Goal: Task Accomplishment & Management: Use online tool/utility

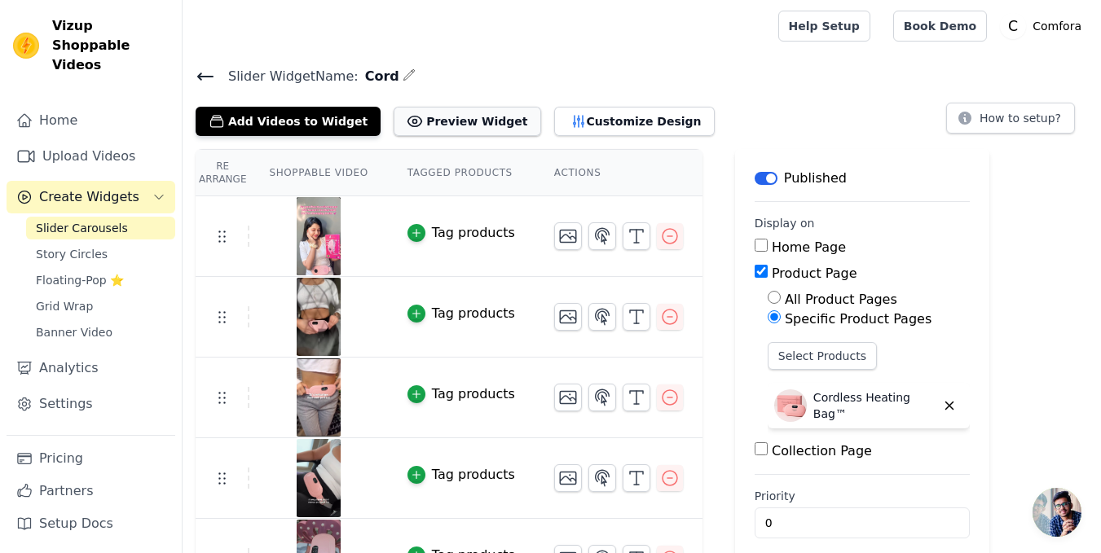
click at [442, 117] on button "Preview Widget" at bounding box center [467, 121] width 147 height 29
click at [342, 121] on button "Add Videos to Widget" at bounding box center [288, 121] width 185 height 29
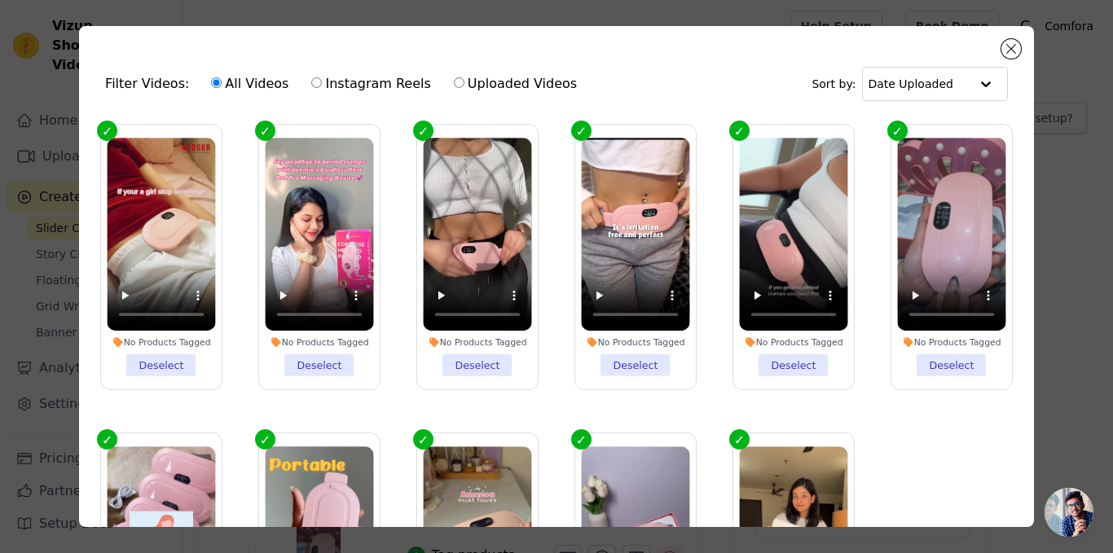
click at [1099, 110] on div "Filter Videos: All Videos Instagram Reels Uploaded Videos Sort by: Date Uploade…" at bounding box center [556, 276] width 1113 height 553
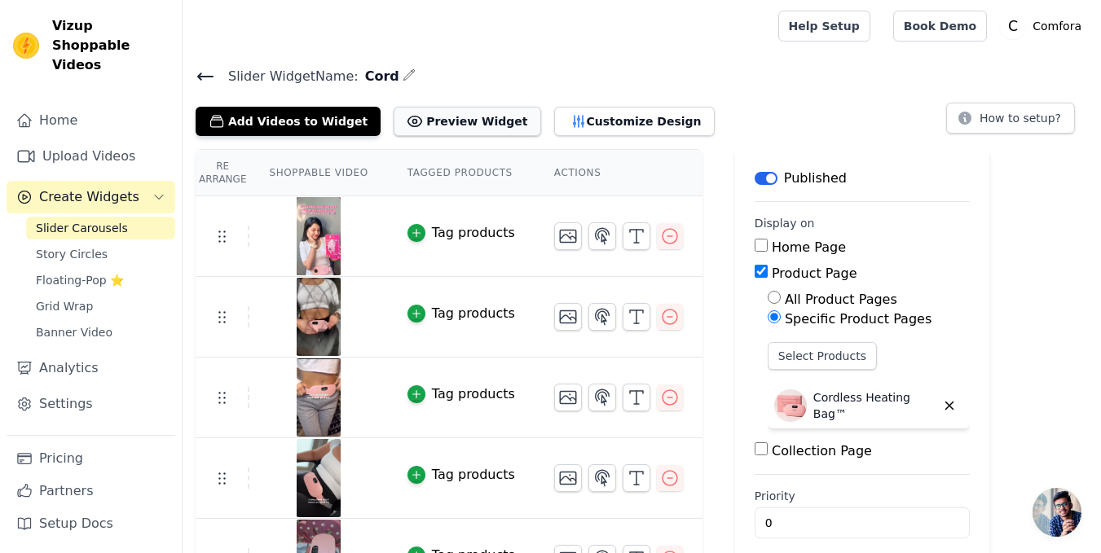
click at [394, 108] on button "Preview Widget" at bounding box center [467, 121] width 147 height 29
click at [942, 412] on icon "button" at bounding box center [949, 406] width 15 height 15
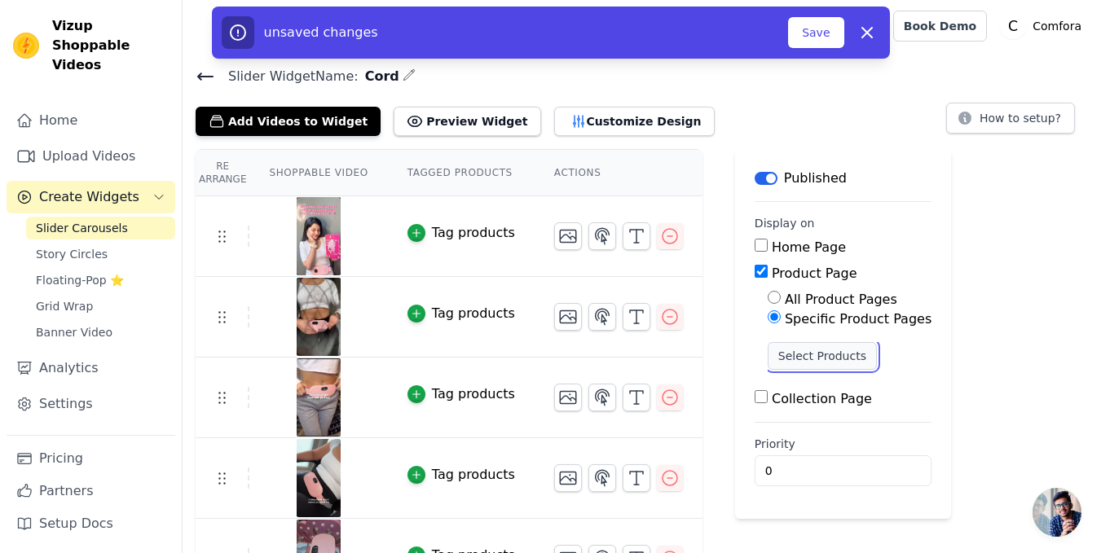
click at [812, 358] on button "Select Products" at bounding box center [822, 356] width 109 height 28
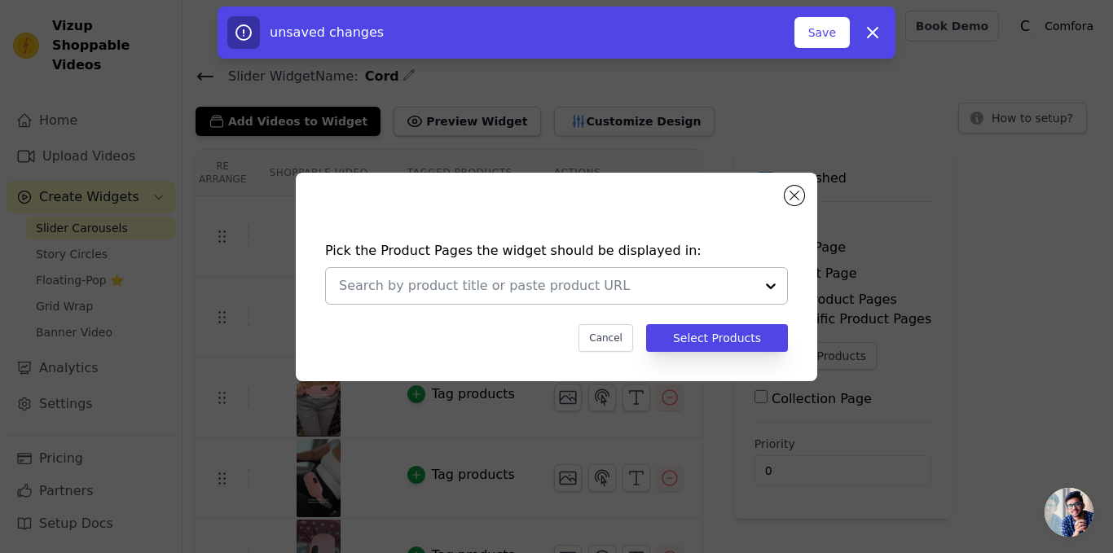
click at [760, 301] on div at bounding box center [771, 286] width 33 height 36
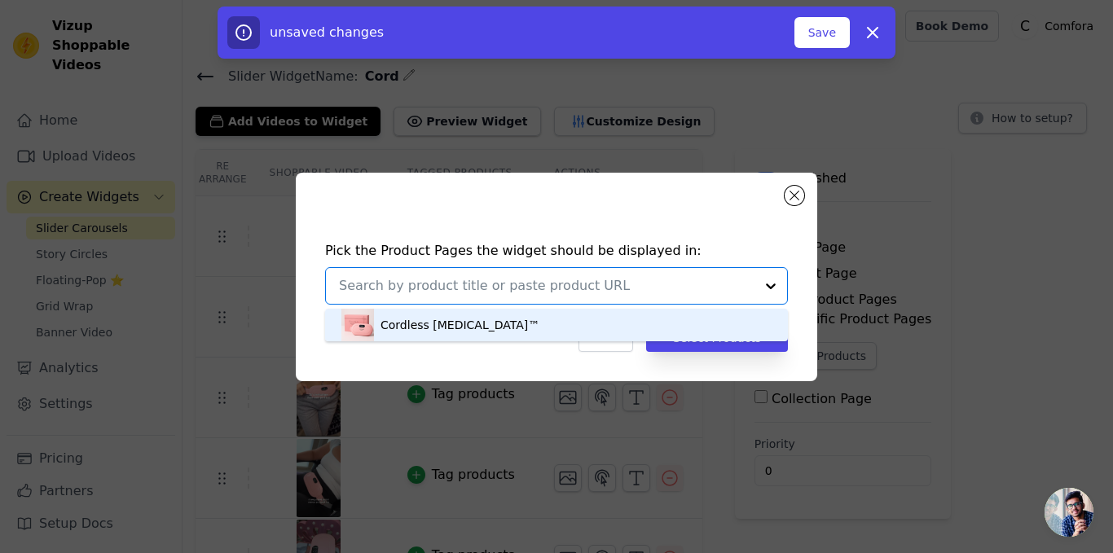
click at [522, 323] on div "Cordless [MEDICAL_DATA]™" at bounding box center [557, 325] width 430 height 33
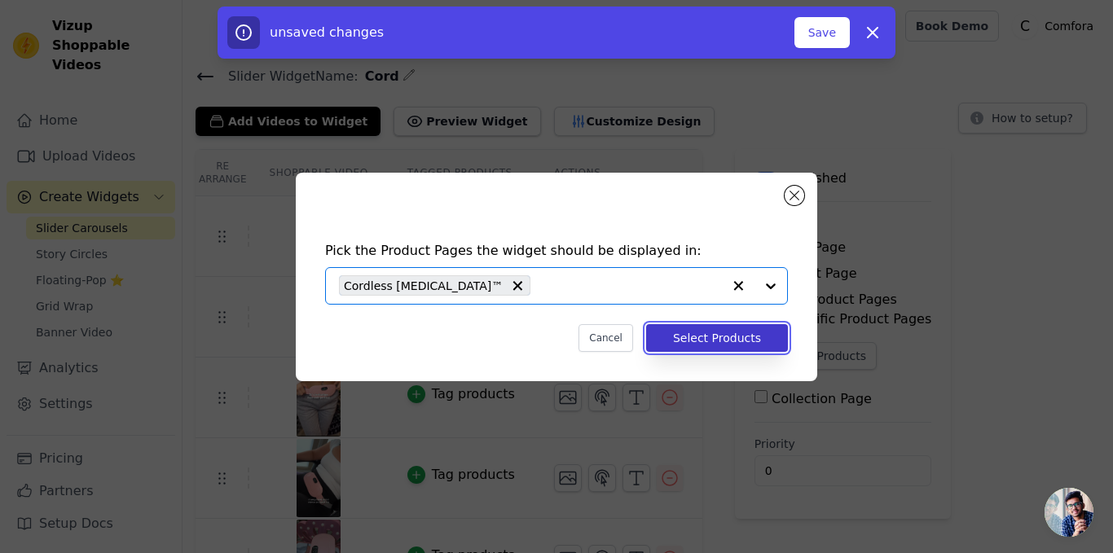
click at [763, 339] on button "Select Products" at bounding box center [717, 338] width 142 height 28
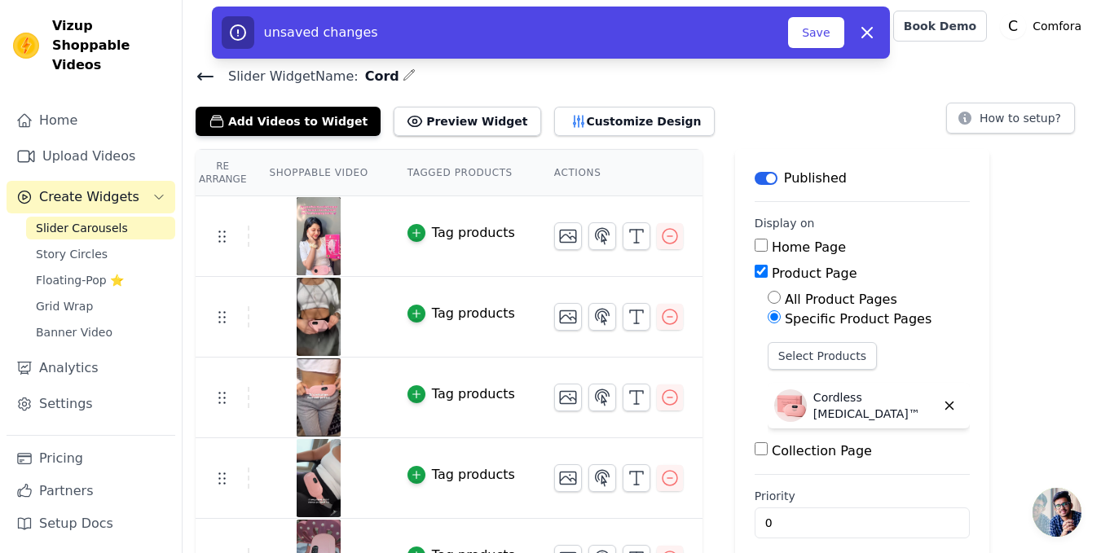
click at [772, 459] on div "Collection Page" at bounding box center [862, 452] width 215 height 20
click at [773, 457] on label "Collection Page" at bounding box center [822, 450] width 100 height 15
click at [768, 456] on input "Collection Page" at bounding box center [761, 449] width 13 height 13
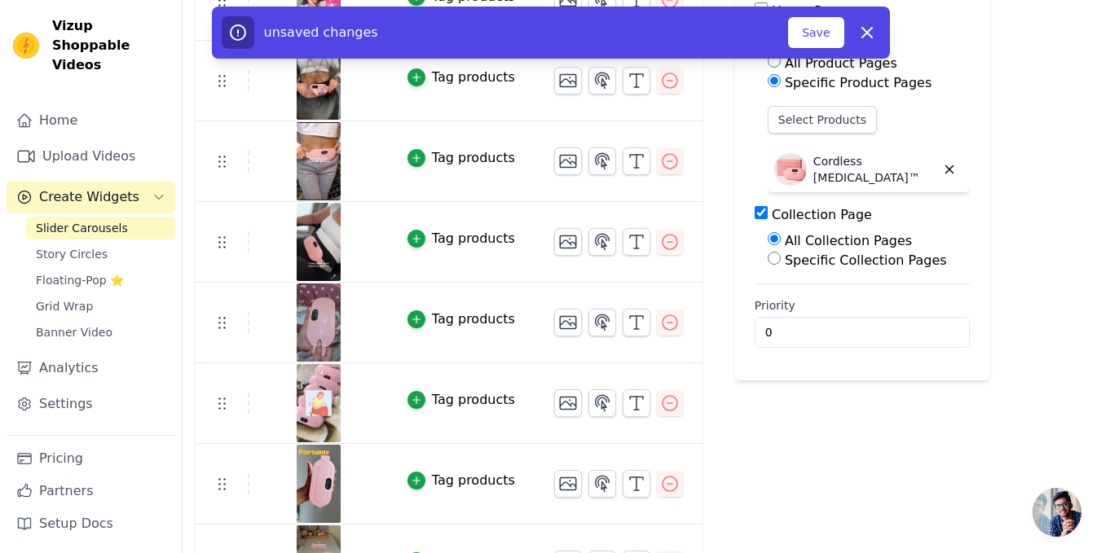
scroll to position [271, 0]
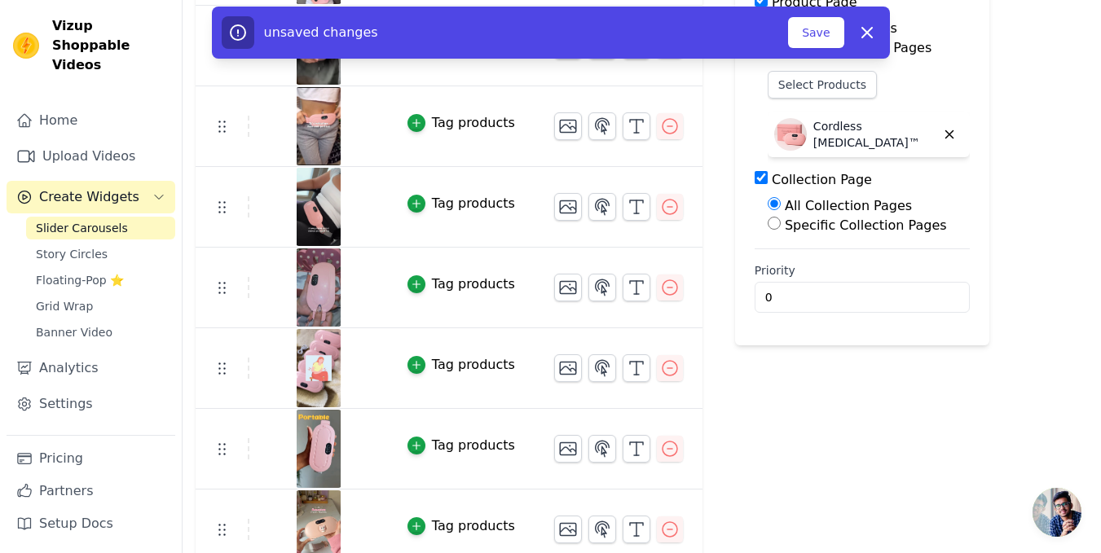
click at [755, 179] on input "Collection Page" at bounding box center [761, 177] width 13 height 13
checkbox input "false"
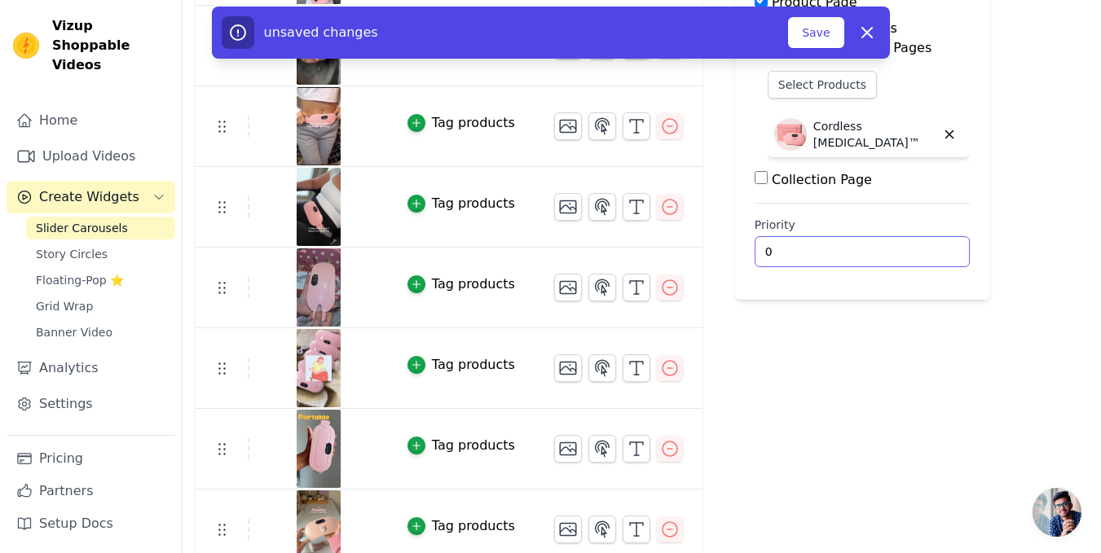
click at [827, 257] on input "0" at bounding box center [862, 251] width 215 height 31
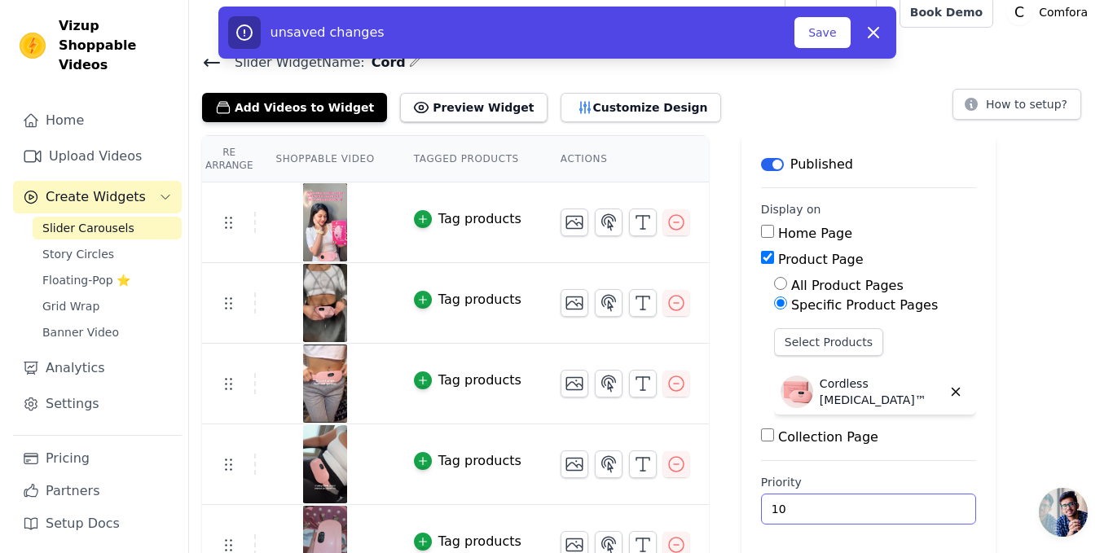
scroll to position [0, 0]
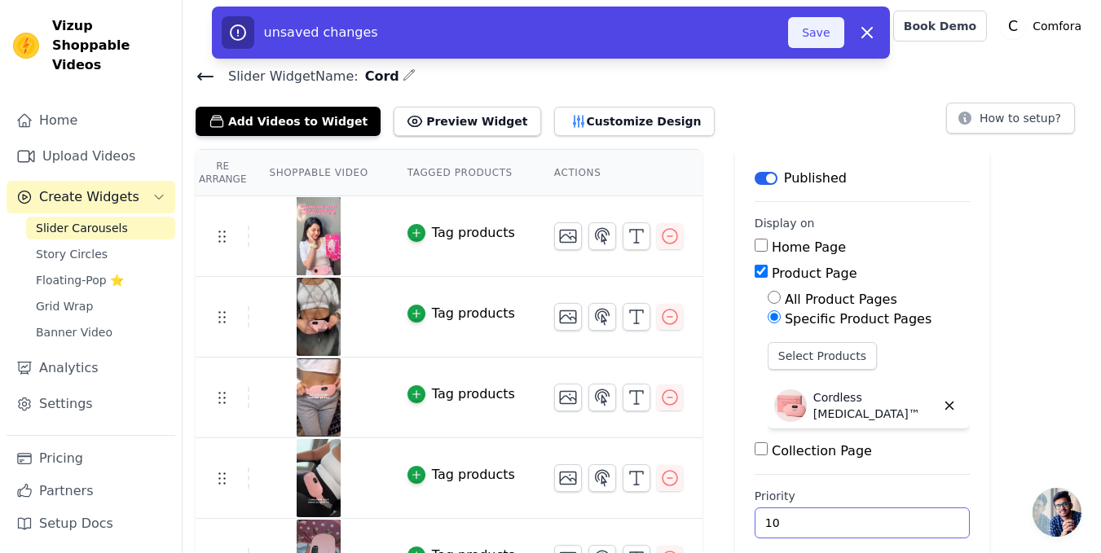
type input "10"
click at [807, 34] on button "Save" at bounding box center [815, 32] width 55 height 31
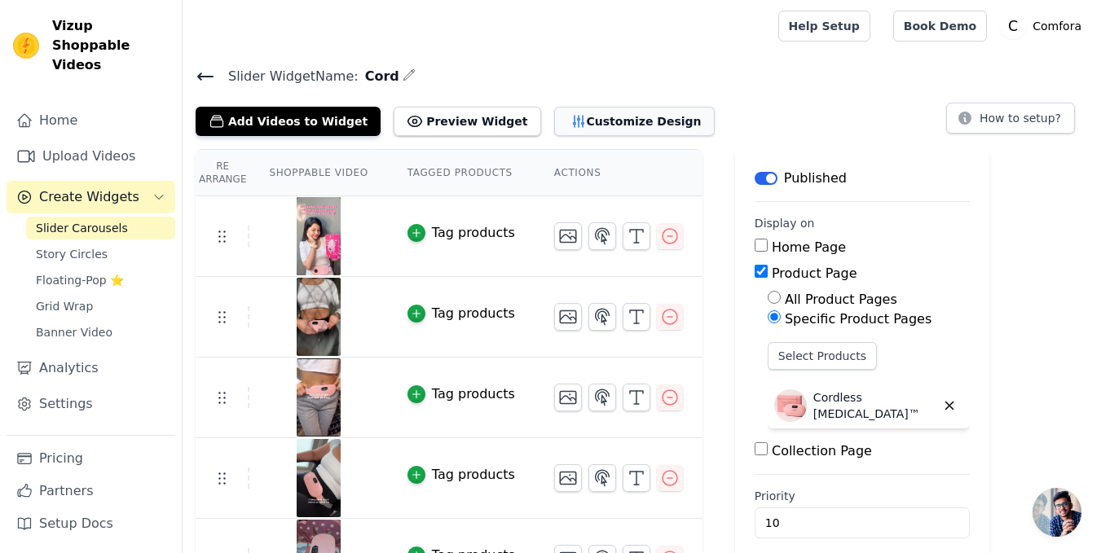
click at [606, 124] on button "Customize Design" at bounding box center [634, 121] width 161 height 29
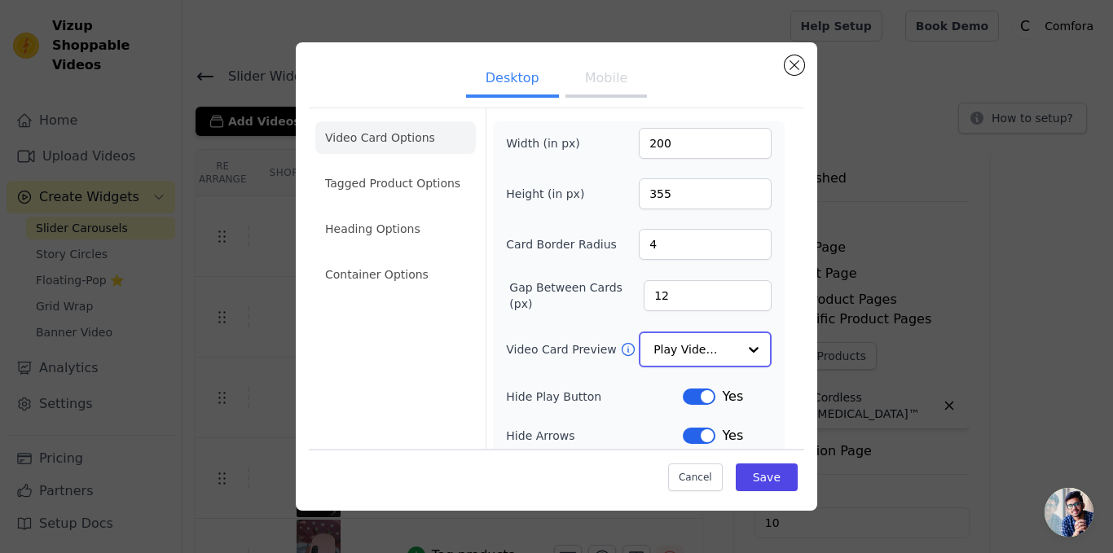
click at [709, 355] on input "Video Card Preview" at bounding box center [696, 349] width 84 height 33
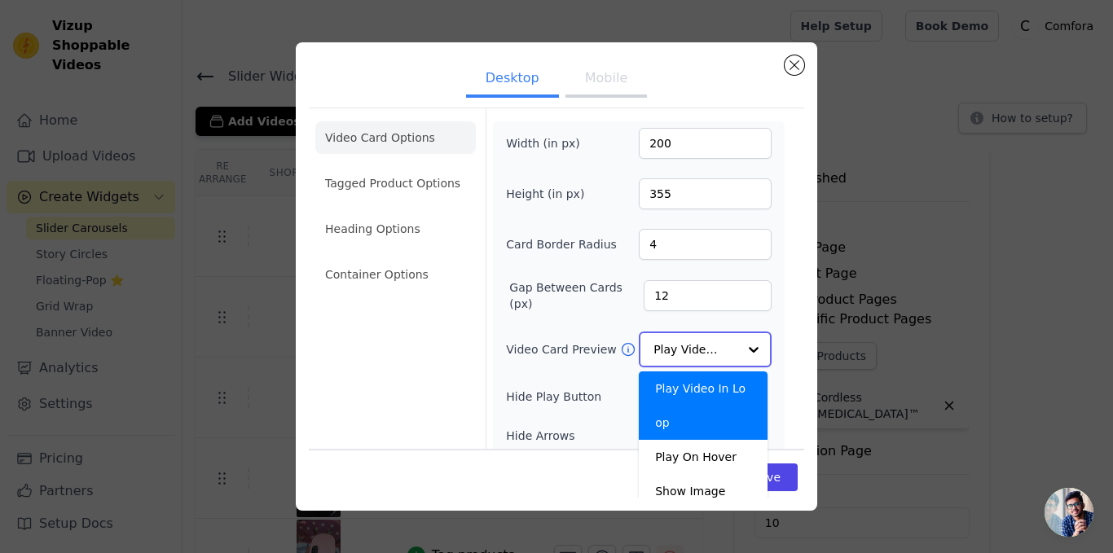
click at [710, 354] on input "Video Card Preview" at bounding box center [696, 349] width 84 height 33
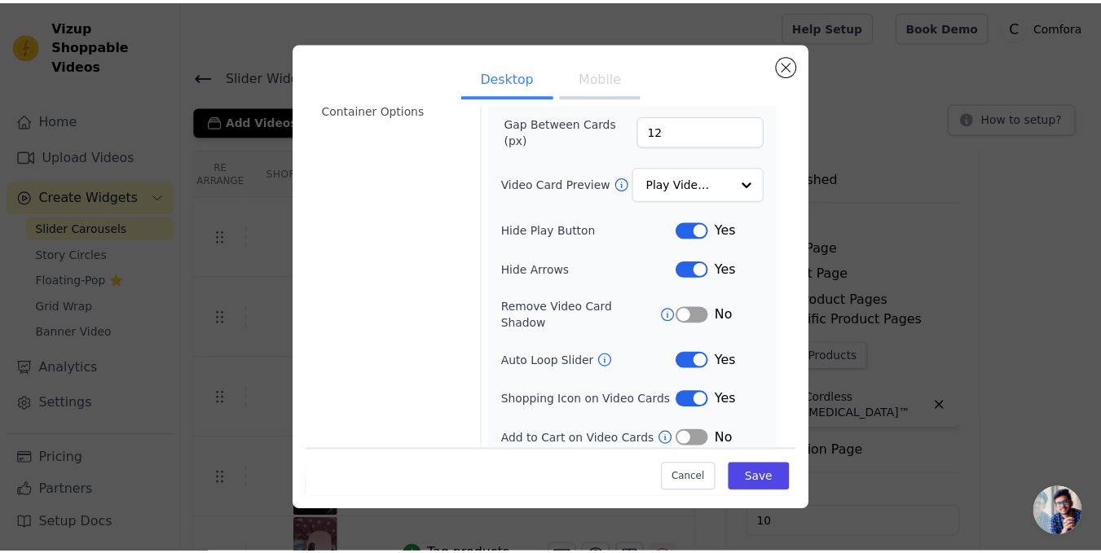
scroll to position [163, 0]
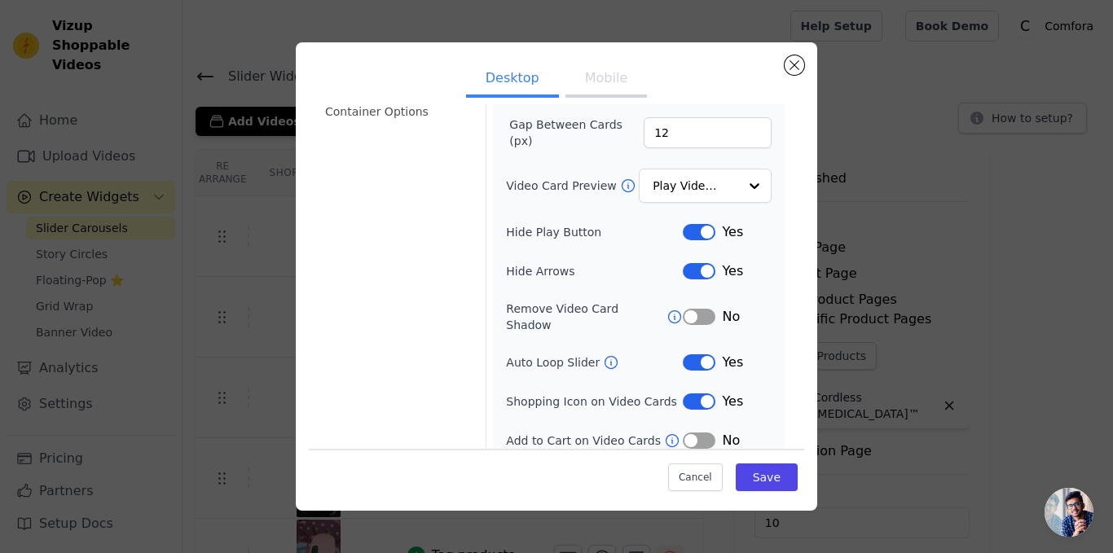
click at [592, 97] on button "Mobile" at bounding box center [607, 80] width 82 height 36
click at [795, 70] on button "Close modal" at bounding box center [795, 65] width 20 height 20
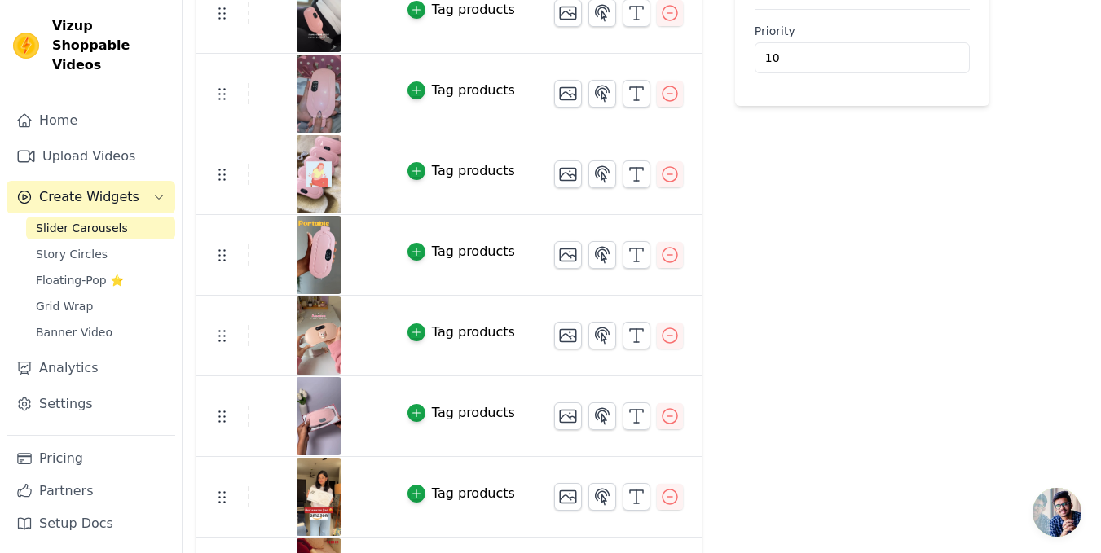
scroll to position [530, 0]
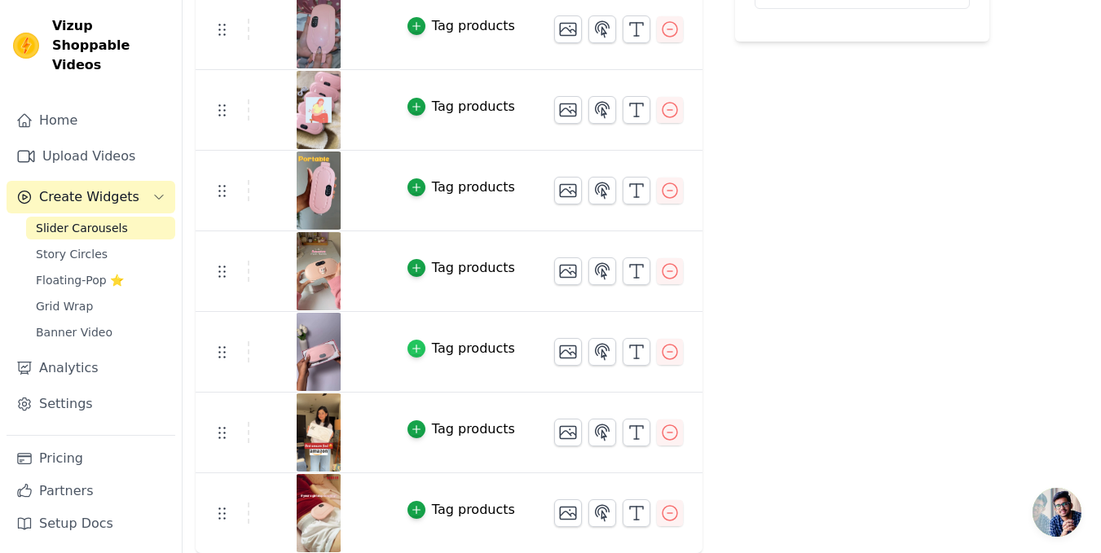
click at [408, 356] on div "button" at bounding box center [417, 349] width 18 height 18
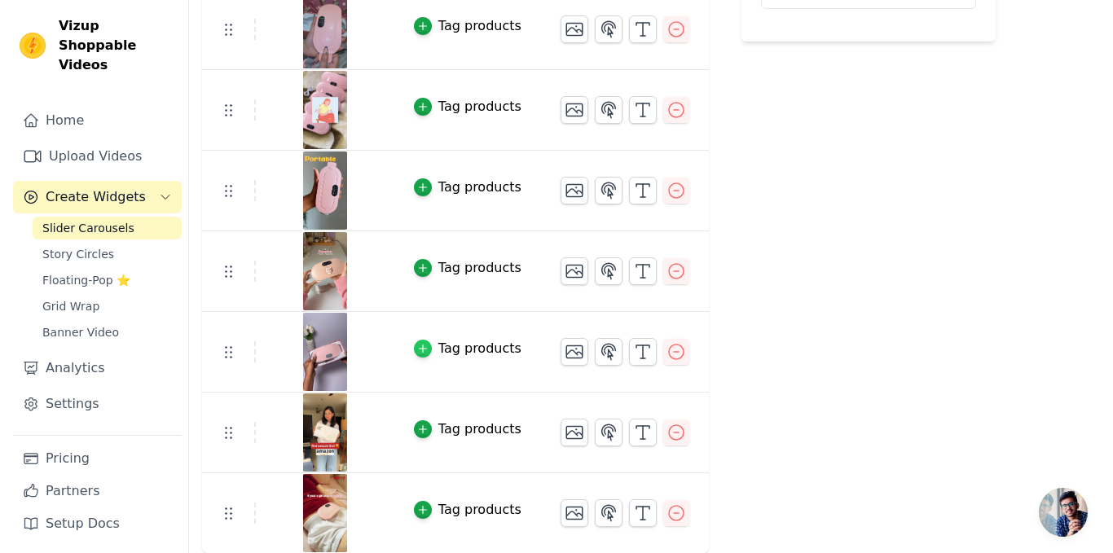
scroll to position [0, 0]
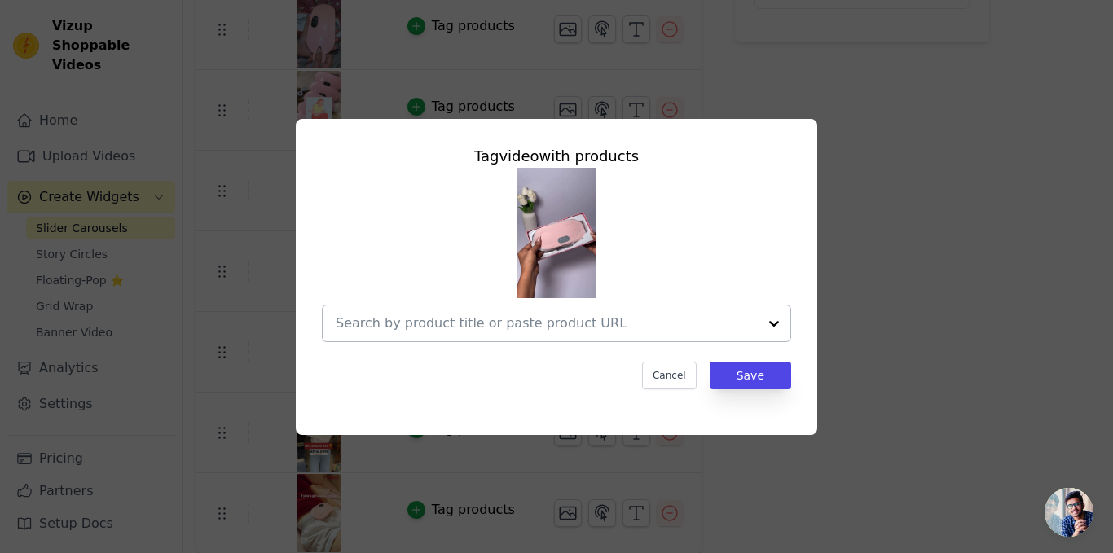
click at [752, 322] on input "text" at bounding box center [547, 324] width 422 height 20
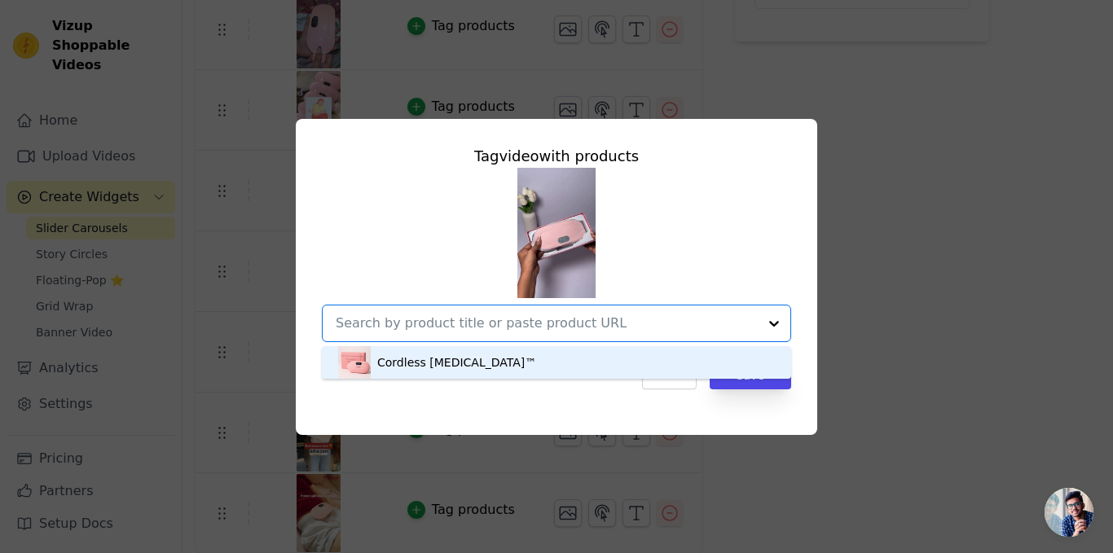
click at [597, 365] on div "Cordless [MEDICAL_DATA]™" at bounding box center [556, 362] width 437 height 33
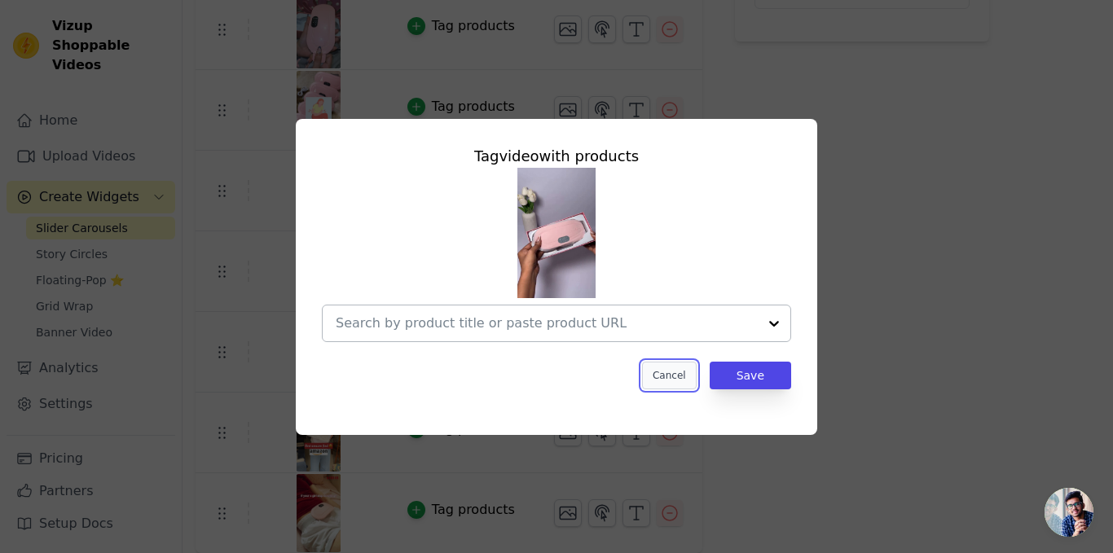
click at [678, 377] on button "Cancel" at bounding box center [669, 376] width 55 height 28
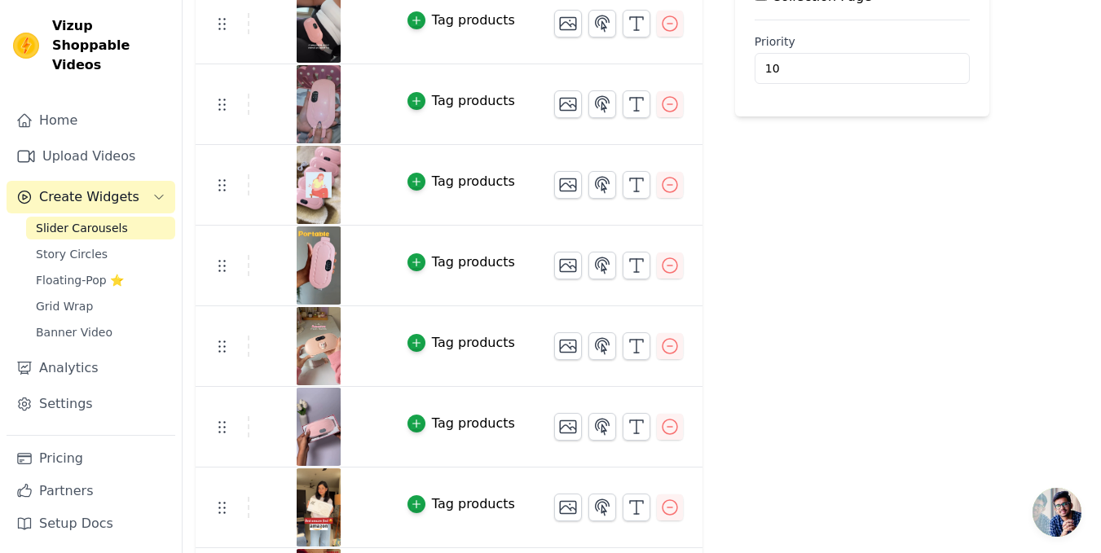
scroll to position [530, 0]
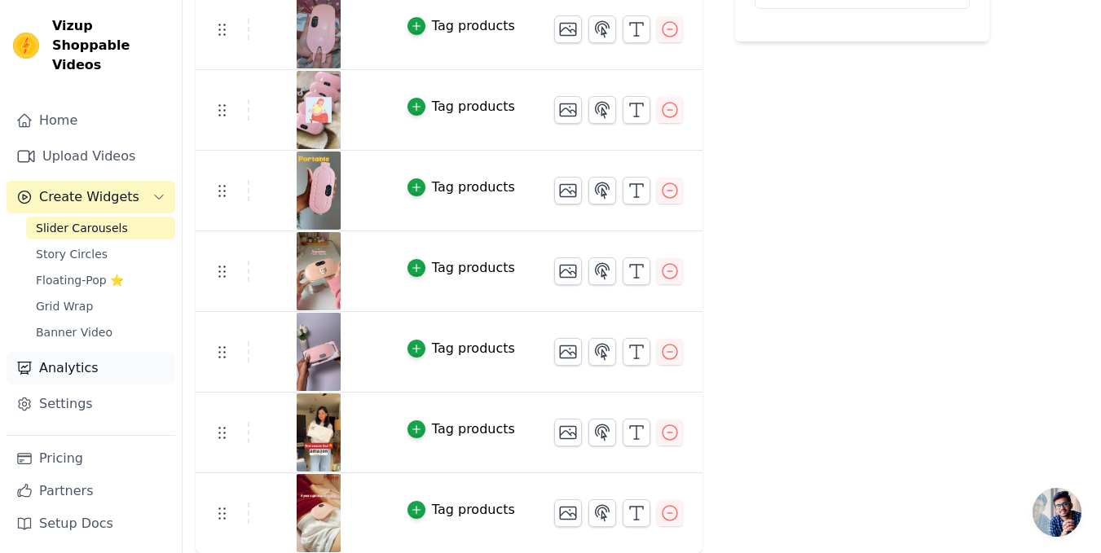
click at [92, 352] on link "Analytics" at bounding box center [91, 368] width 169 height 33
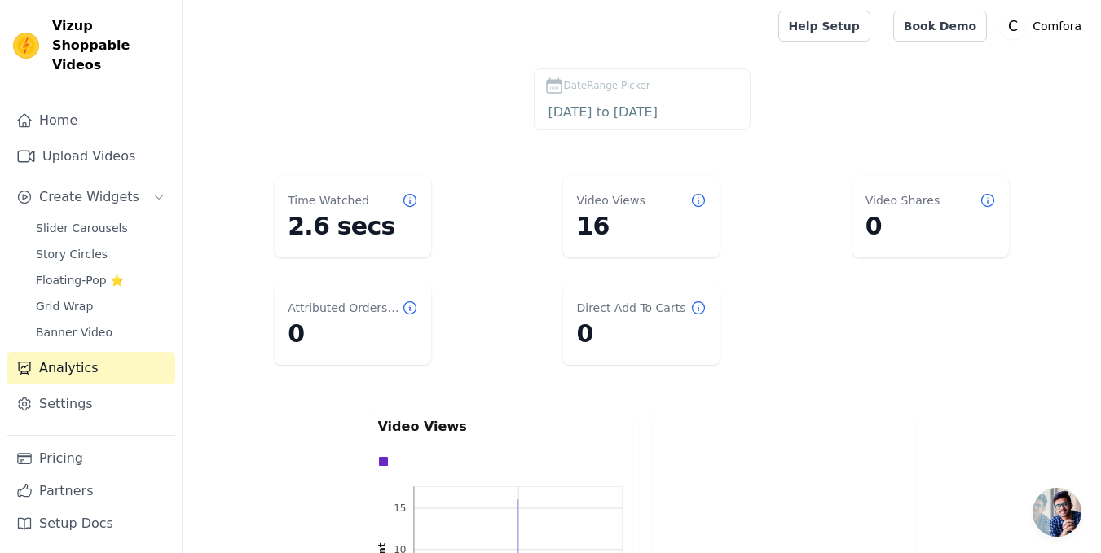
click at [373, 237] on dd "2.6 secs" at bounding box center [353, 226] width 130 height 29
click at [943, 235] on dd "0" at bounding box center [931, 226] width 130 height 29
click at [90, 187] on span "Create Widgets" at bounding box center [89, 197] width 100 height 20
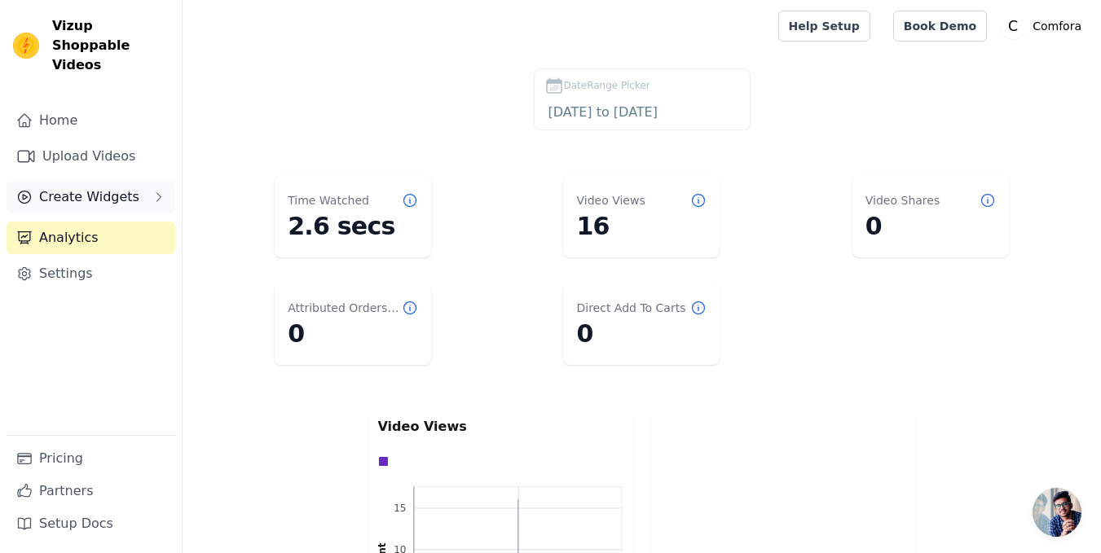
click at [90, 187] on span "Create Widgets" at bounding box center [89, 197] width 100 height 20
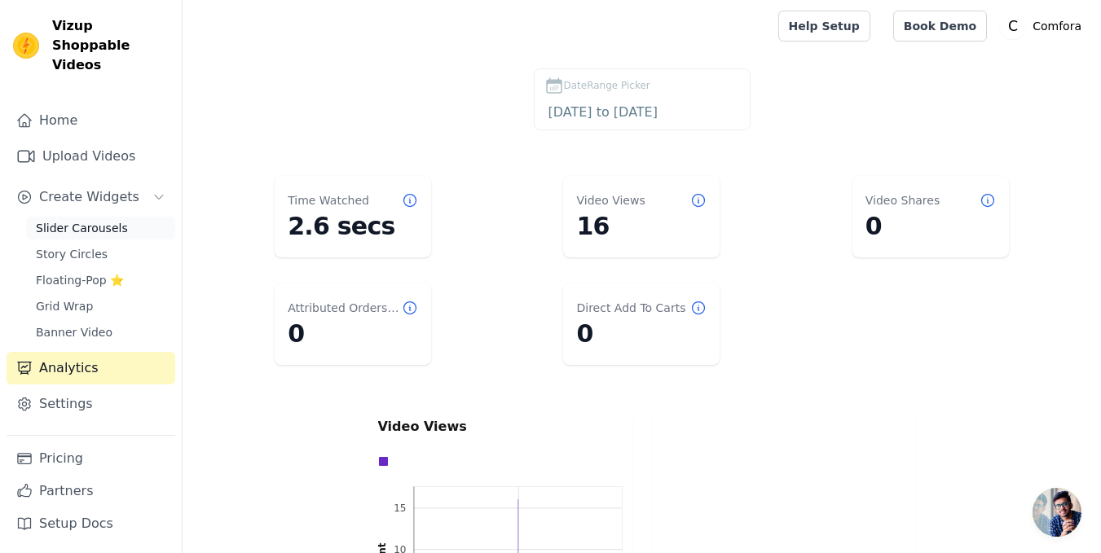
click at [96, 220] on span "Slider Carousels" at bounding box center [82, 228] width 92 height 16
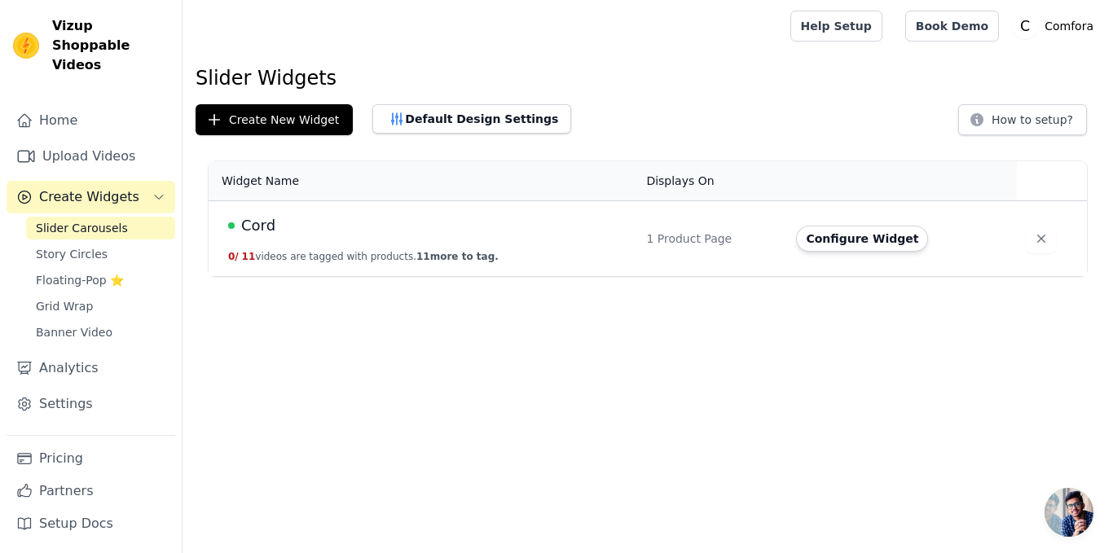
click at [487, 256] on td "Cord 0 / 11 videos are tagged with products. 11 more to tag." at bounding box center [423, 239] width 428 height 76
click at [885, 243] on button "Configure Widget" at bounding box center [862, 239] width 132 height 26
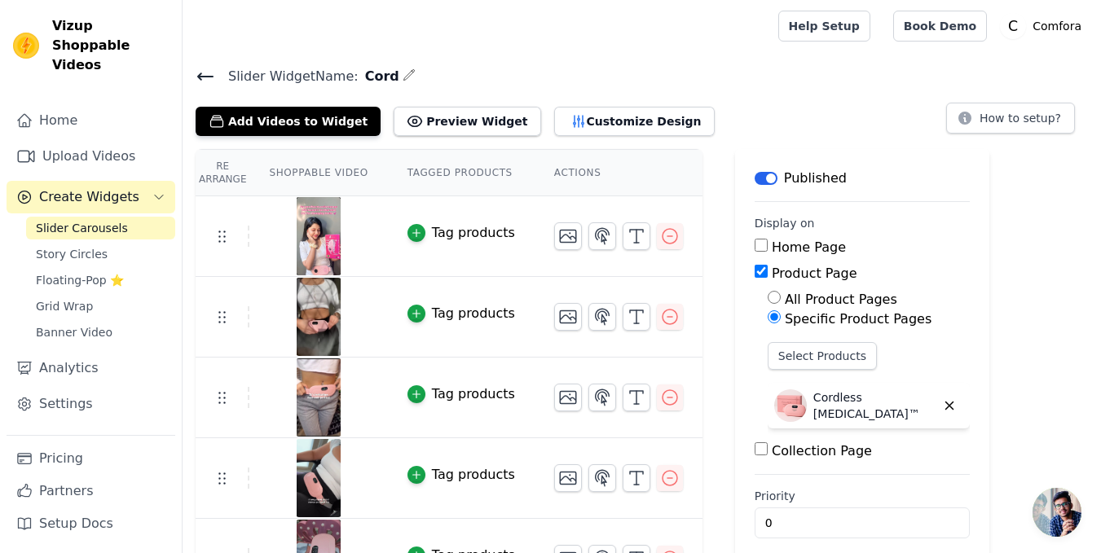
click at [205, 90] on div "Slider Widget Name: Cord Add Videos to Widget Preview Widget Customize Design H…" at bounding box center [642, 100] width 919 height 71
click at [218, 73] on span "Slider Widget Name:" at bounding box center [286, 77] width 143 height 20
click at [212, 75] on icon at bounding box center [205, 76] width 15 height 7
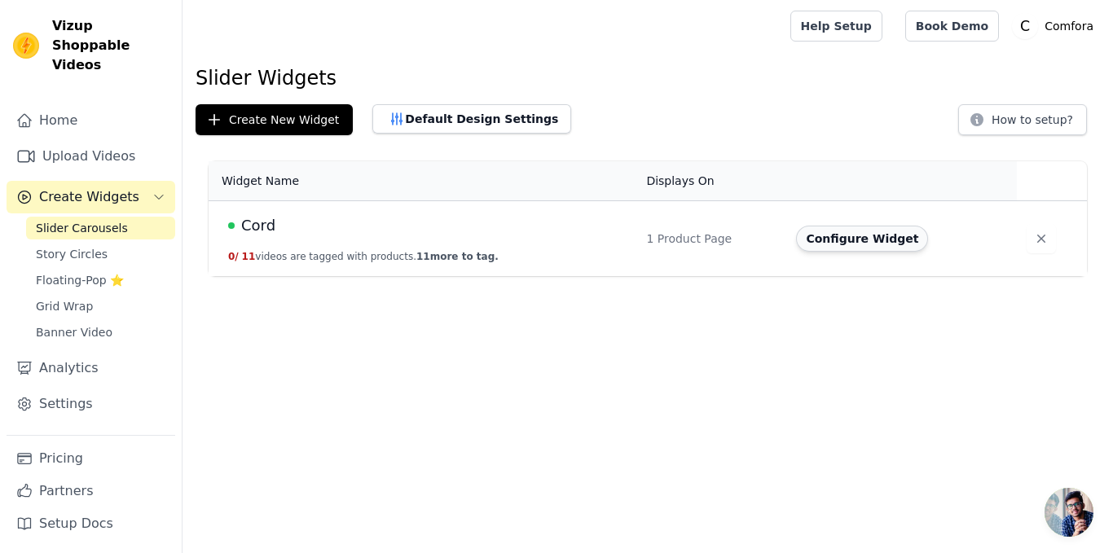
click at [843, 247] on button "Configure Widget" at bounding box center [862, 239] width 132 height 26
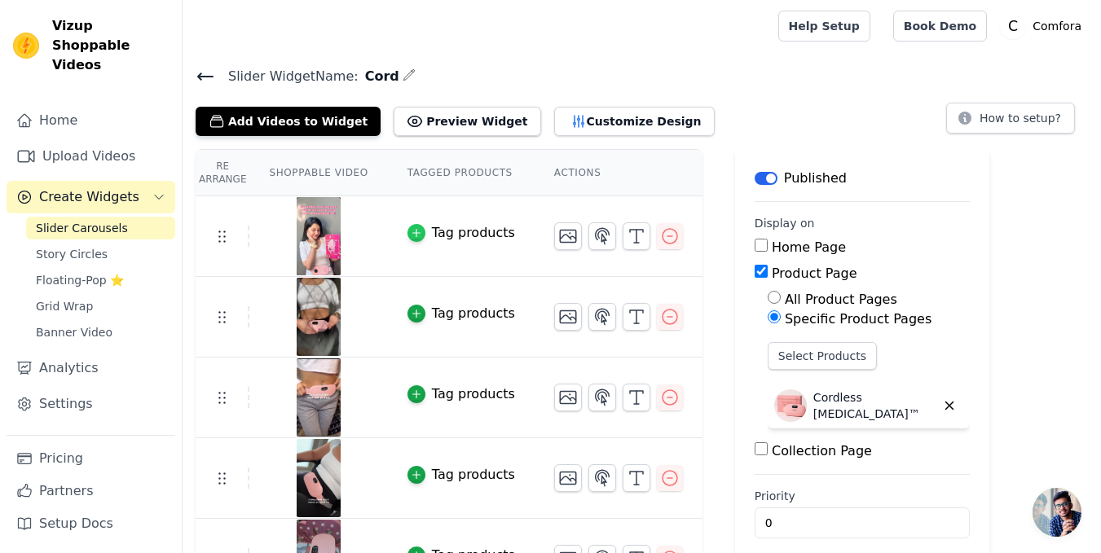
click at [411, 228] on icon "button" at bounding box center [416, 232] width 11 height 11
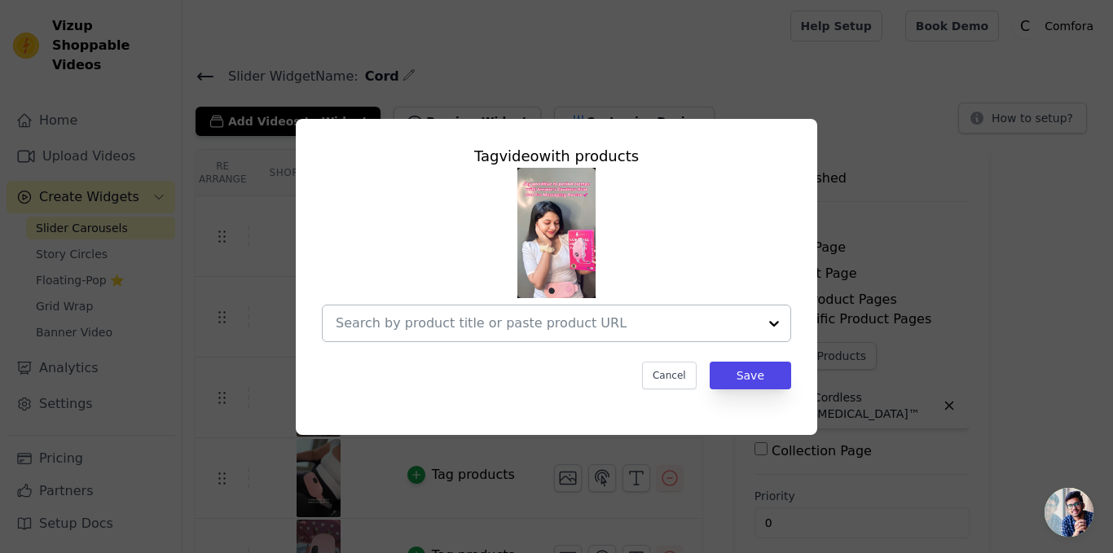
click at [703, 332] on input "text" at bounding box center [547, 324] width 422 height 20
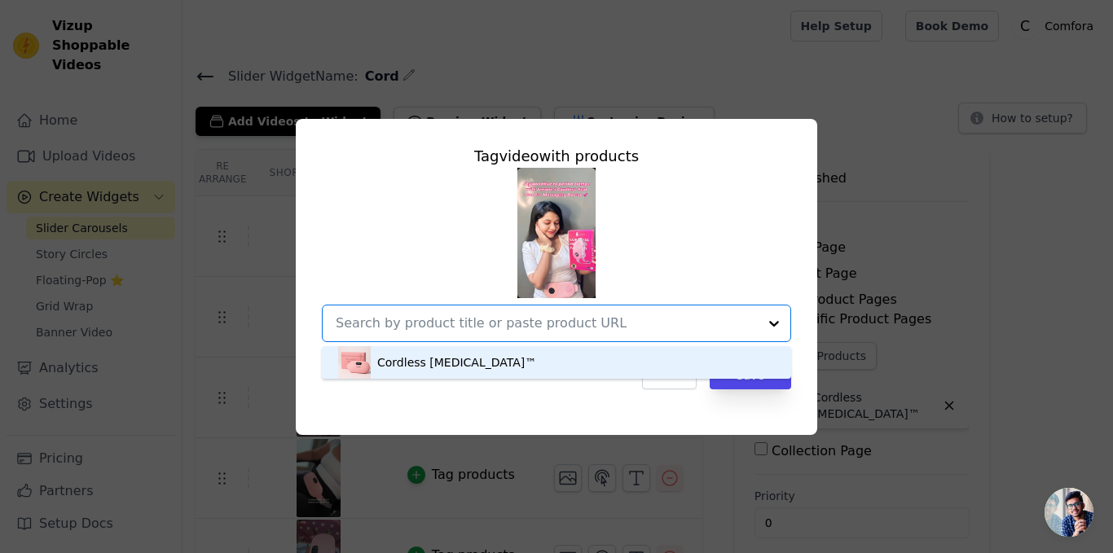
click at [417, 362] on div "Cordless [MEDICAL_DATA]™" at bounding box center [456, 363] width 159 height 16
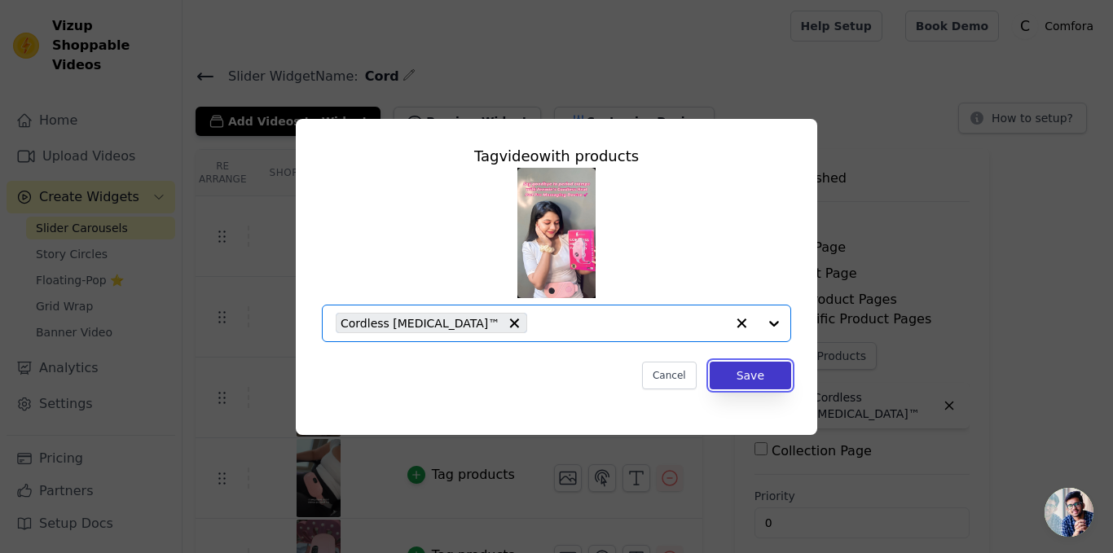
click at [760, 364] on button "Save" at bounding box center [751, 376] width 82 height 28
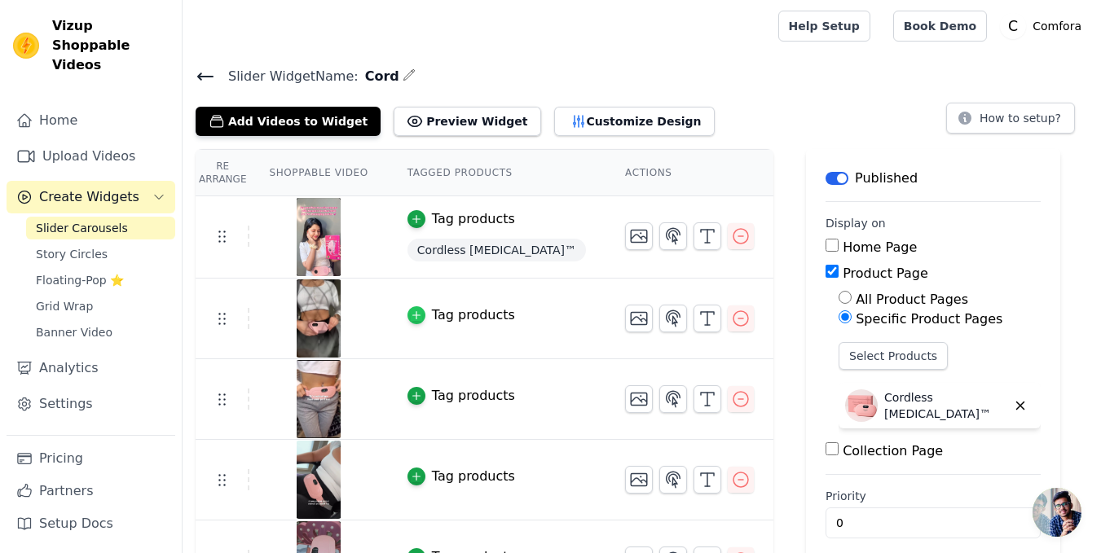
click at [413, 318] on div "button" at bounding box center [417, 315] width 18 height 18
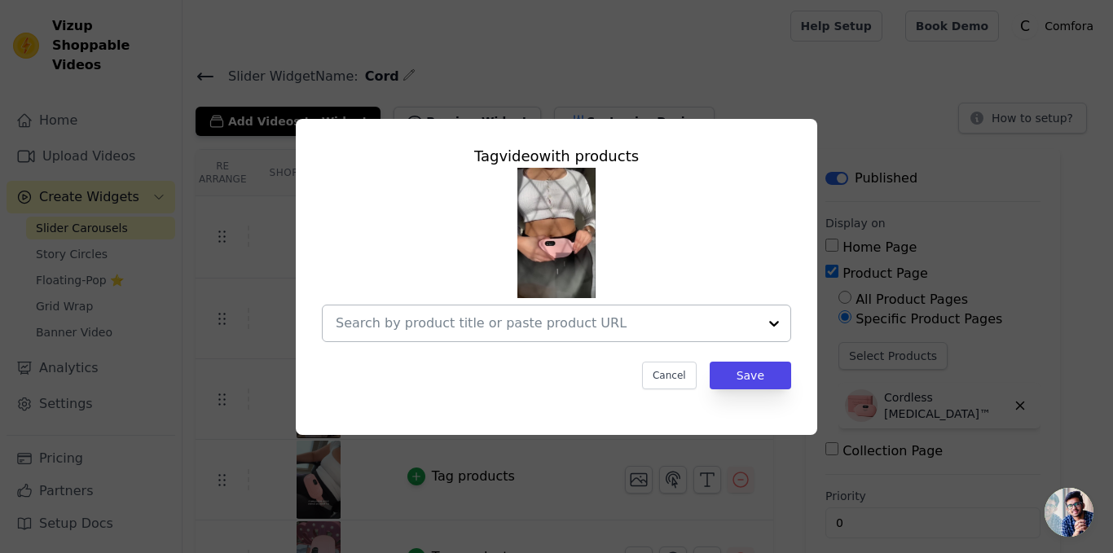
click at [604, 330] on input "text" at bounding box center [547, 324] width 422 height 20
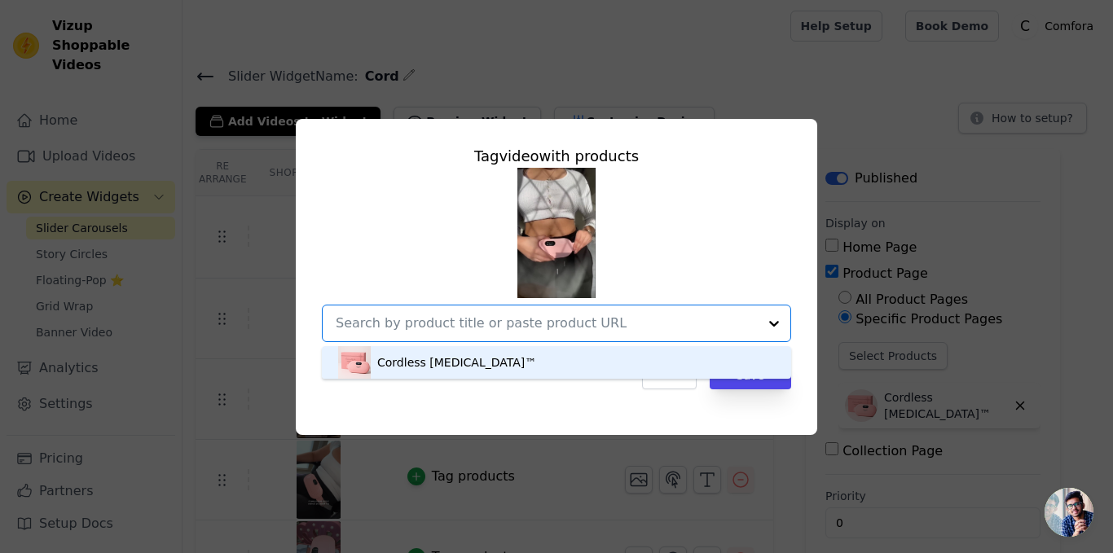
drag, startPoint x: 393, startPoint y: 366, endPoint x: 401, endPoint y: 364, distance: 8.3
click at [395, 366] on div "Cordless [MEDICAL_DATA]™" at bounding box center [456, 363] width 159 height 16
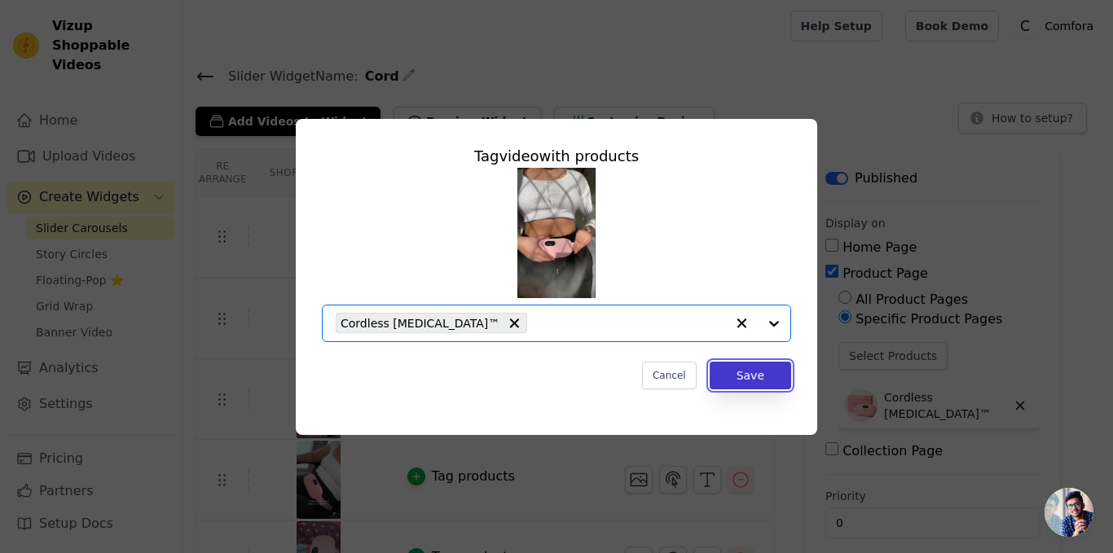
click at [755, 378] on button "Save" at bounding box center [751, 376] width 82 height 28
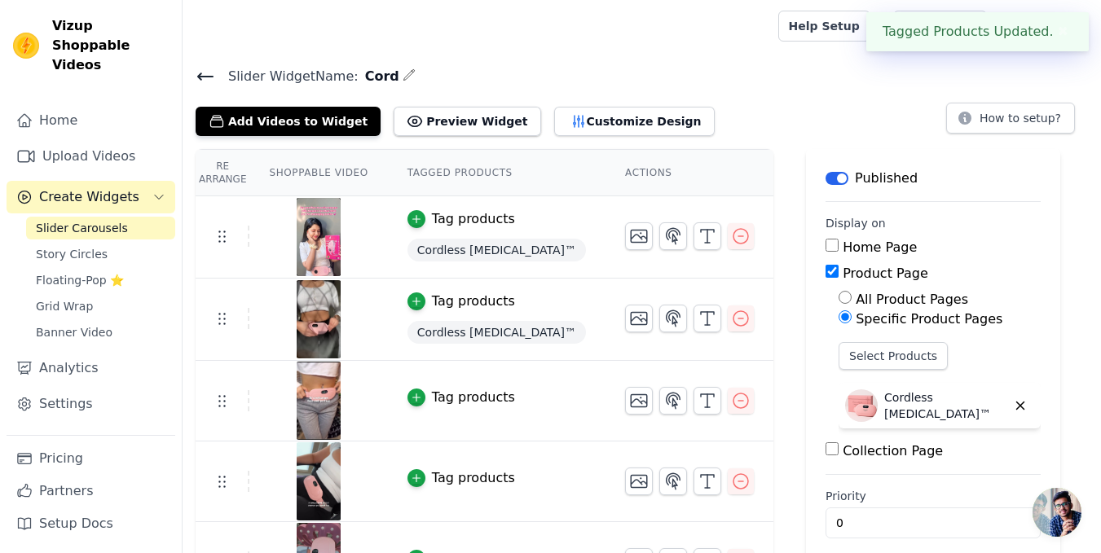
scroll to position [271, 0]
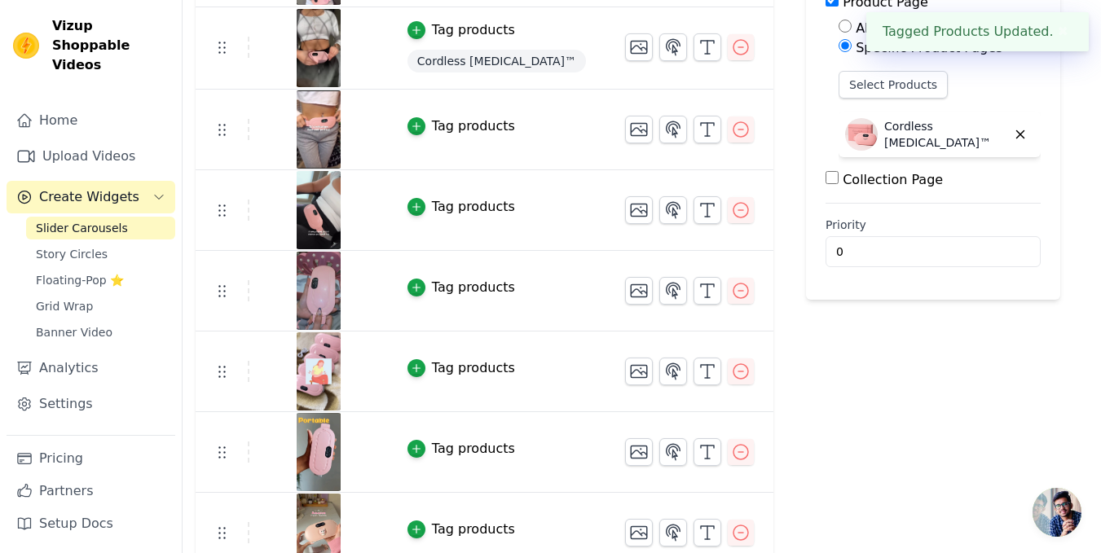
click at [408, 136] on td "Tag products" at bounding box center [497, 130] width 218 height 81
click at [408, 119] on button "Tag products" at bounding box center [462, 127] width 108 height 20
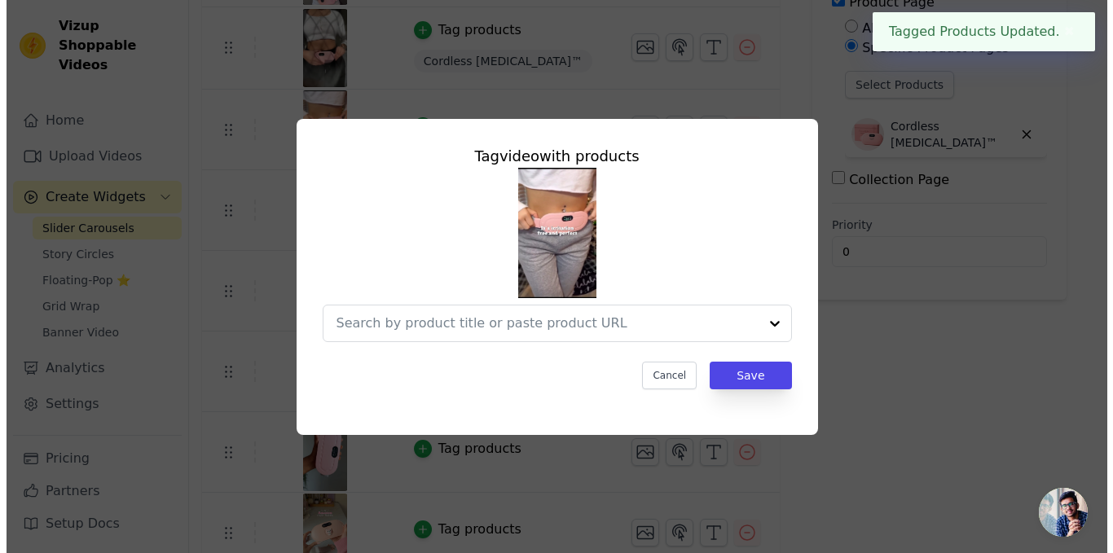
scroll to position [0, 0]
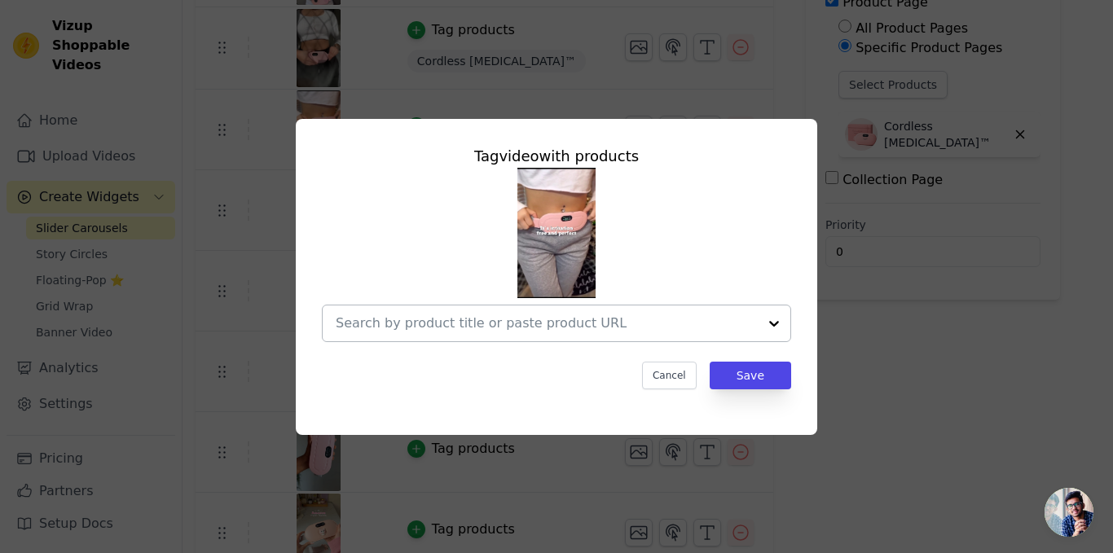
click at [648, 311] on div at bounding box center [547, 324] width 422 height 36
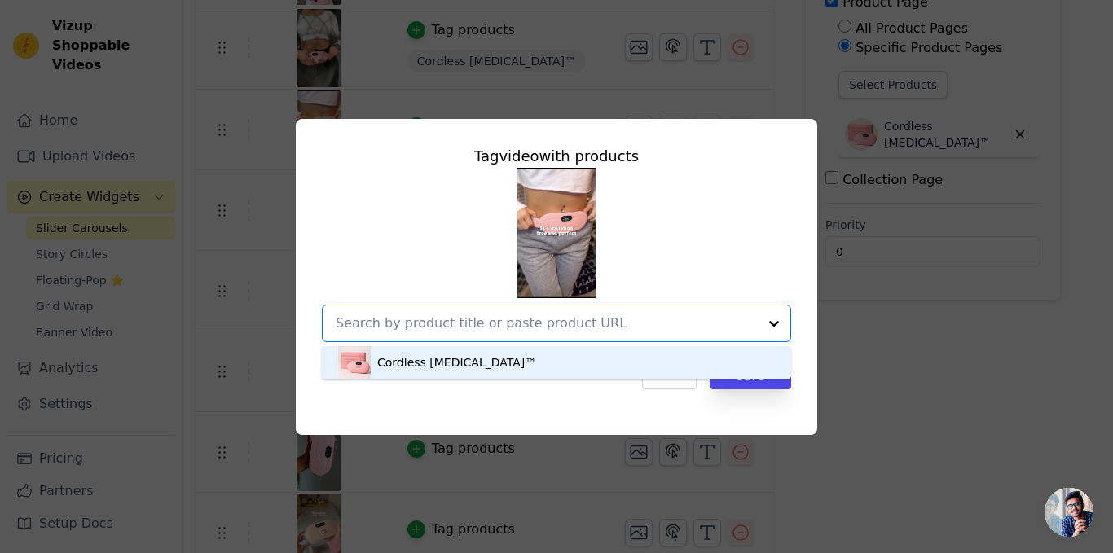
click at [487, 342] on div "Tag video with products Cordless [MEDICAL_DATA]™ Option undefined, selected. Yo…" at bounding box center [557, 267] width 496 height 271
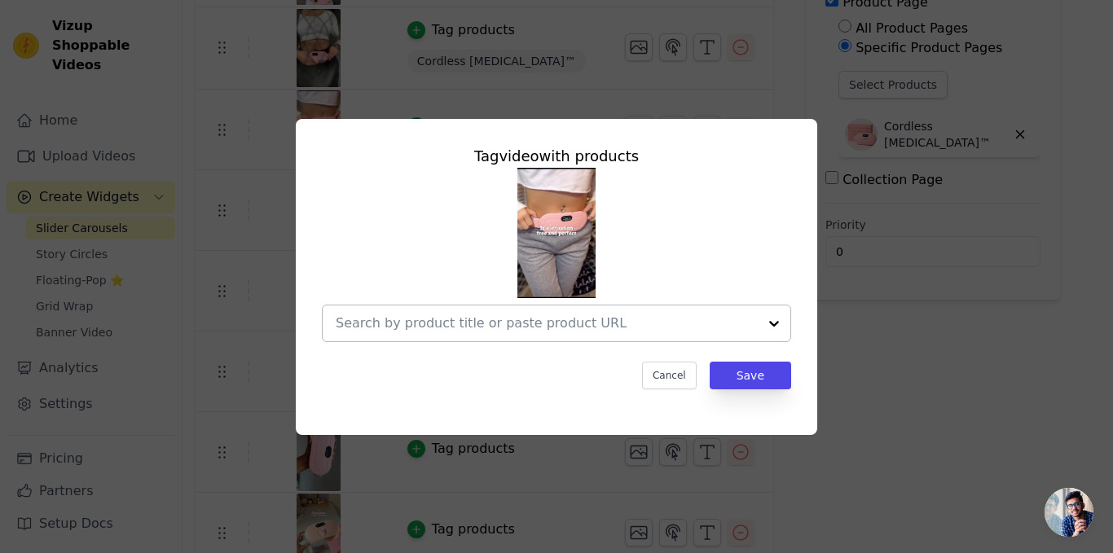
click at [636, 306] on div at bounding box center [547, 324] width 422 height 36
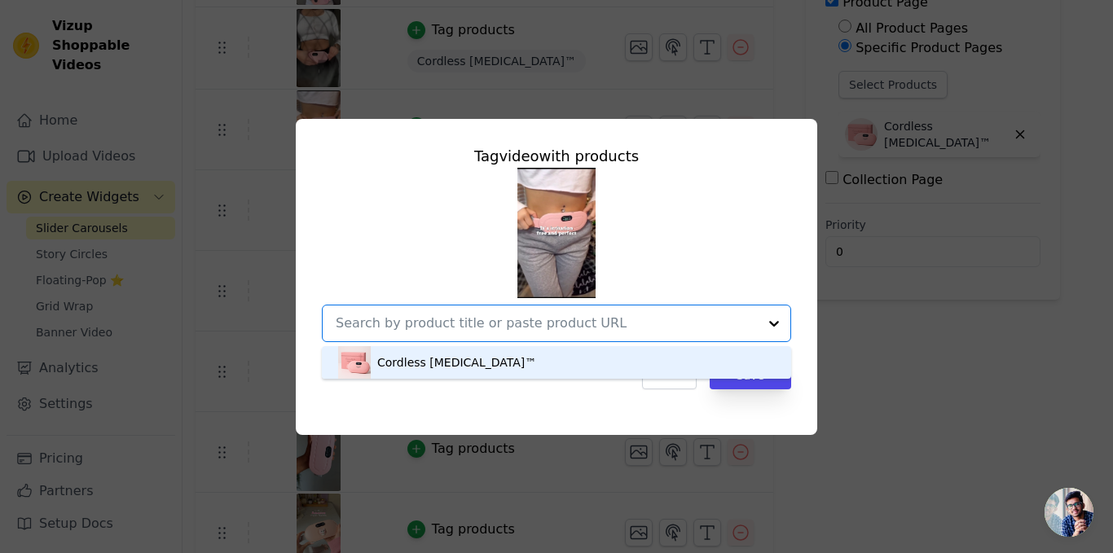
click at [600, 369] on div "Cordless [MEDICAL_DATA]™" at bounding box center [556, 362] width 437 height 33
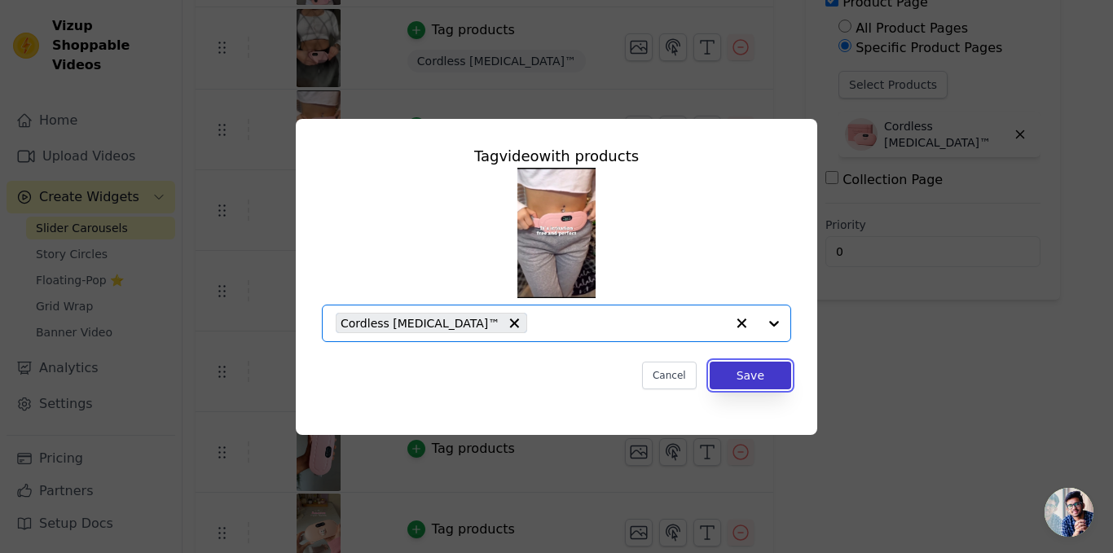
click at [734, 385] on button "Save" at bounding box center [751, 376] width 82 height 28
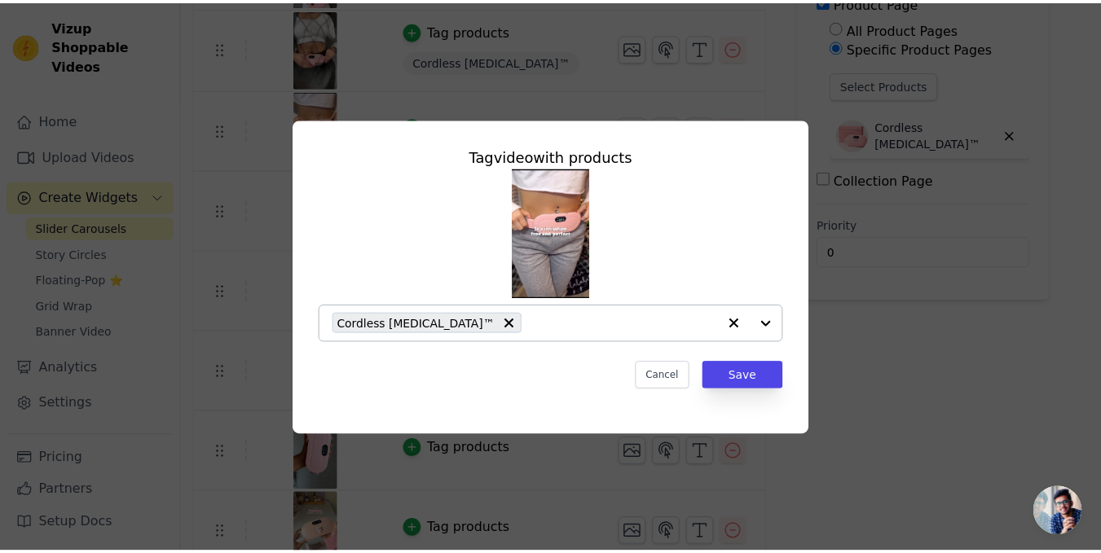
scroll to position [271, 0]
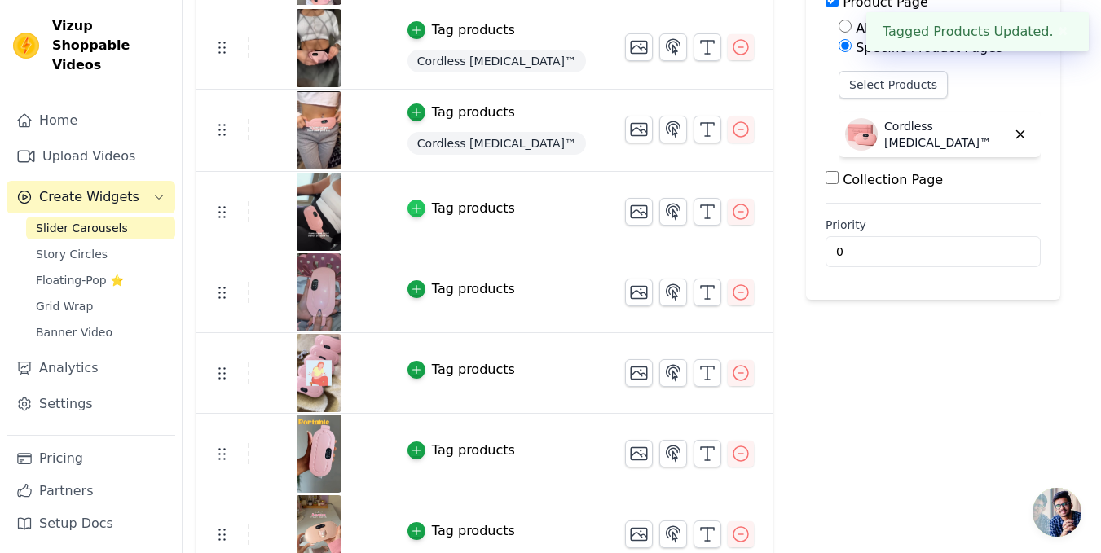
click at [411, 210] on icon "button" at bounding box center [416, 208] width 11 height 11
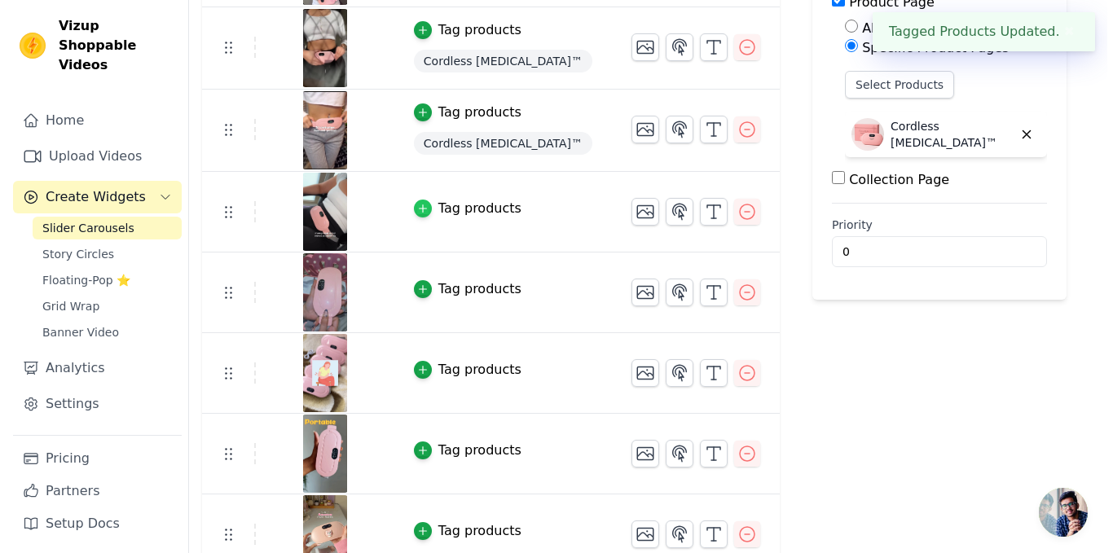
scroll to position [0, 0]
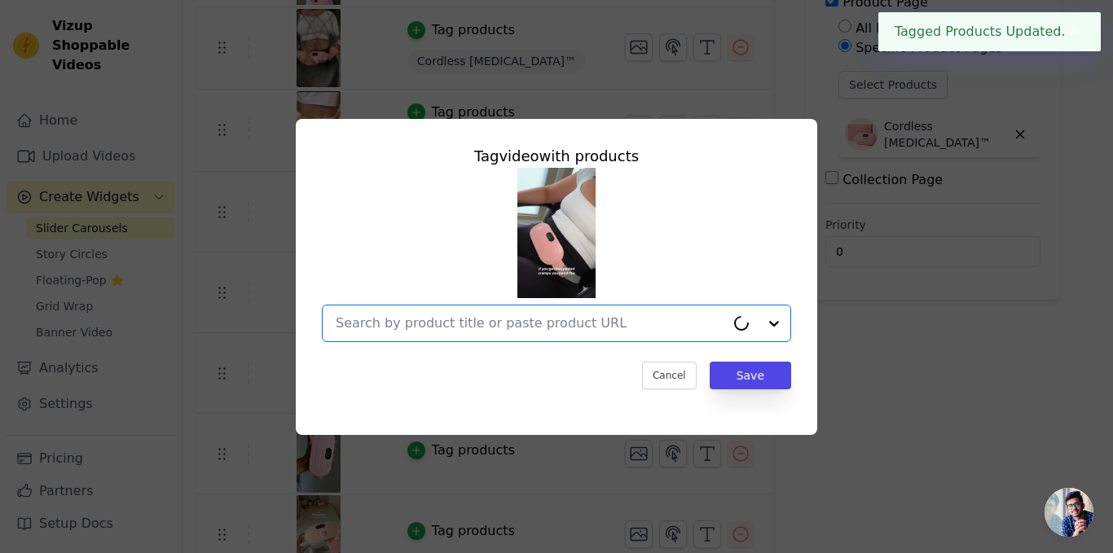
click at [623, 329] on input "text" at bounding box center [531, 324] width 390 height 20
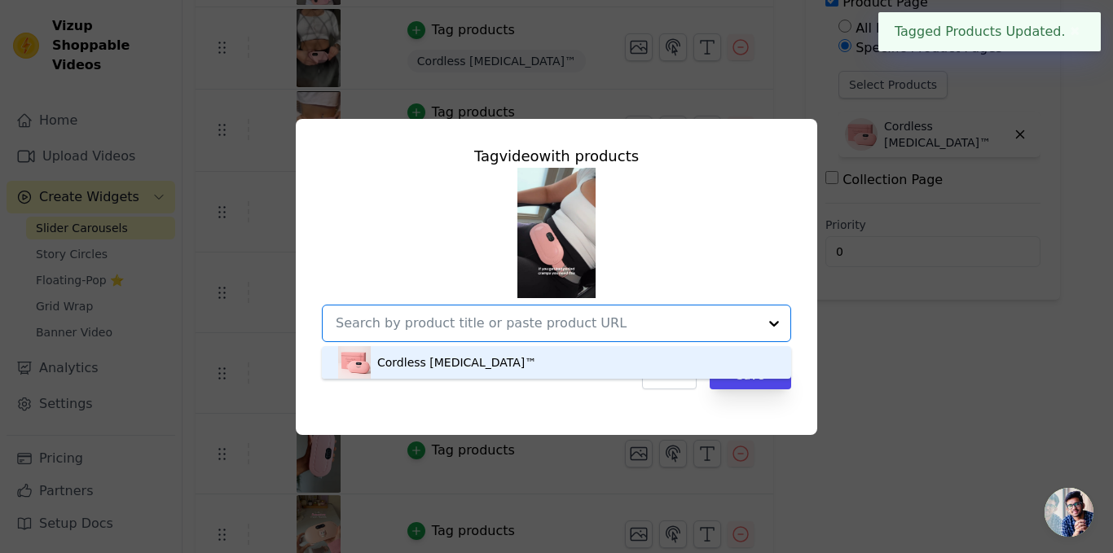
click at [555, 374] on div "Cordless [MEDICAL_DATA]™" at bounding box center [556, 362] width 437 height 33
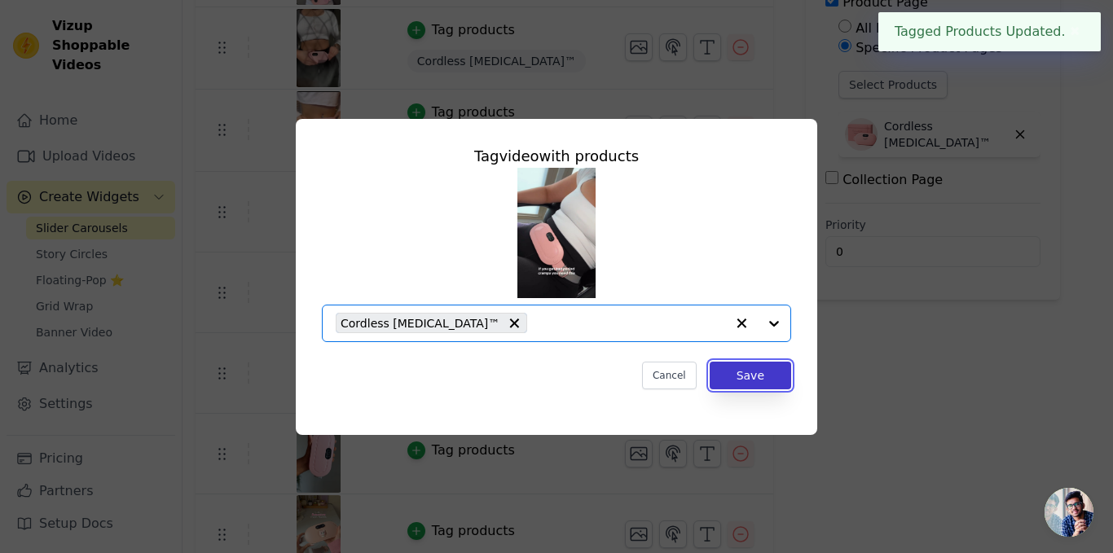
click at [753, 374] on button "Save" at bounding box center [751, 376] width 82 height 28
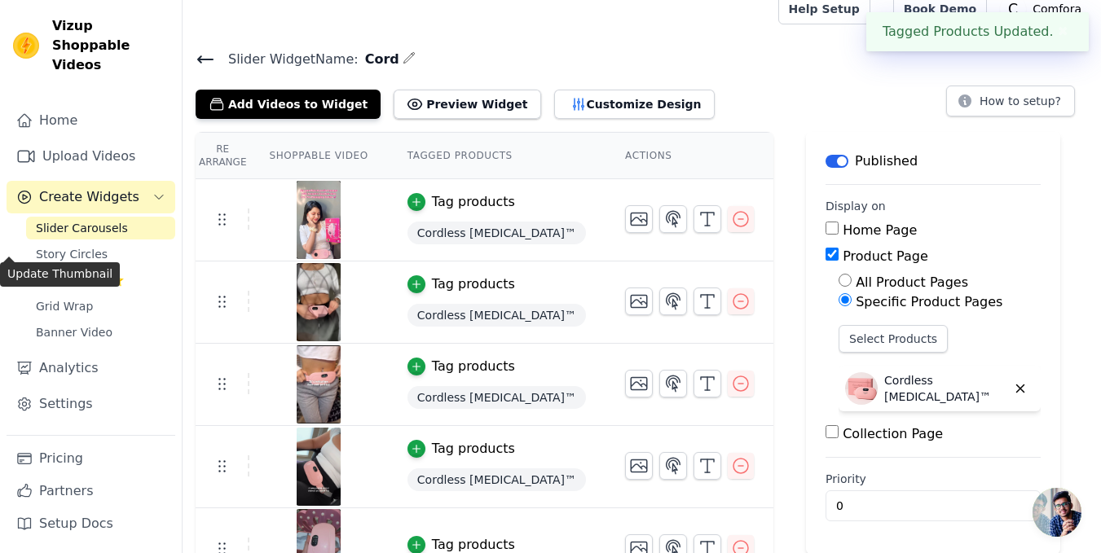
scroll to position [271, 0]
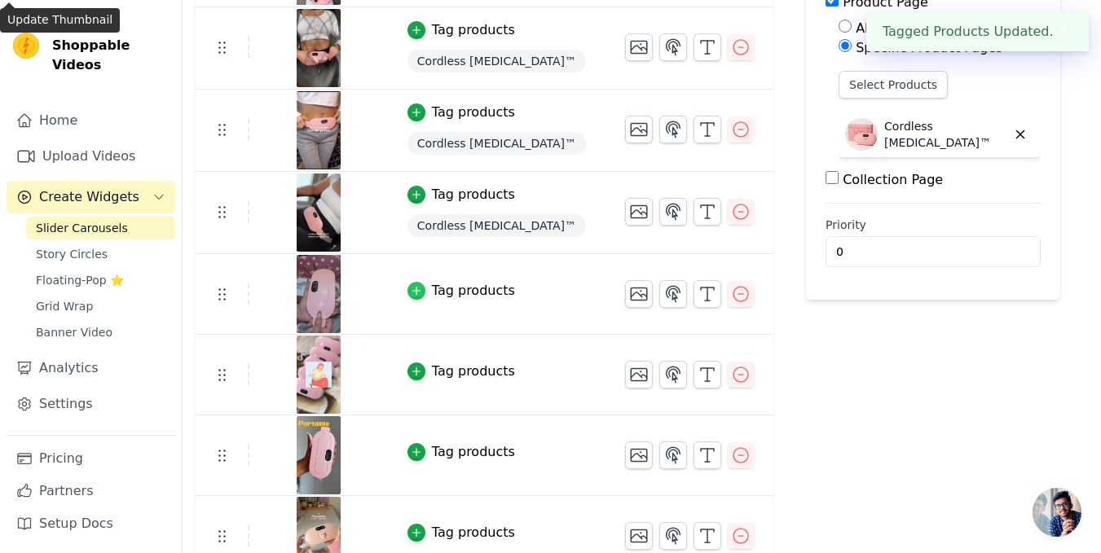
click at [412, 293] on div "button" at bounding box center [417, 291] width 18 height 18
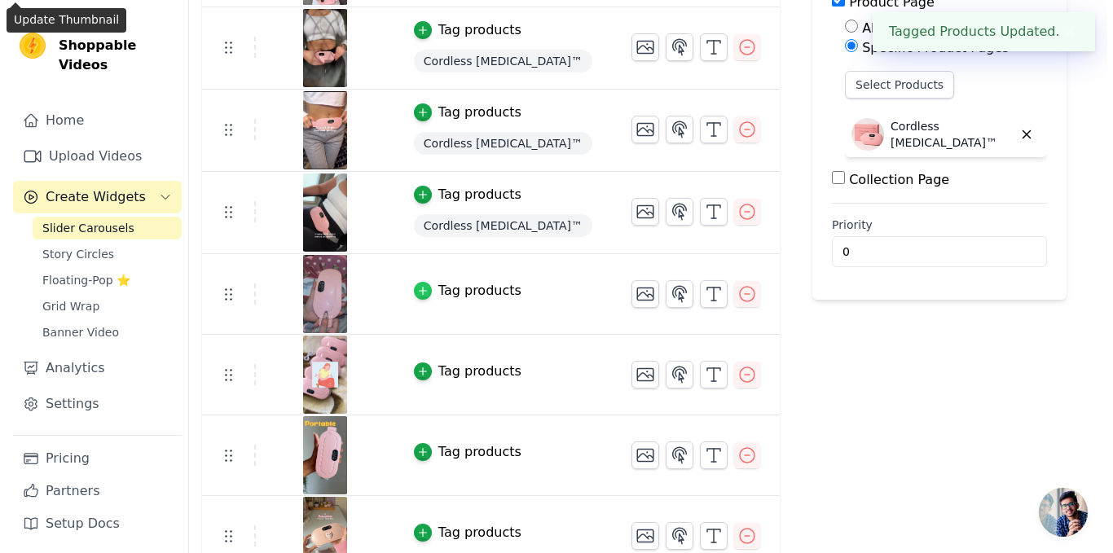
scroll to position [0, 0]
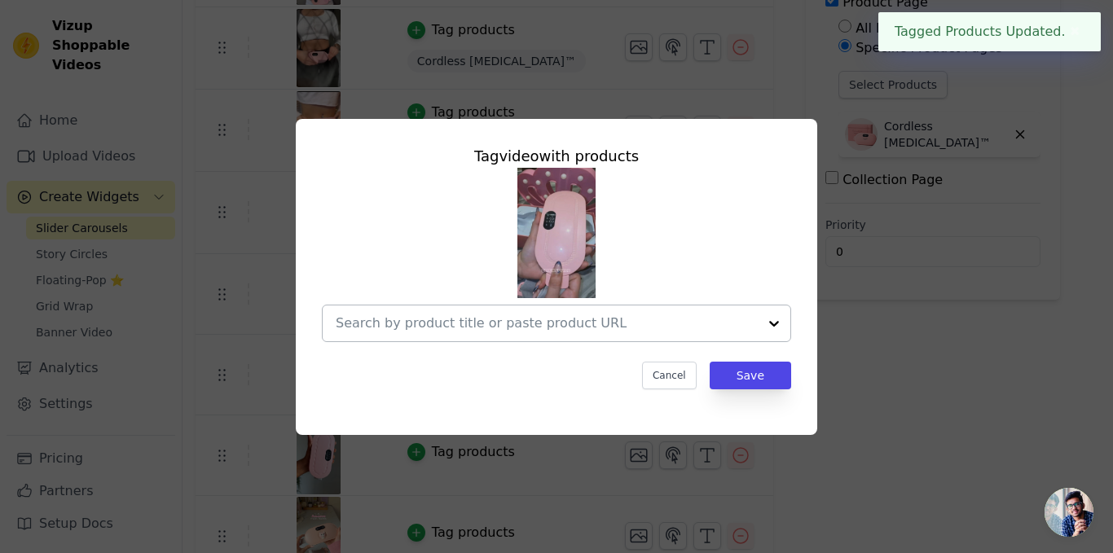
click at [646, 334] on div at bounding box center [547, 324] width 422 height 36
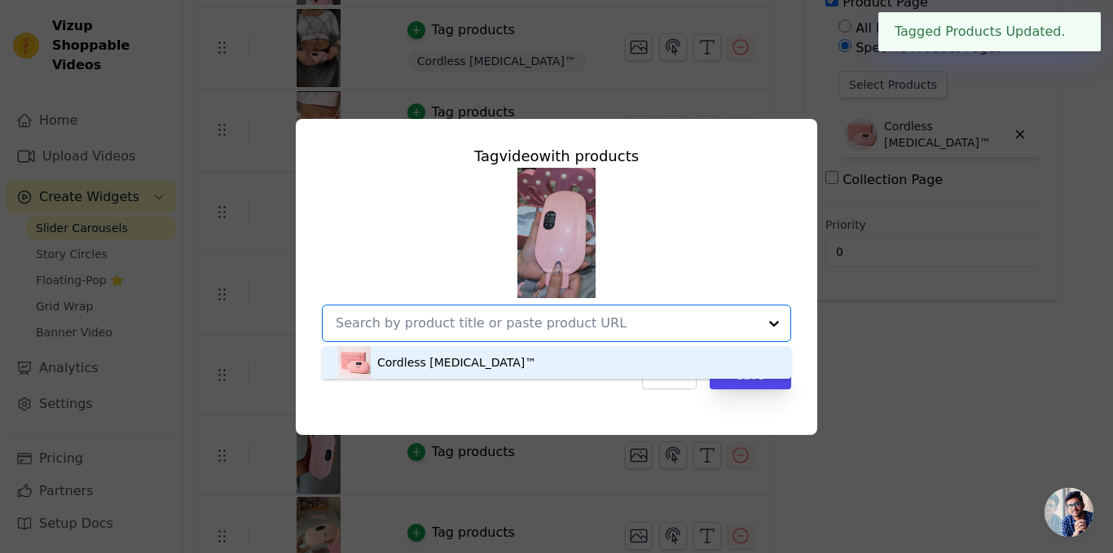
click at [618, 349] on div "Cordless [MEDICAL_DATA]™" at bounding box center [556, 362] width 437 height 33
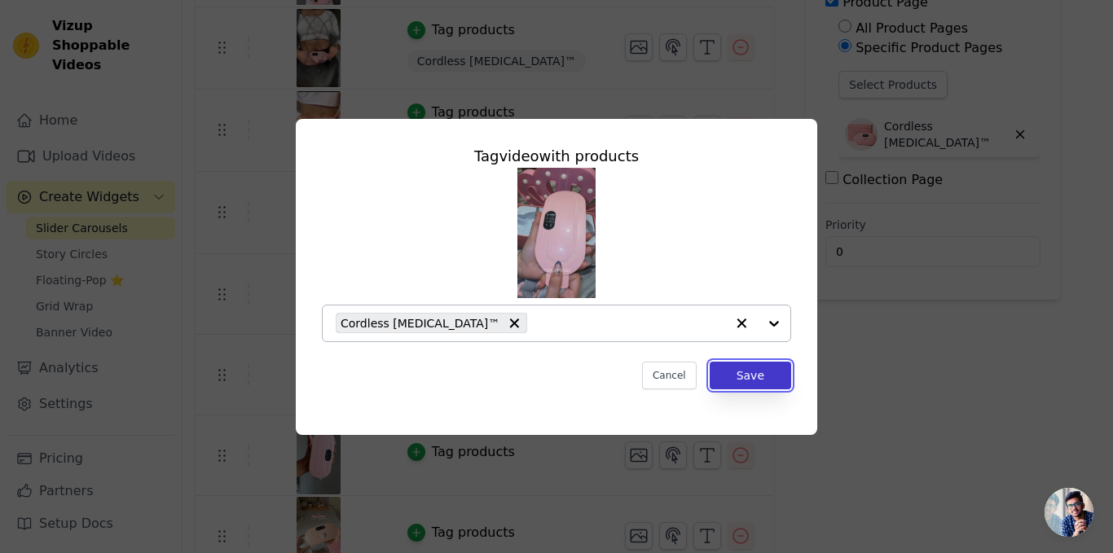
click at [787, 373] on button "Save" at bounding box center [751, 376] width 82 height 28
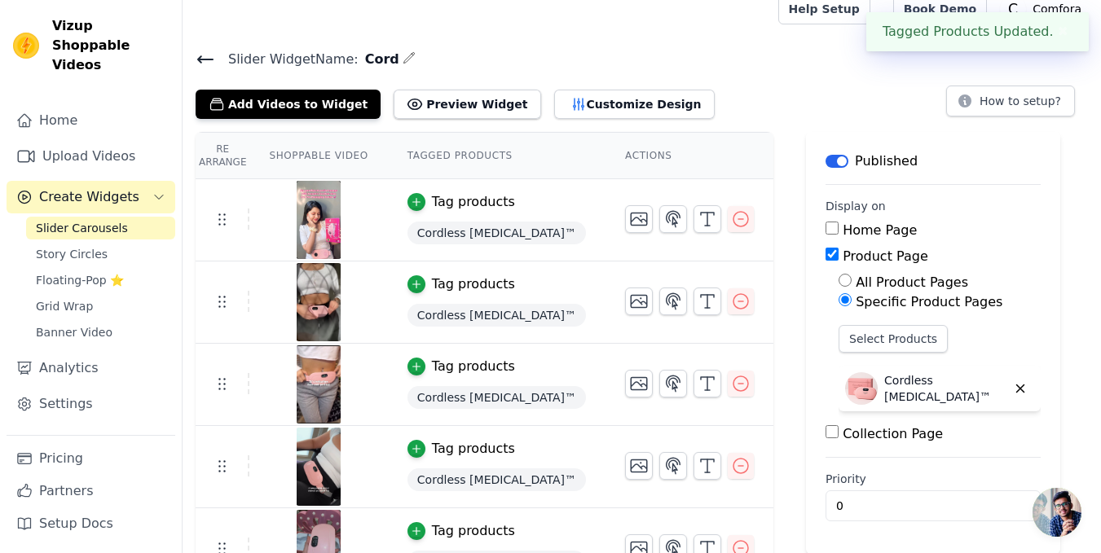
scroll to position [271, 0]
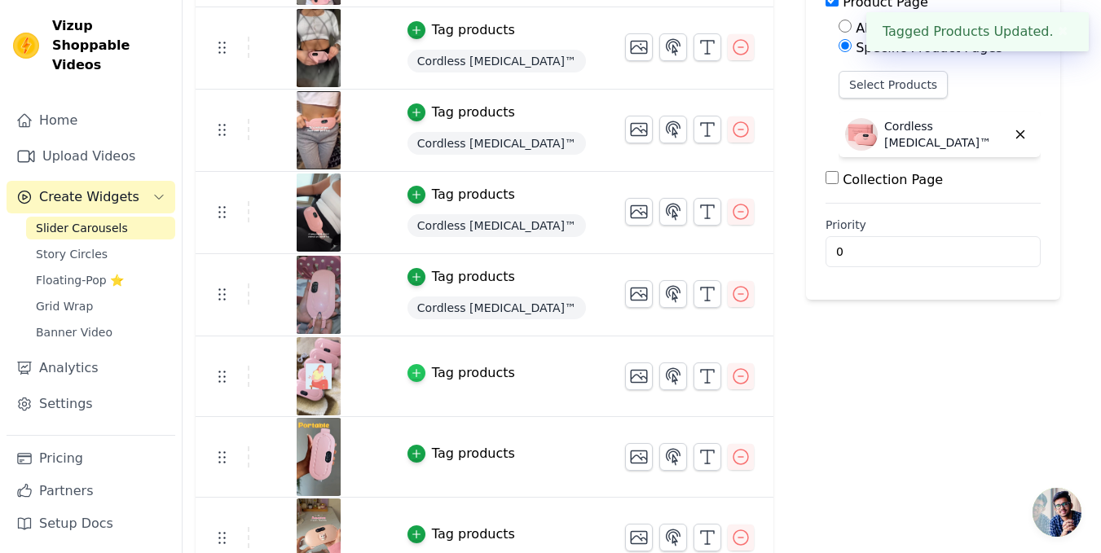
click at [411, 370] on icon "button" at bounding box center [416, 373] width 11 height 11
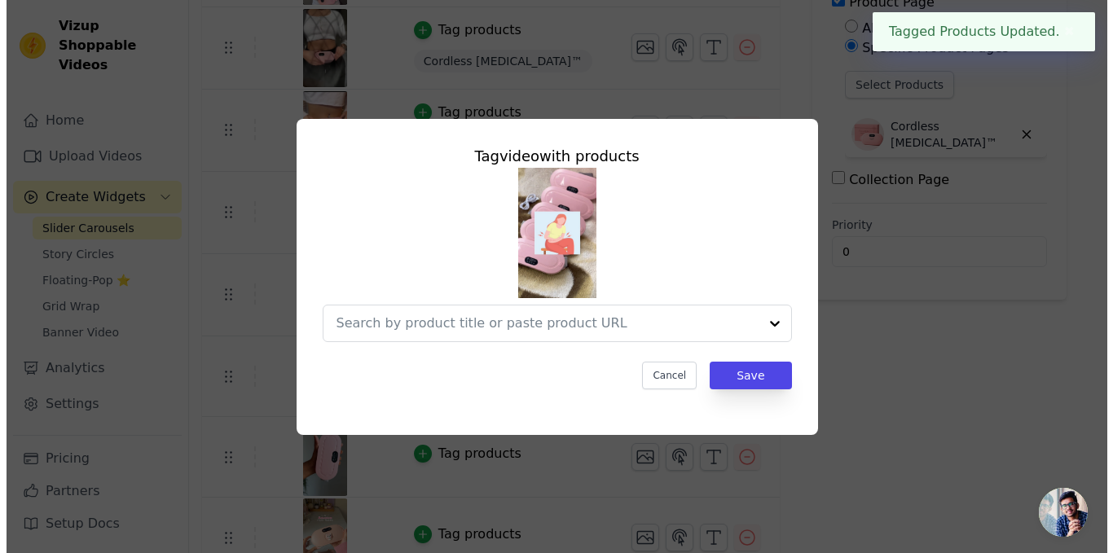
scroll to position [0, 0]
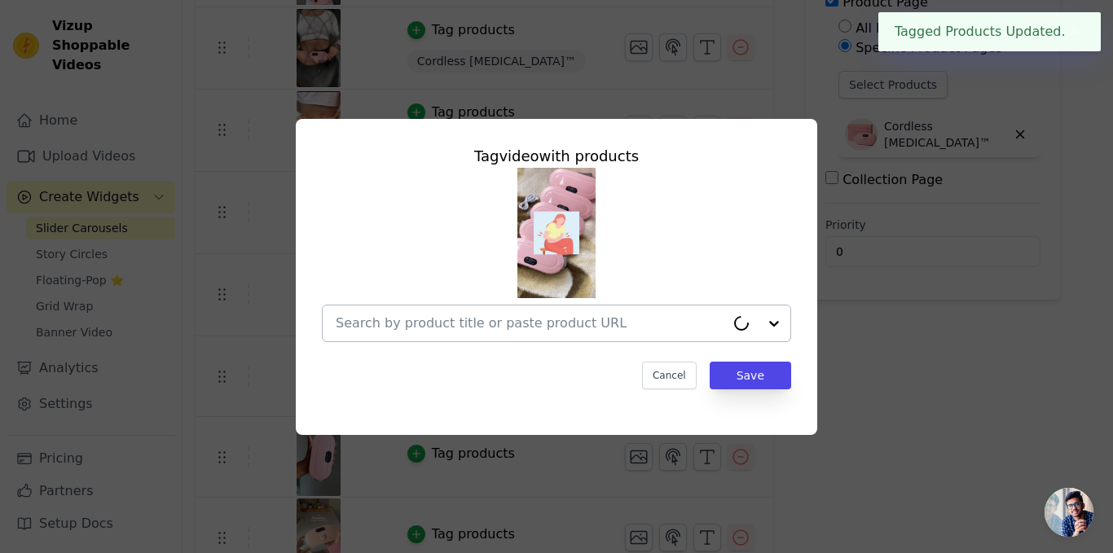
click at [632, 339] on div at bounding box center [531, 324] width 390 height 36
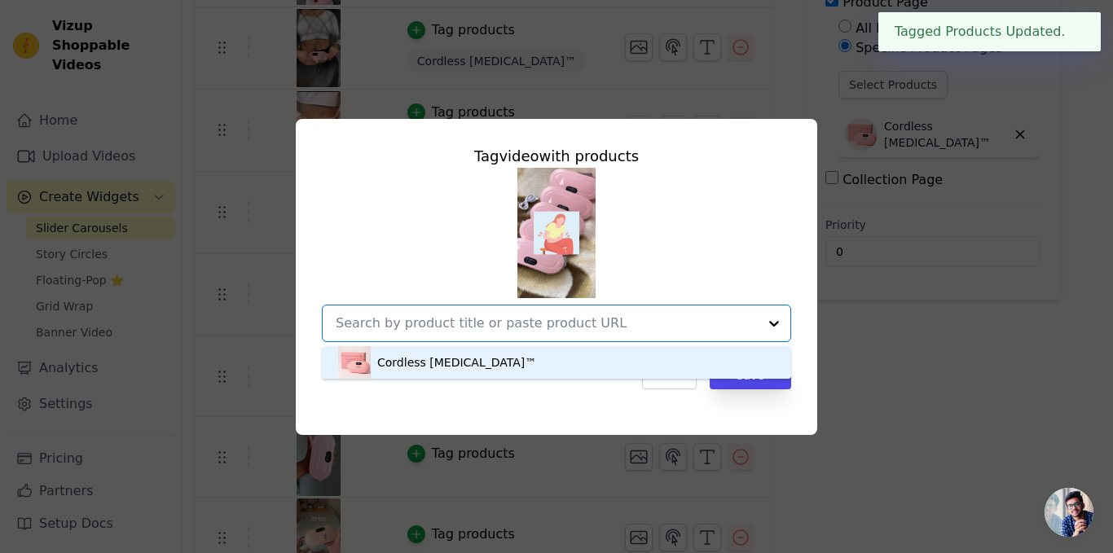
click at [599, 366] on div "Cordless [MEDICAL_DATA]™" at bounding box center [556, 362] width 437 height 33
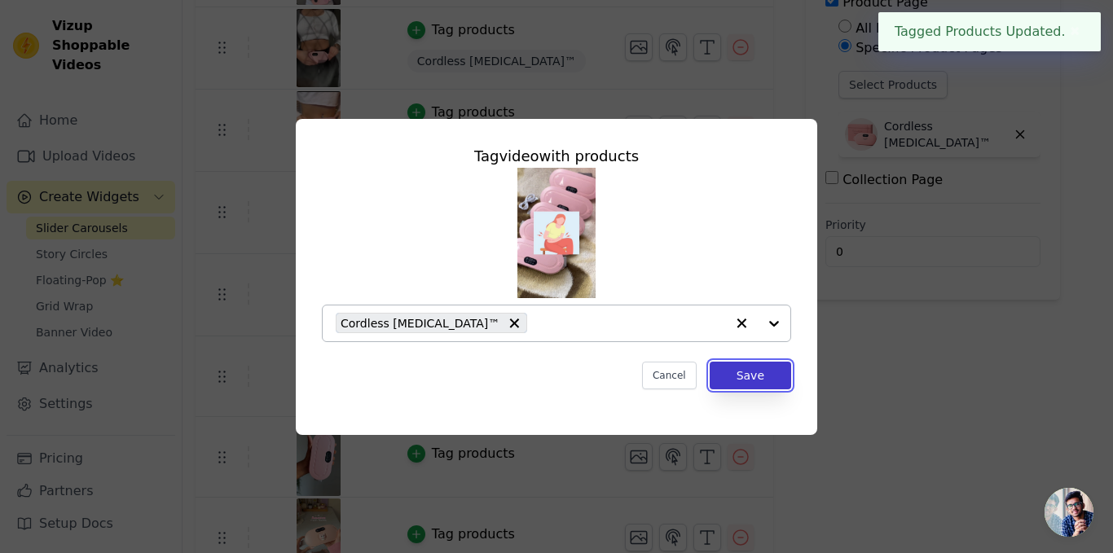
click at [725, 385] on button "Save" at bounding box center [751, 376] width 82 height 28
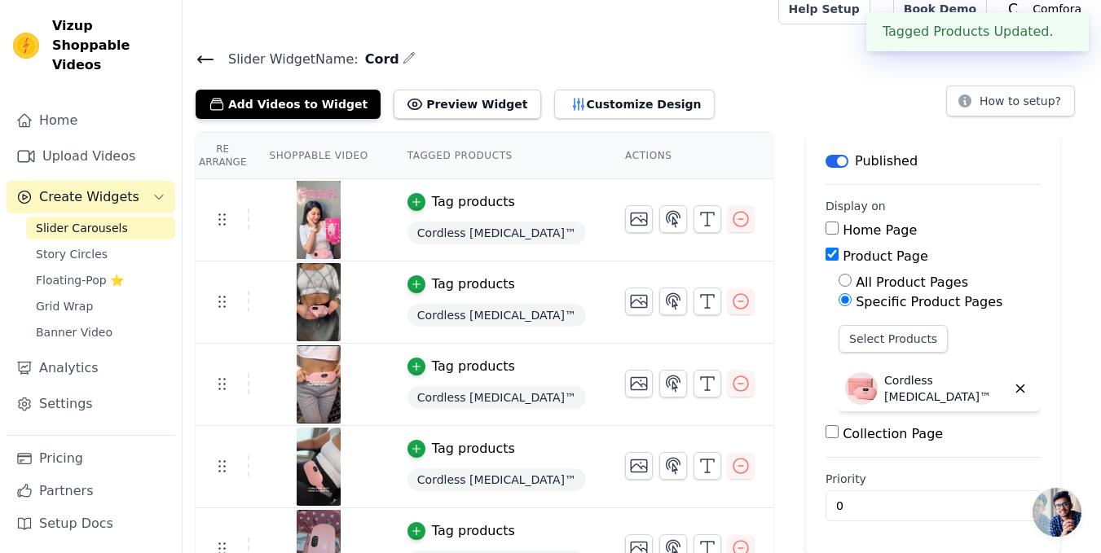
scroll to position [271, 0]
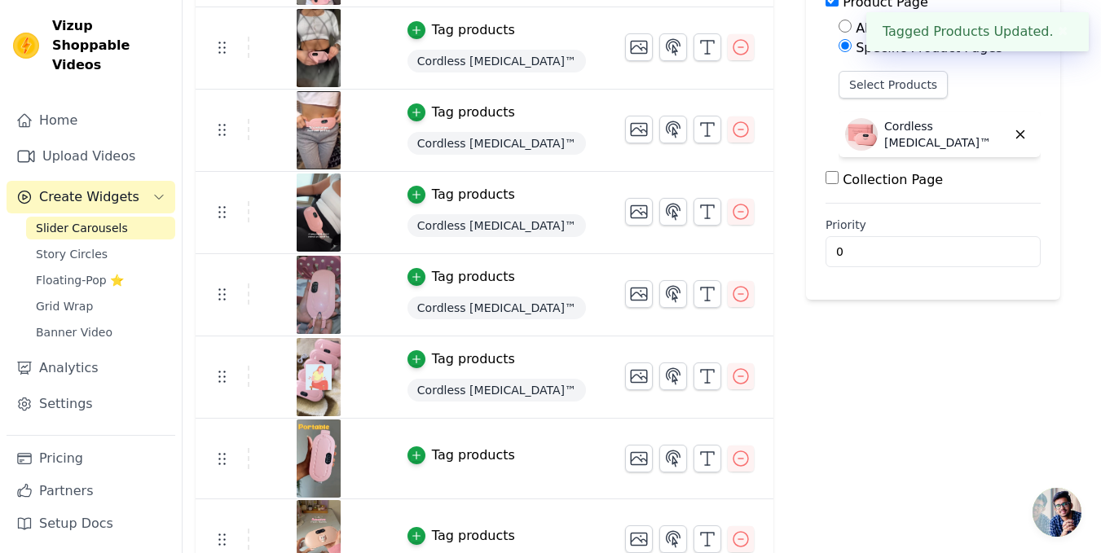
click at [416, 447] on button "Tag products" at bounding box center [462, 456] width 108 height 20
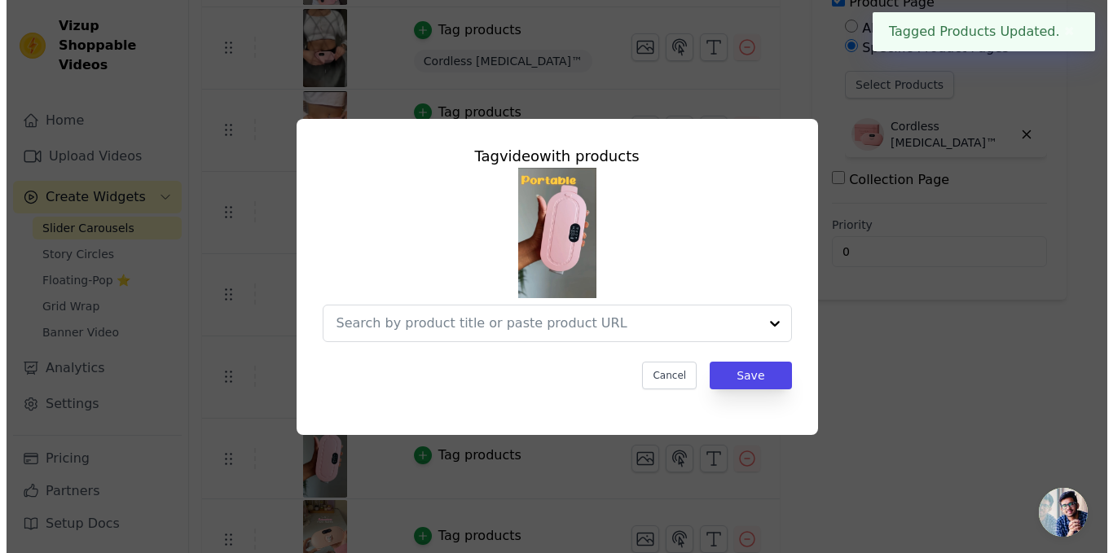
scroll to position [0, 0]
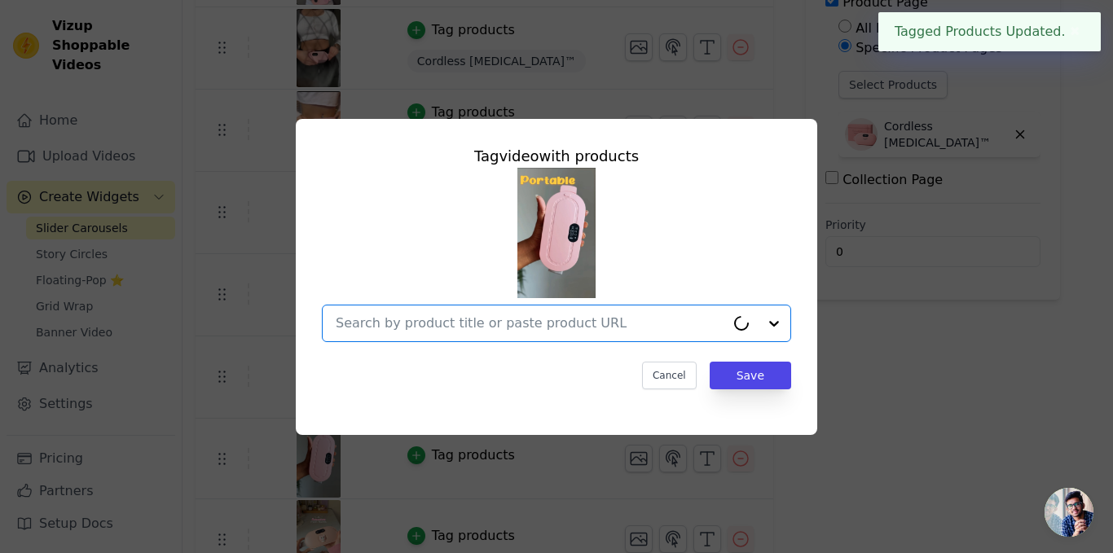
click at [637, 329] on input "text" at bounding box center [531, 324] width 390 height 20
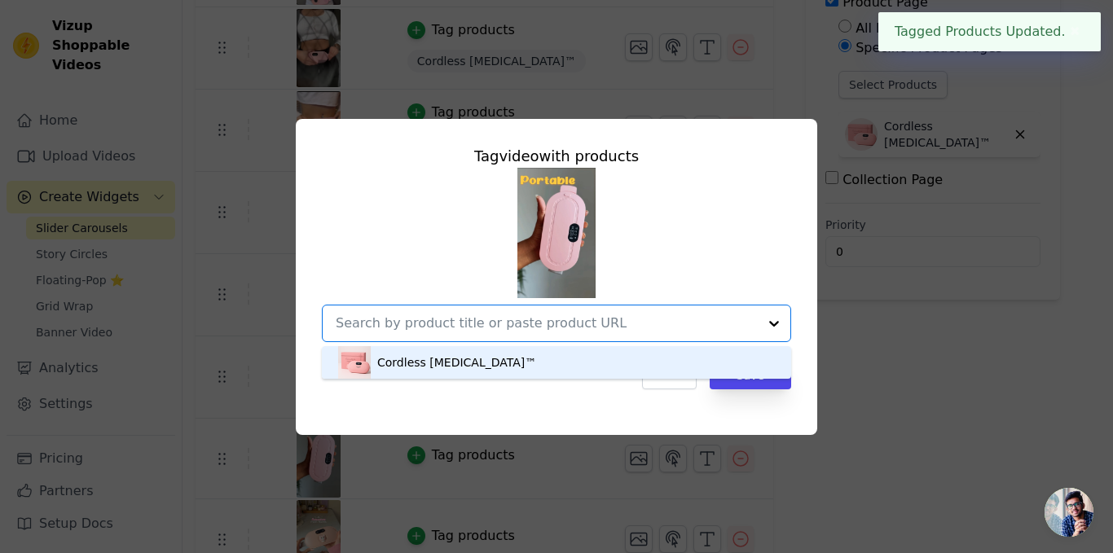
click at [614, 364] on div "Cordless [MEDICAL_DATA]™" at bounding box center [556, 362] width 437 height 33
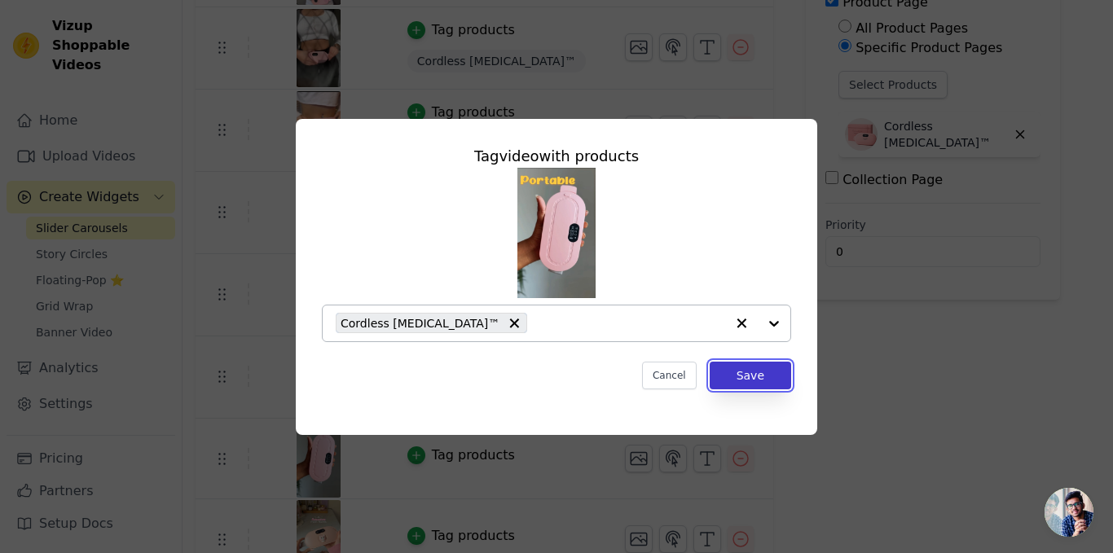
click at [724, 381] on button "Save" at bounding box center [751, 376] width 82 height 28
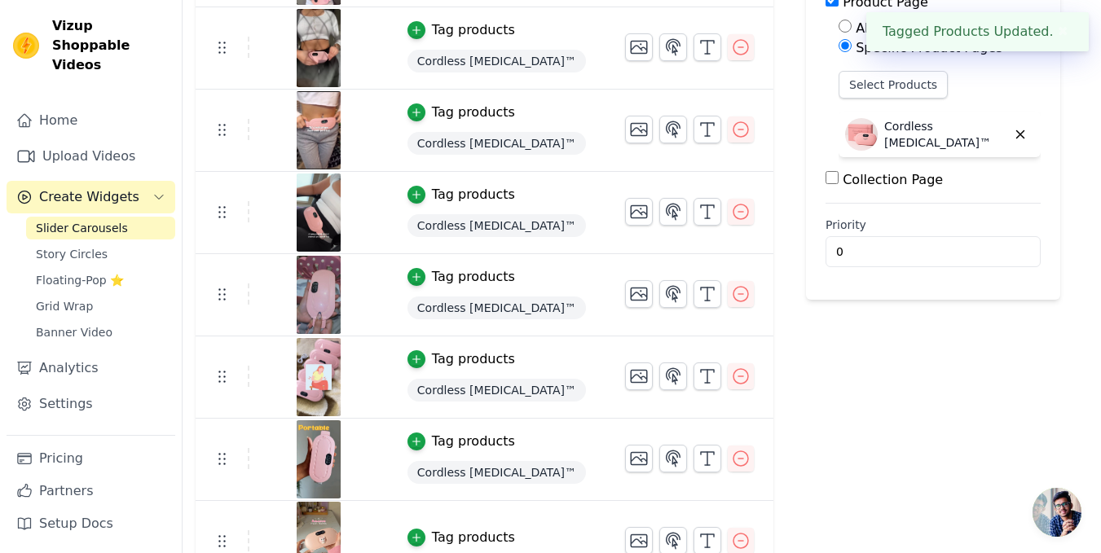
scroll to position [541, 0]
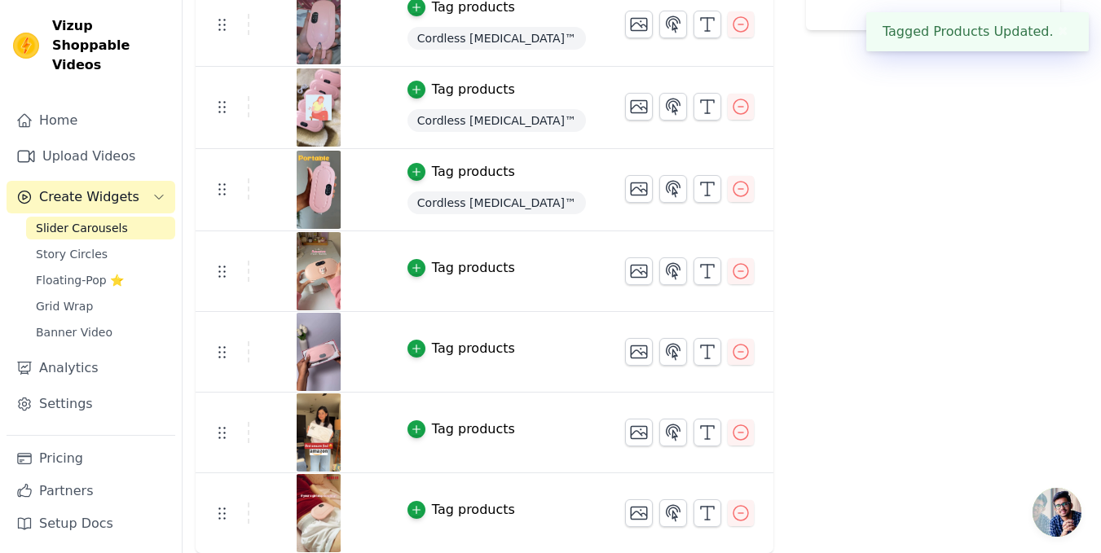
click at [406, 277] on td "Tag products" at bounding box center [497, 271] width 218 height 81
click at [412, 276] on button "Tag products" at bounding box center [462, 268] width 108 height 20
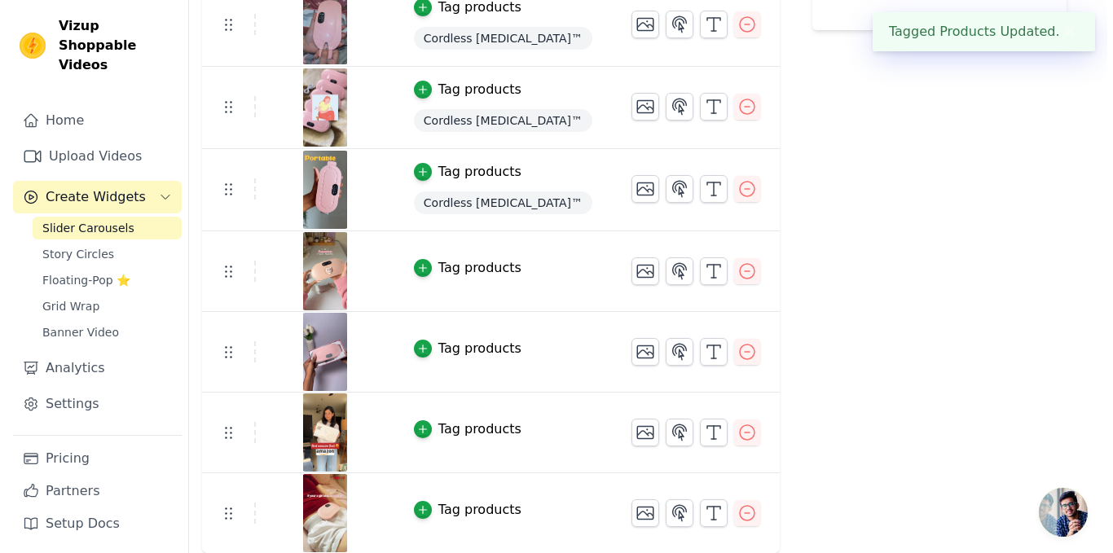
scroll to position [0, 0]
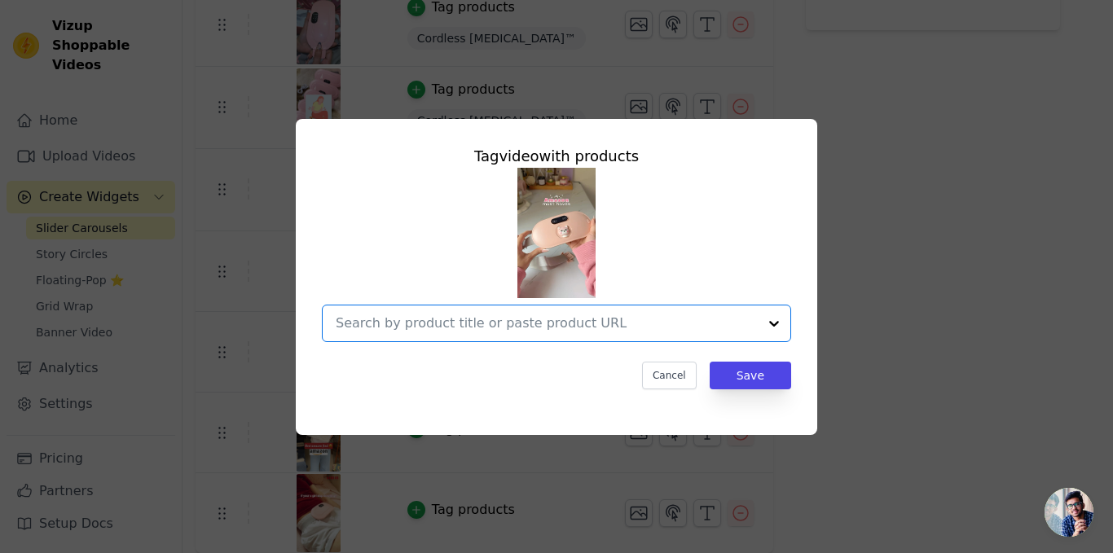
click at [685, 327] on input "text" at bounding box center [547, 324] width 422 height 20
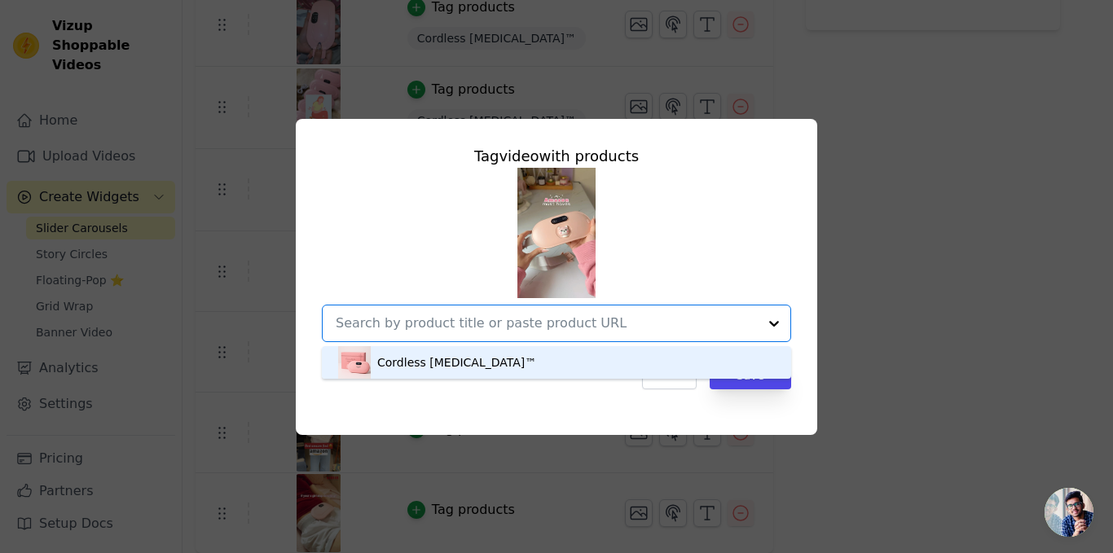
click at [611, 355] on div "Cordless [MEDICAL_DATA]™" at bounding box center [556, 362] width 437 height 33
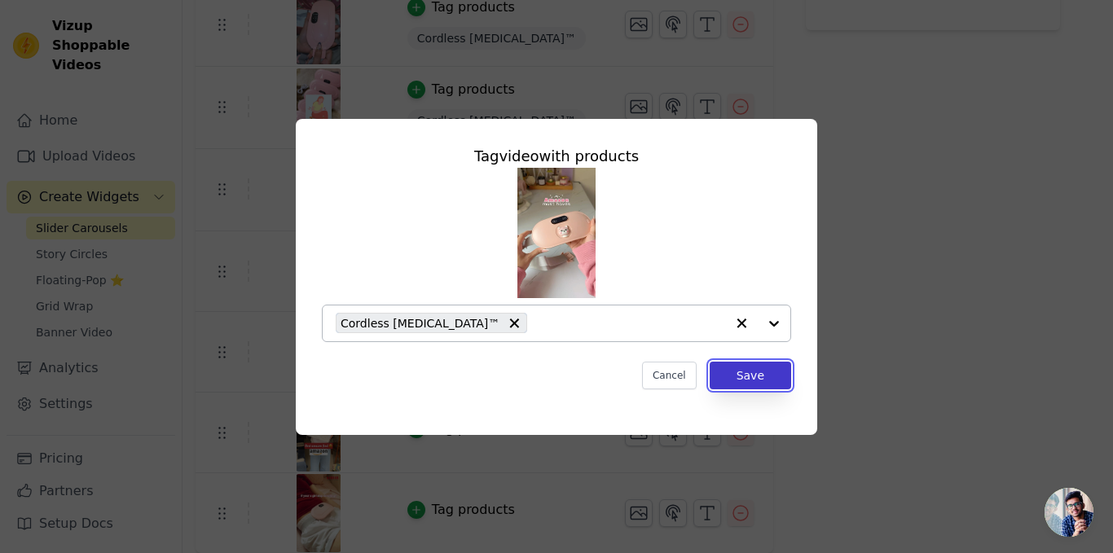
click at [719, 375] on button "Save" at bounding box center [751, 376] width 82 height 28
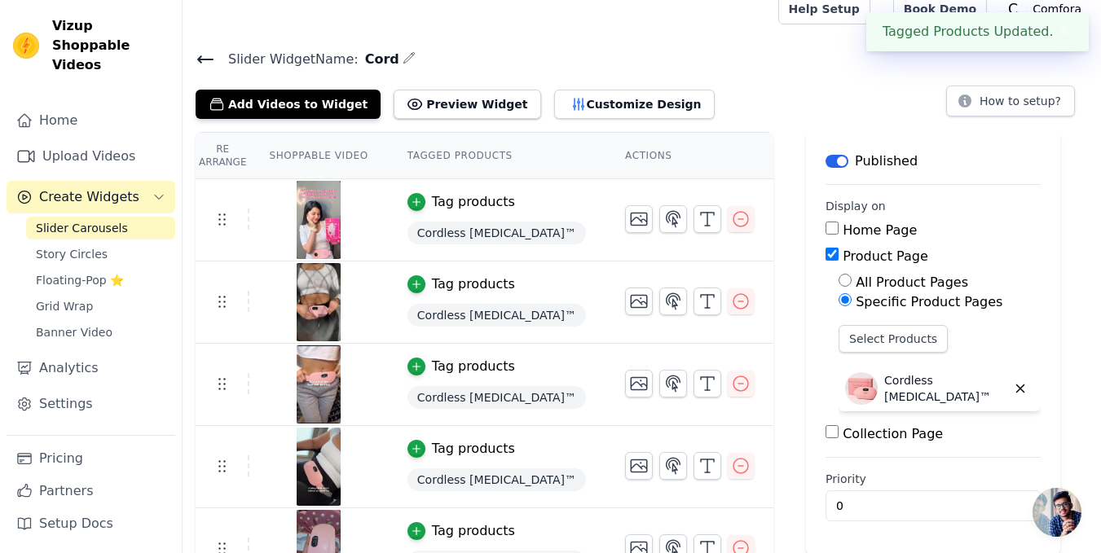
scroll to position [541, 0]
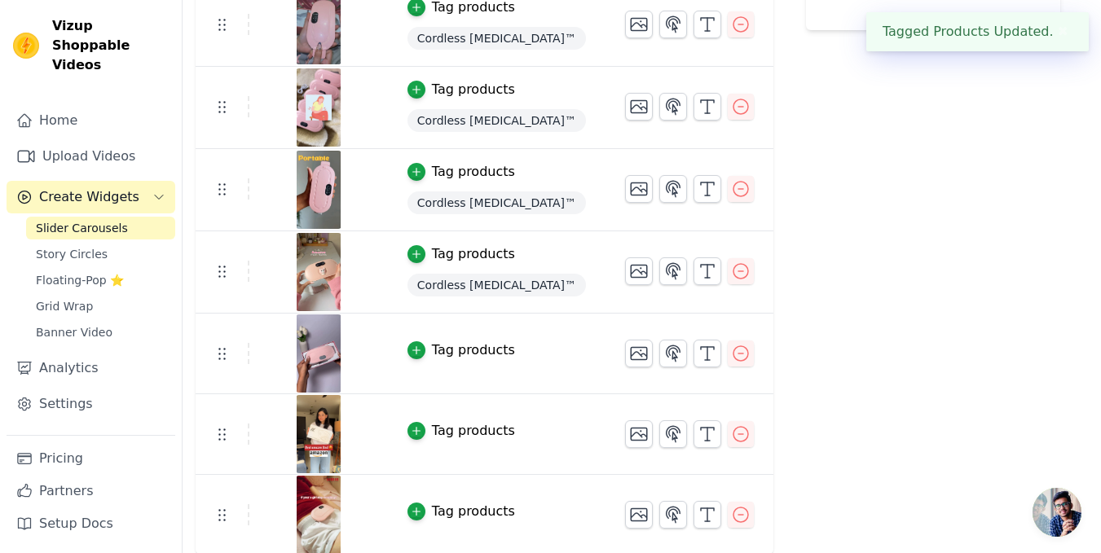
click at [430, 336] on td "Tag products" at bounding box center [497, 354] width 218 height 81
click at [414, 349] on div "button" at bounding box center [417, 351] width 18 height 18
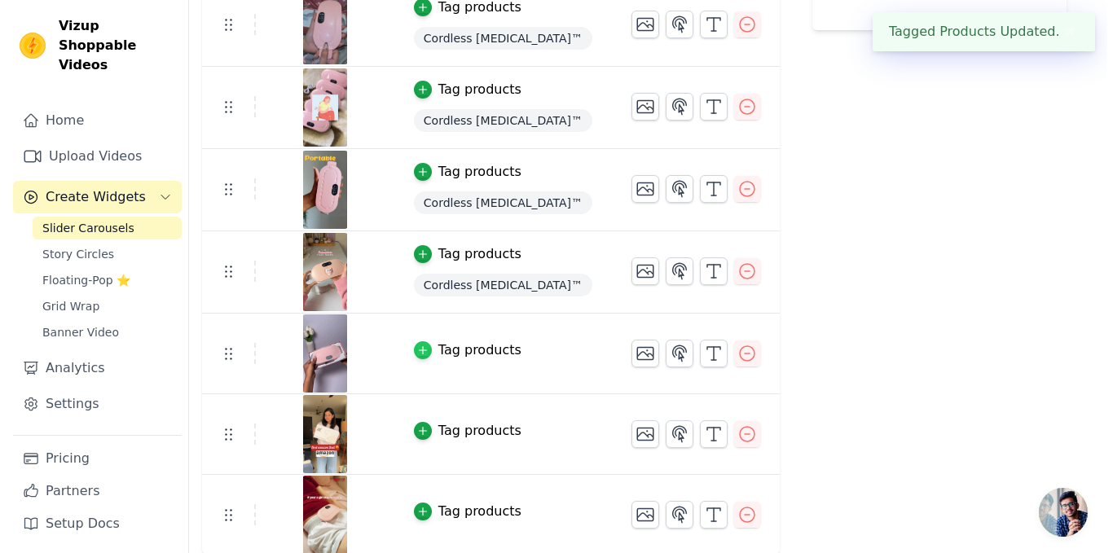
scroll to position [0, 0]
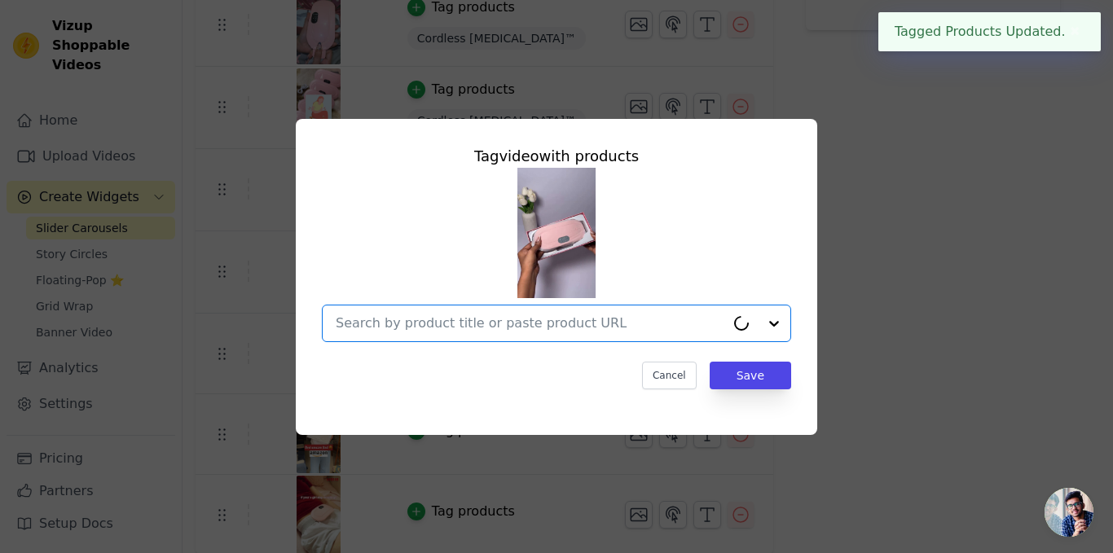
click at [580, 325] on input "text" at bounding box center [531, 324] width 390 height 20
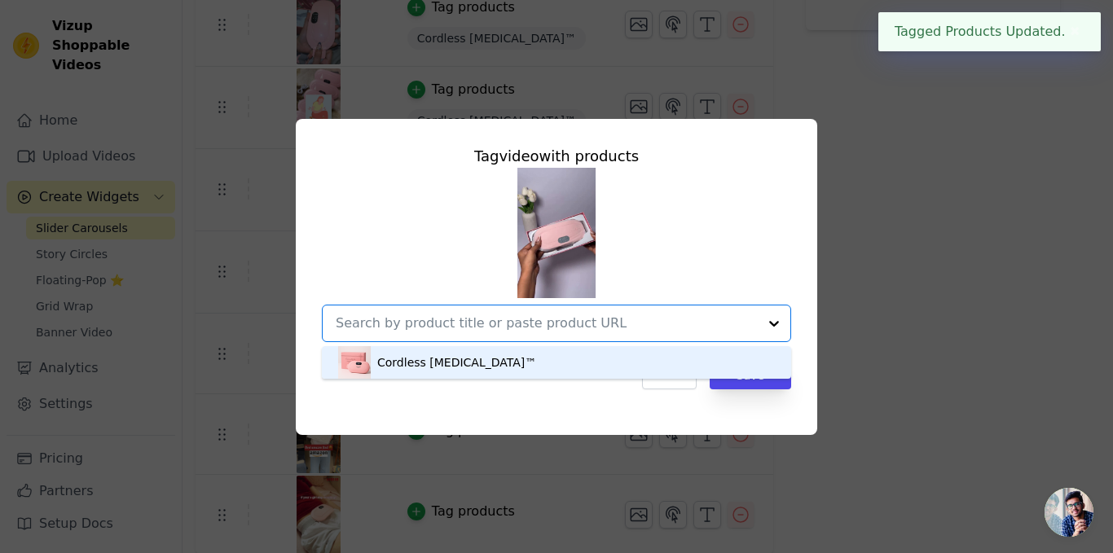
click at [591, 358] on div "Cordless [MEDICAL_DATA]™" at bounding box center [556, 362] width 437 height 33
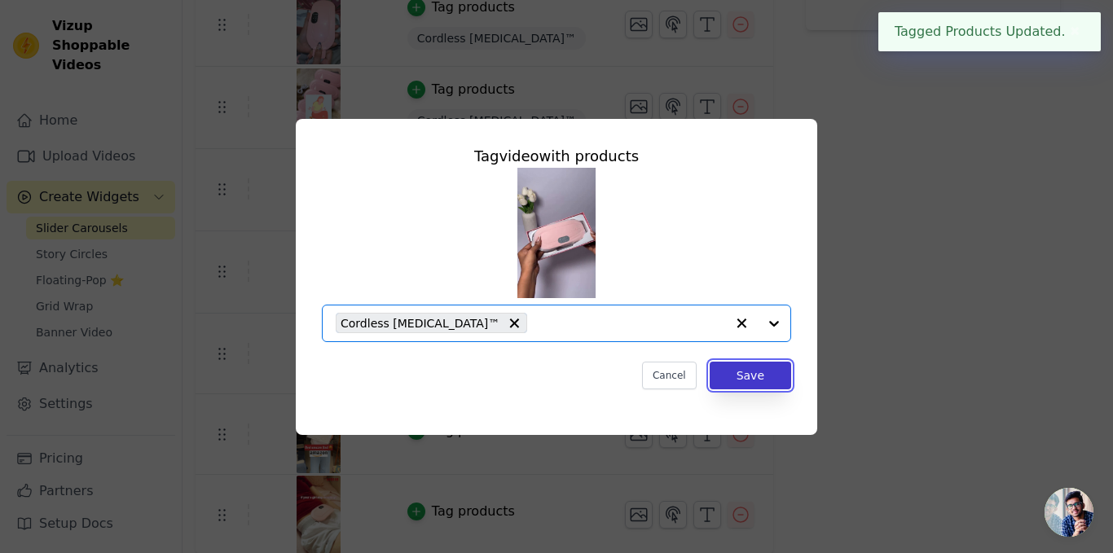
click at [717, 374] on button "Save" at bounding box center [751, 376] width 82 height 28
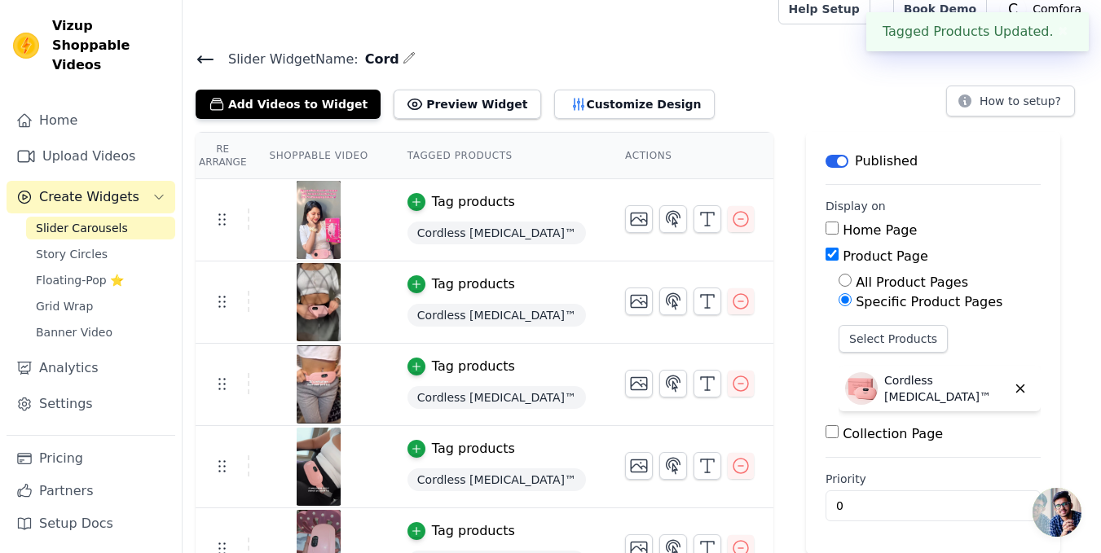
scroll to position [541, 0]
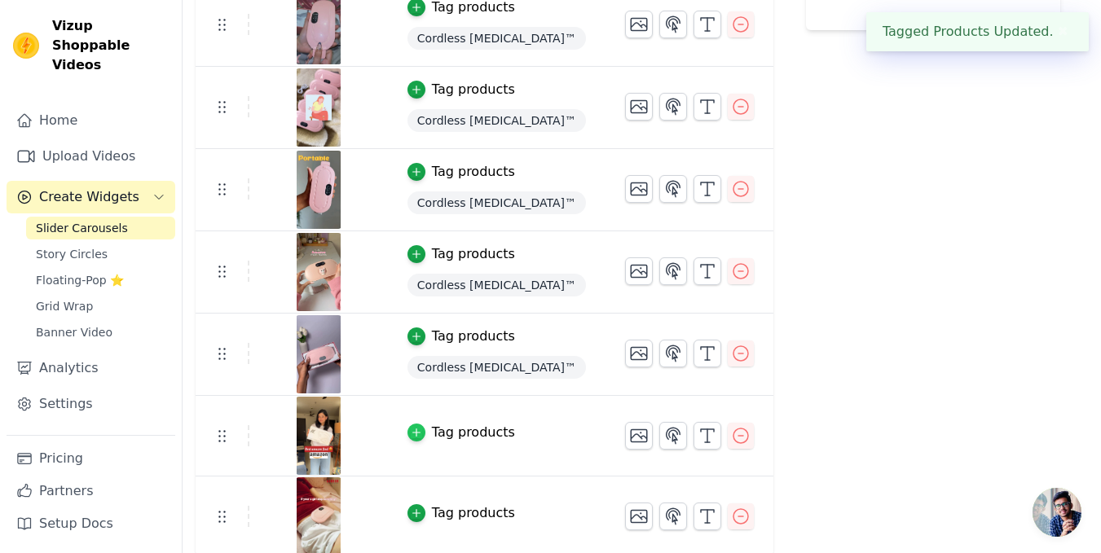
click at [411, 434] on icon "button" at bounding box center [416, 432] width 11 height 11
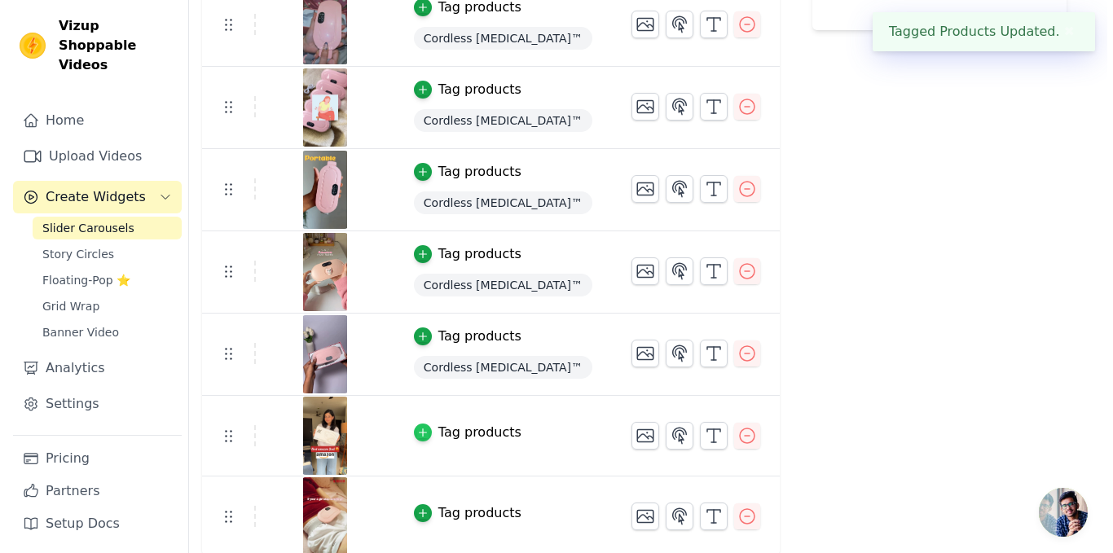
scroll to position [0, 0]
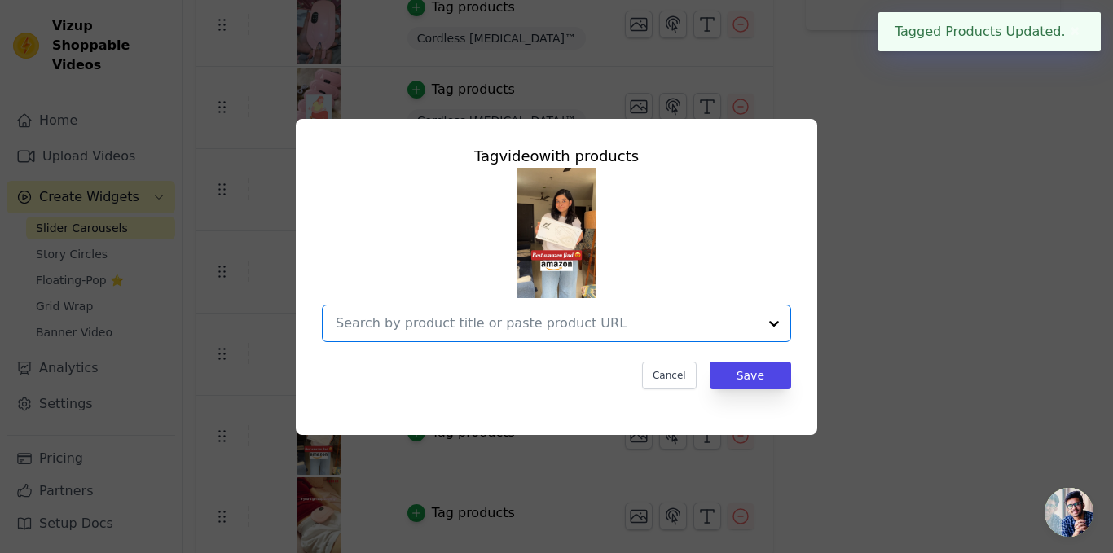
click at [652, 333] on input "text" at bounding box center [547, 324] width 422 height 20
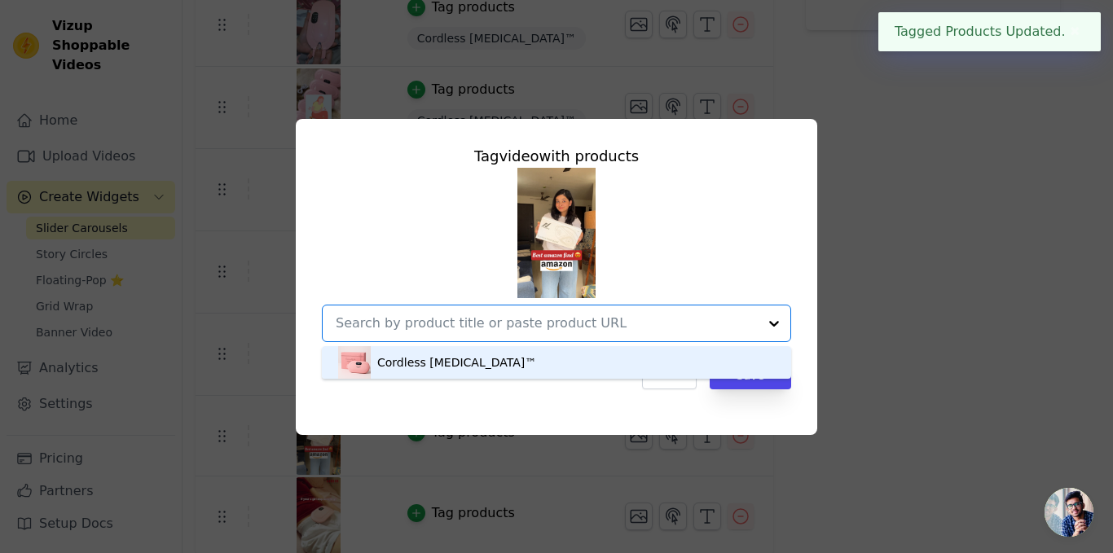
click at [527, 364] on div "Cordless [MEDICAL_DATA]™" at bounding box center [556, 362] width 437 height 33
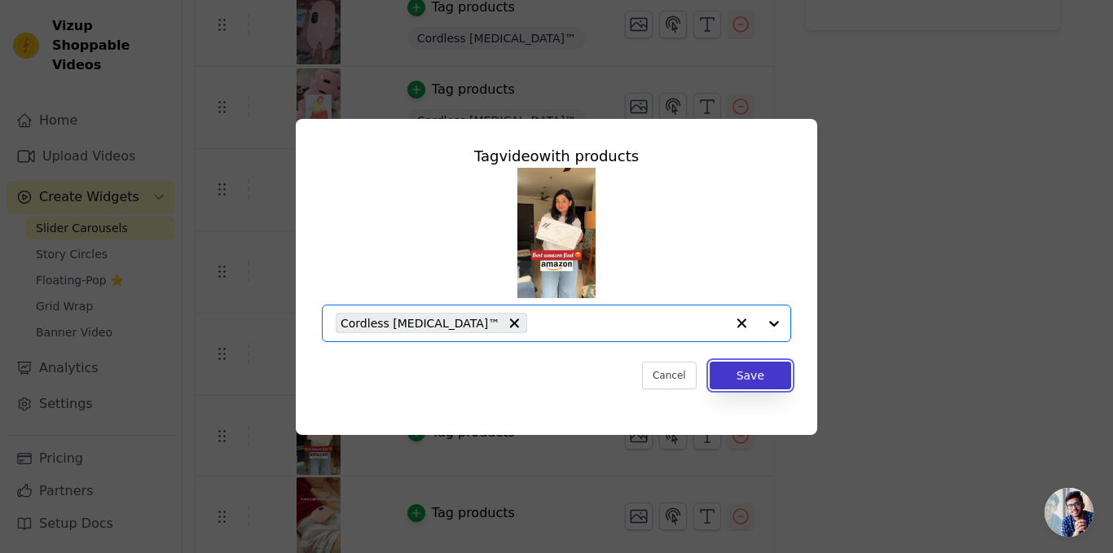
click at [730, 373] on button "Save" at bounding box center [751, 376] width 82 height 28
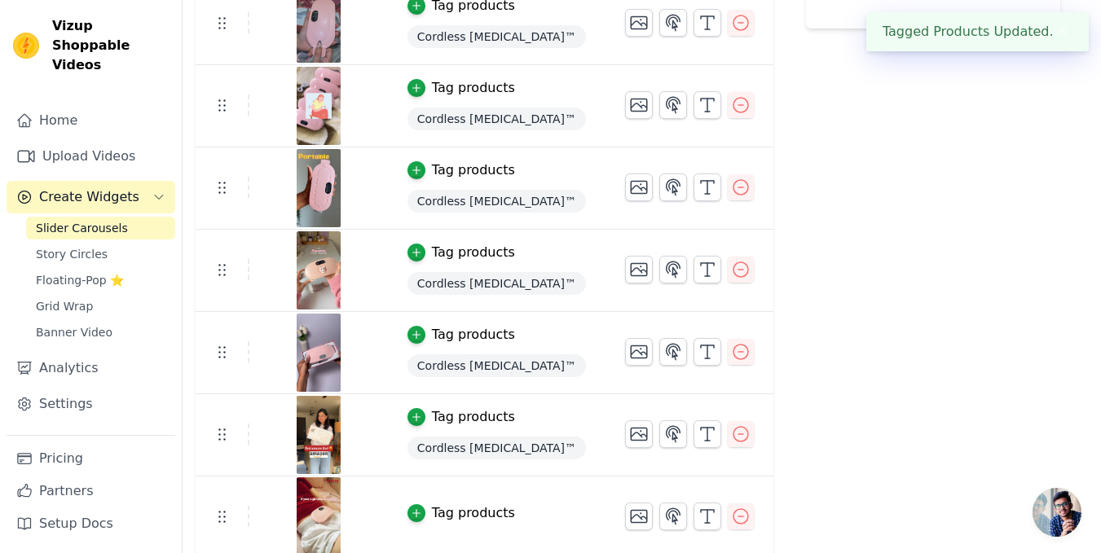
scroll to position [546, 0]
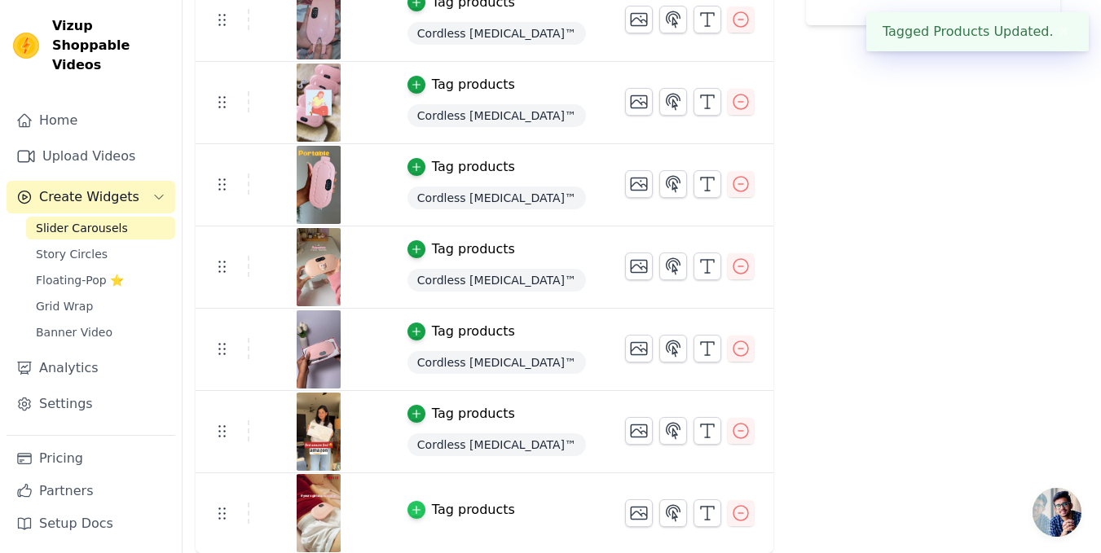
click at [412, 506] on div "button" at bounding box center [417, 510] width 18 height 18
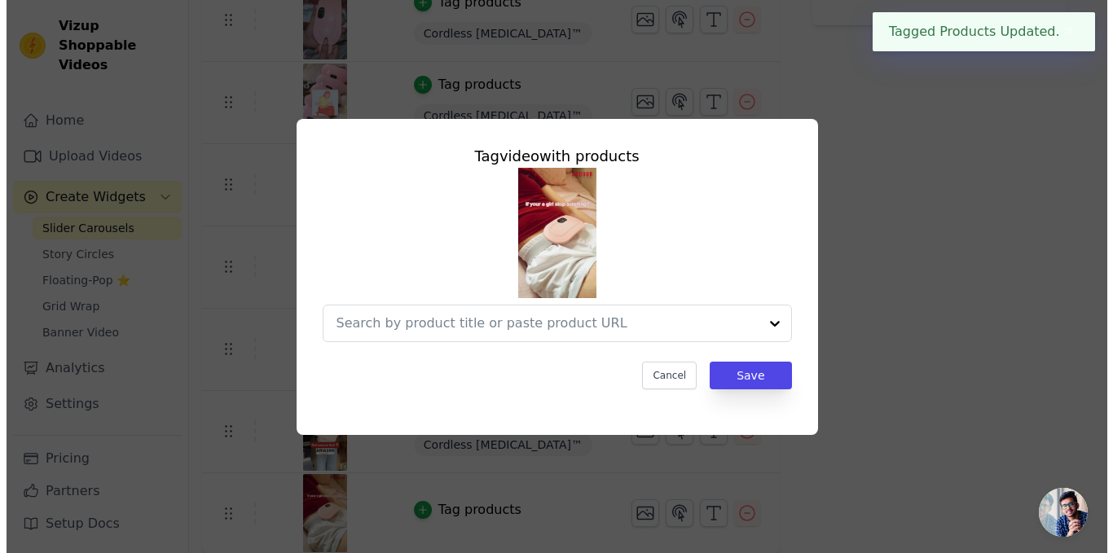
scroll to position [0, 0]
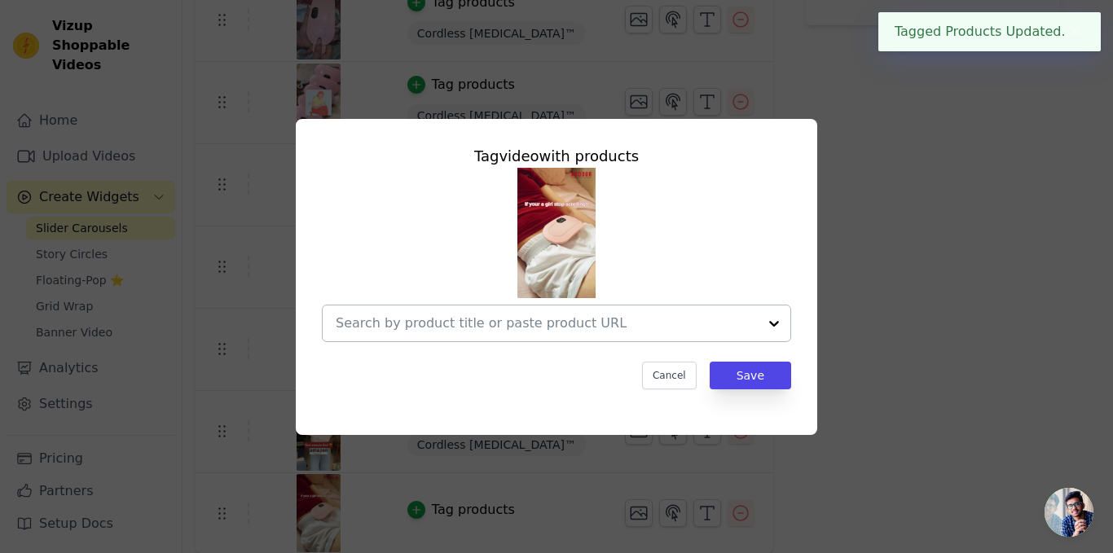
click at [755, 320] on input "text" at bounding box center [547, 324] width 422 height 20
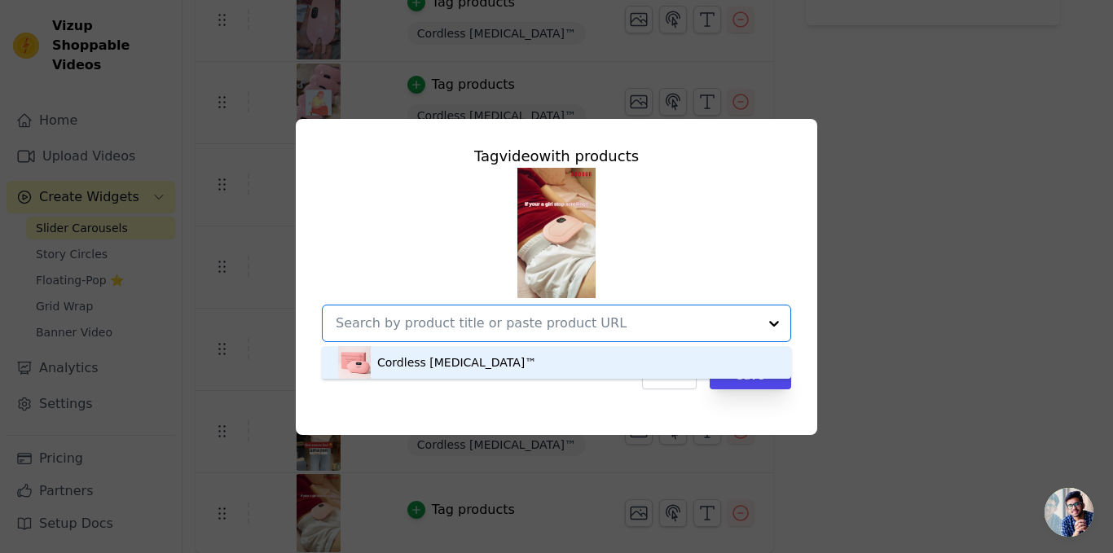
click at [666, 368] on div "Cordless [MEDICAL_DATA]™" at bounding box center [556, 362] width 437 height 33
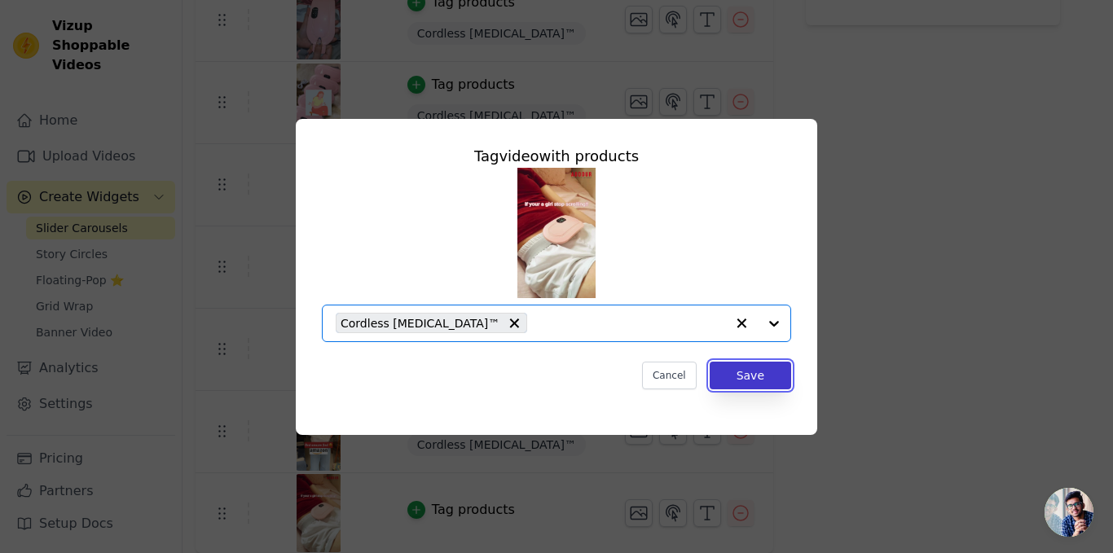
click at [768, 377] on button "Save" at bounding box center [751, 376] width 82 height 28
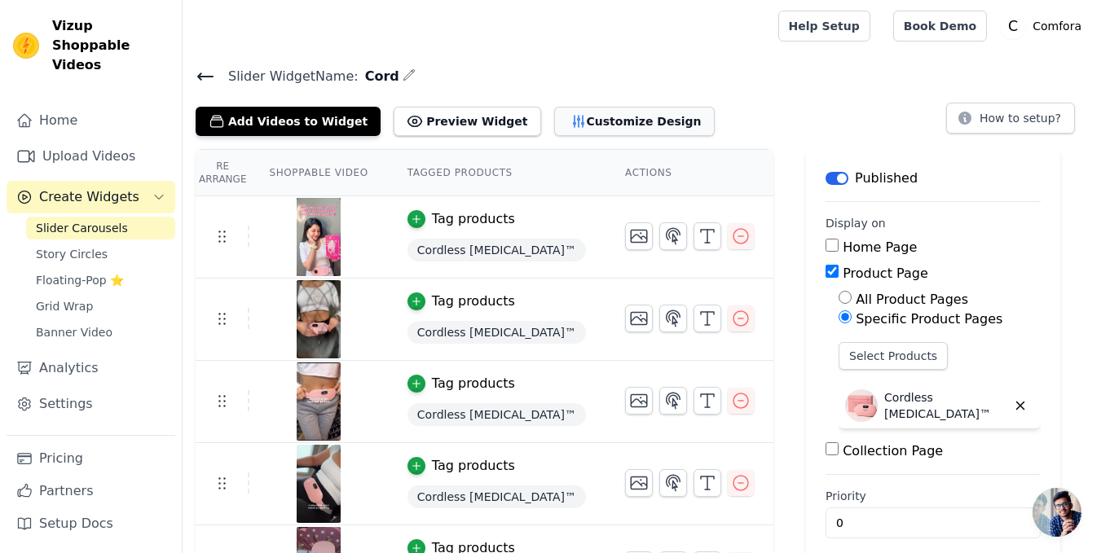
click at [565, 130] on button "Customize Design" at bounding box center [634, 121] width 161 height 29
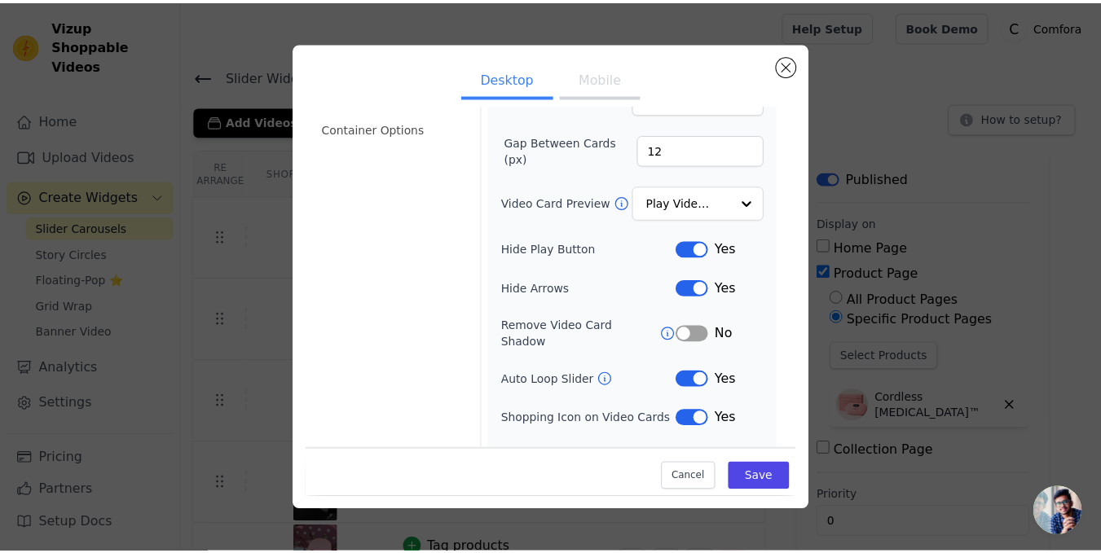
scroll to position [163, 0]
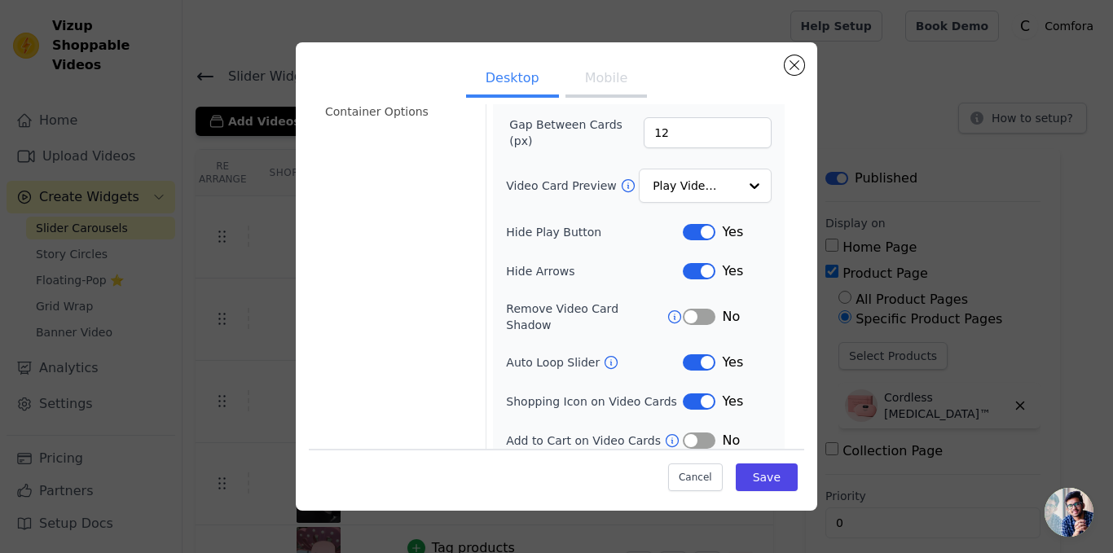
click at [691, 394] on button "Label" at bounding box center [699, 402] width 33 height 16
click at [767, 483] on button "Save" at bounding box center [767, 478] width 62 height 28
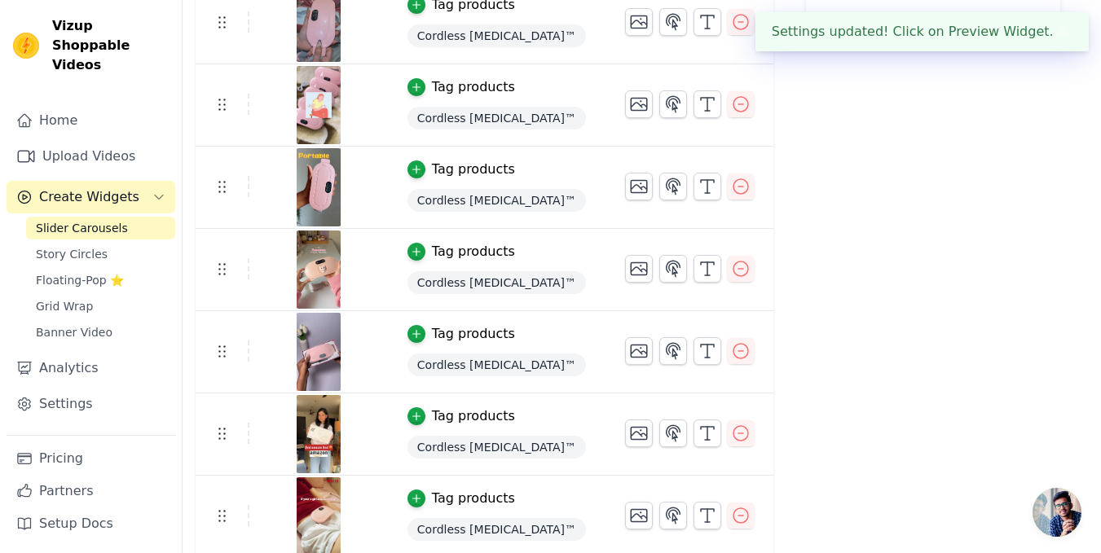
scroll to position [271, 0]
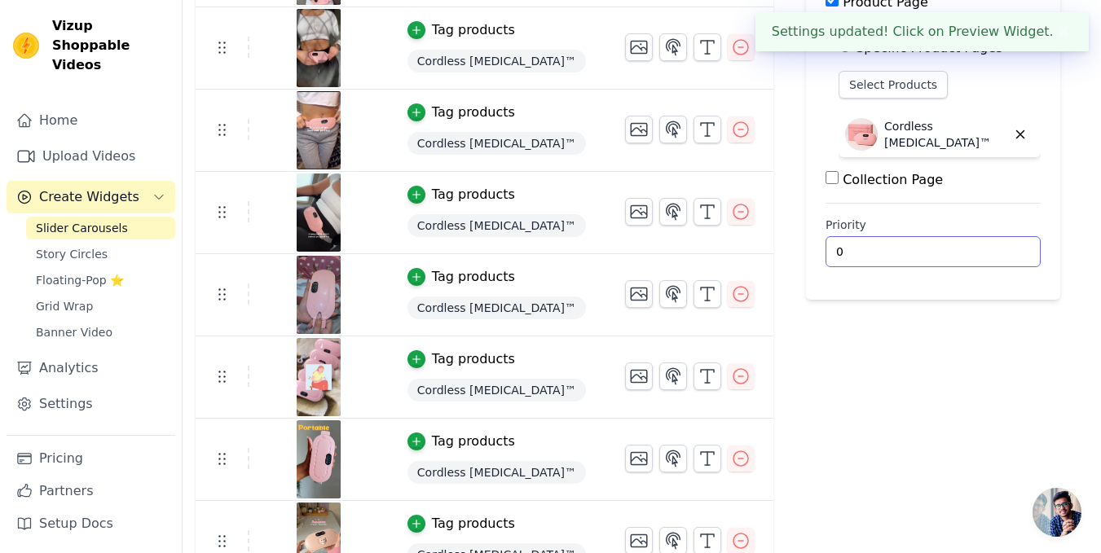
click at [843, 269] on main "Label Published Display on Home Page Product Page All Product Pages Specific Pr…" at bounding box center [933, 89] width 254 height 422
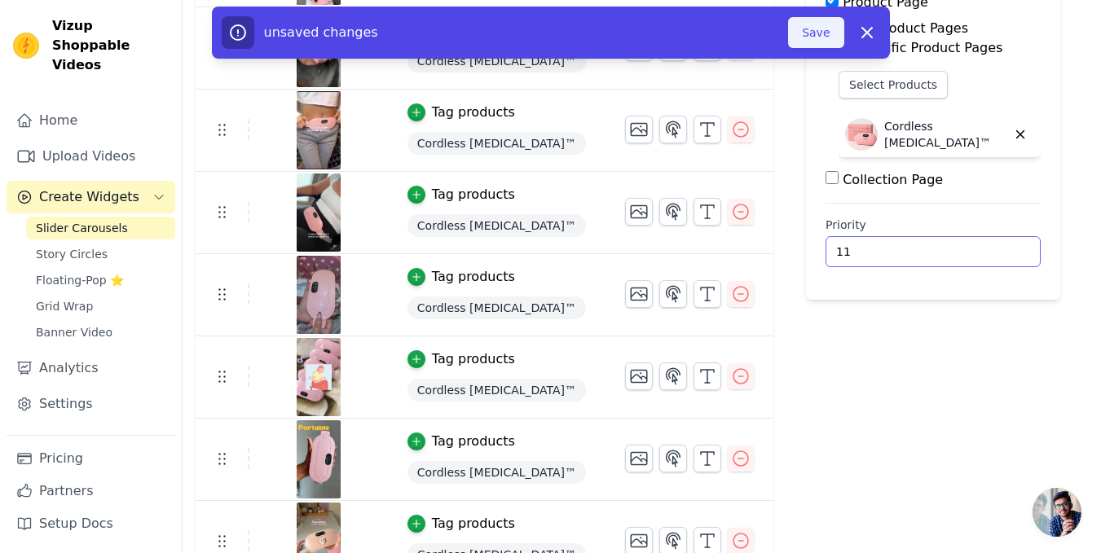
type input "11"
click at [808, 42] on button "Save" at bounding box center [815, 32] width 55 height 31
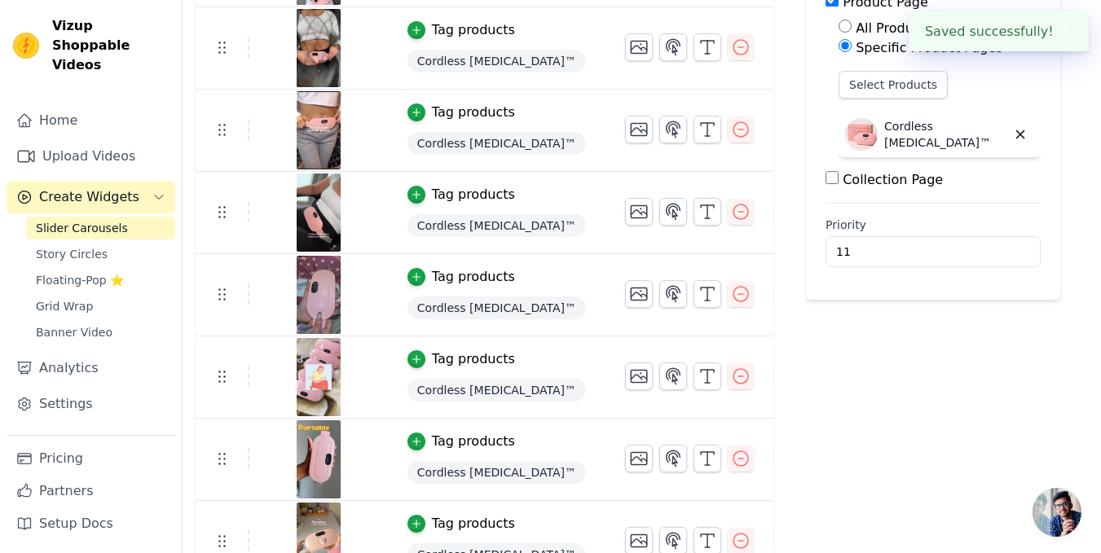
click at [856, 33] on label "All Product Pages" at bounding box center [912, 27] width 112 height 15
click at [839, 33] on input "All Product Pages" at bounding box center [845, 26] width 13 height 13
radio input "true"
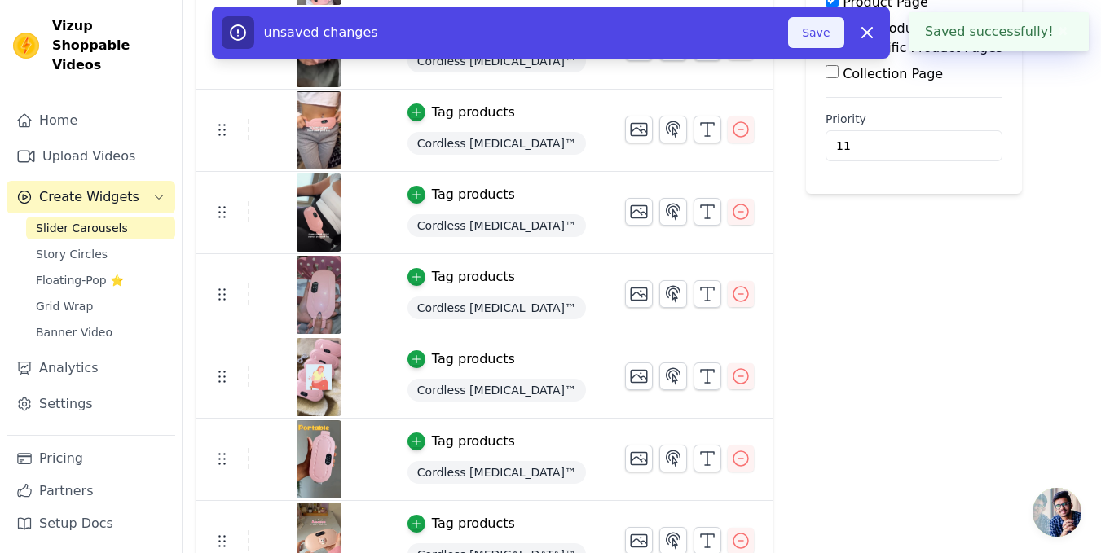
click at [822, 40] on button "Save" at bounding box center [815, 32] width 55 height 31
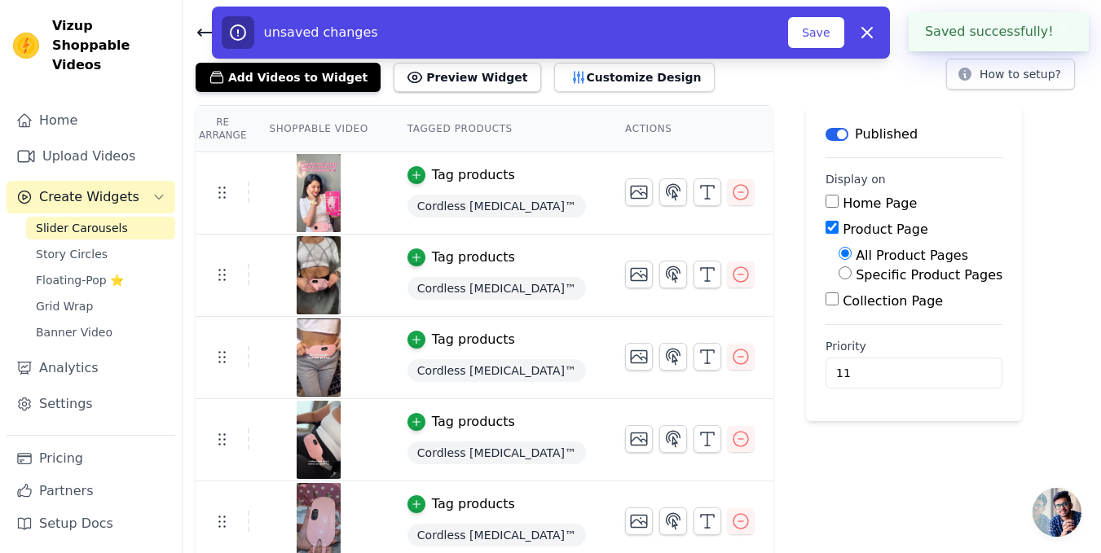
scroll to position [0, 0]
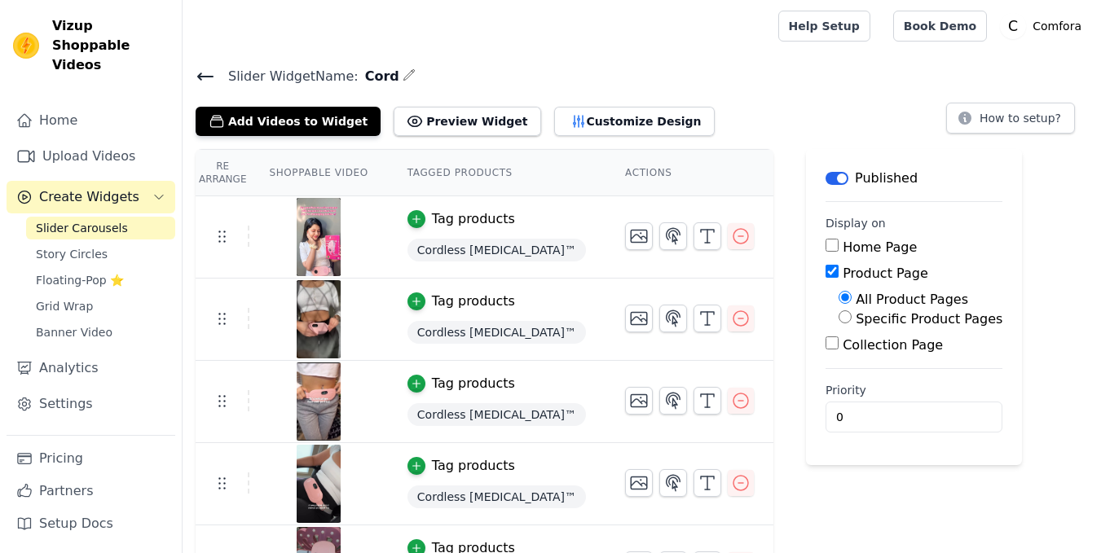
click at [401, 361] on td "Tag products Cordless Heating Pad™" at bounding box center [497, 402] width 218 height 82
drag, startPoint x: 853, startPoint y: 425, endPoint x: 710, endPoint y: 425, distance: 143.5
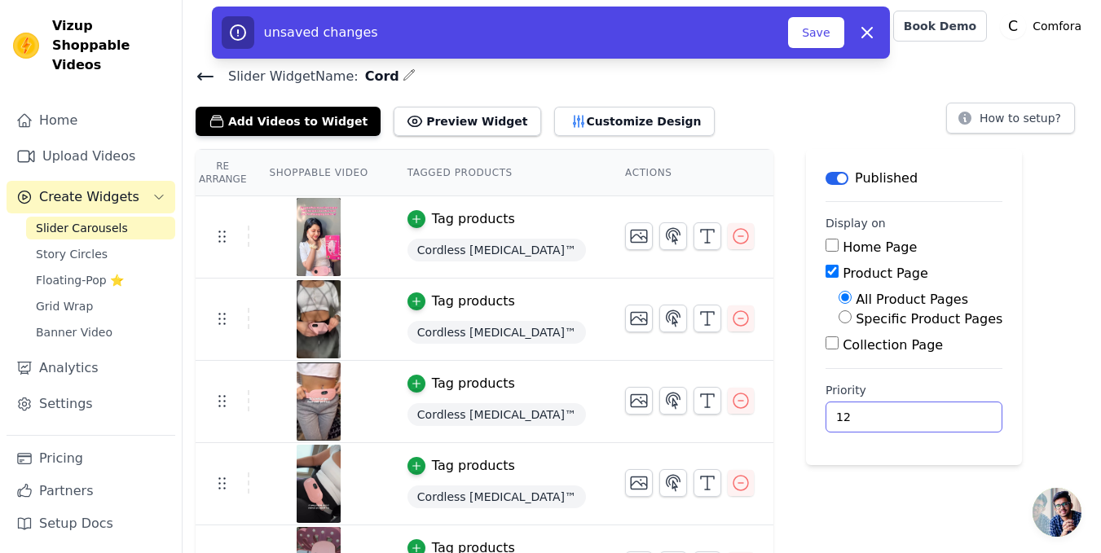
click at [894, 413] on input "12" at bounding box center [914, 417] width 177 height 31
click at [894, 413] on input "13" at bounding box center [914, 417] width 177 height 31
click at [894, 413] on input "14" at bounding box center [914, 417] width 177 height 31
click at [891, 433] on main "Label Published Display on Home Page Product Page All Product Pages Specific Pr…" at bounding box center [914, 307] width 216 height 316
click at [891, 428] on input "14" at bounding box center [914, 417] width 177 height 31
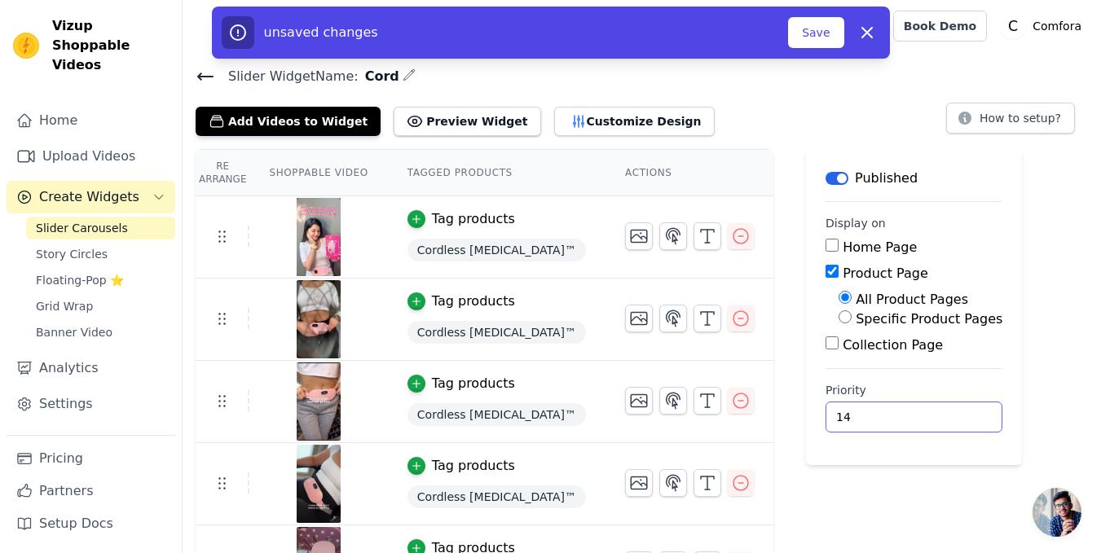
drag, startPoint x: 907, startPoint y: 425, endPoint x: 899, endPoint y: 424, distance: 8.3
click at [902, 425] on input "14" at bounding box center [914, 417] width 177 height 31
click at [895, 421] on input "13" at bounding box center [914, 417] width 177 height 31
click at [895, 421] on input "12" at bounding box center [914, 417] width 177 height 31
type input "11"
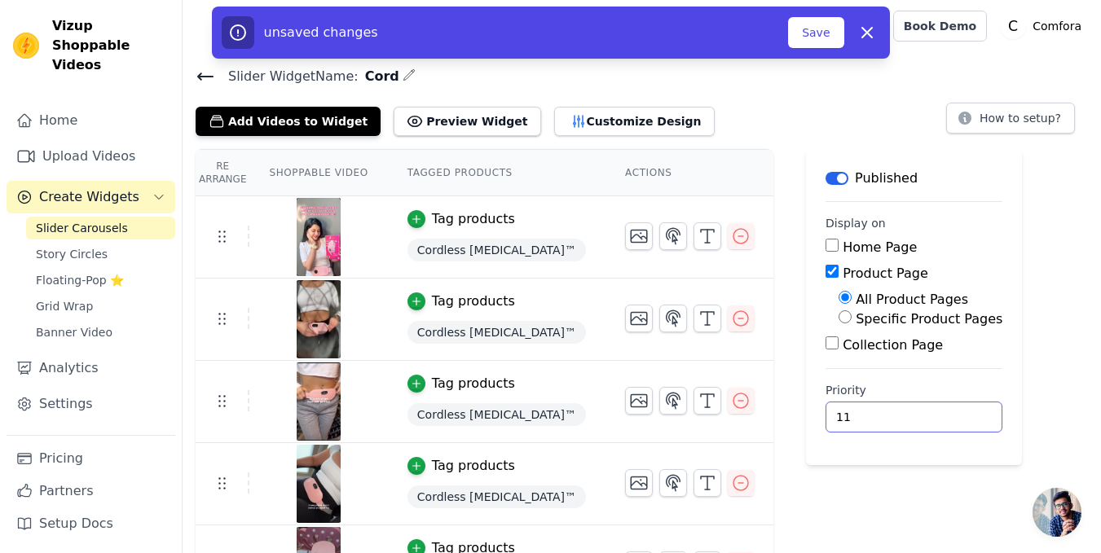
click at [897, 421] on input "11" at bounding box center [914, 417] width 177 height 31
click at [830, 45] on button "Save" at bounding box center [815, 32] width 55 height 31
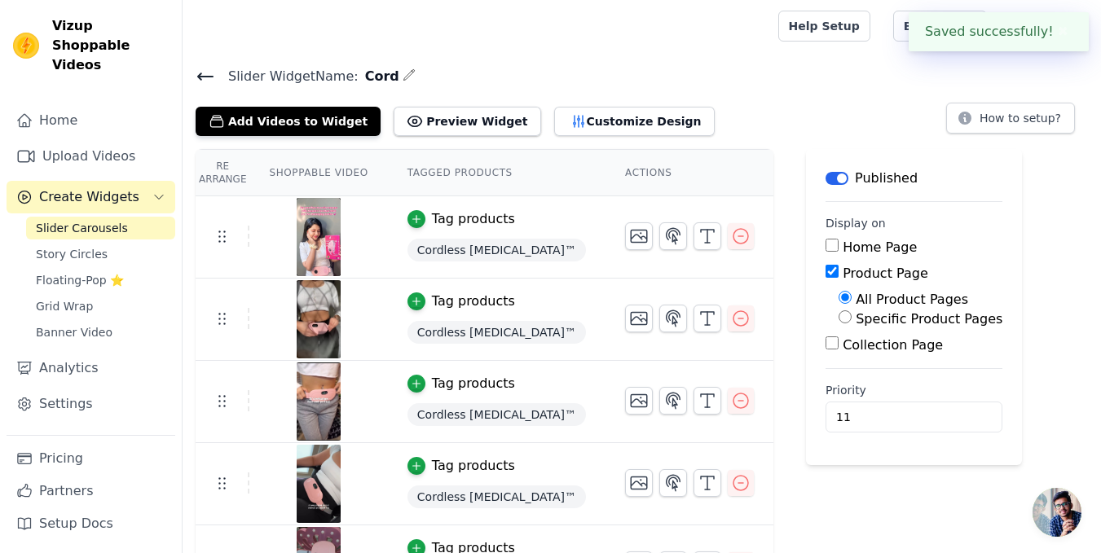
click at [97, 220] on div "Slider Carousels Story Circles Floating-Pop ⭐ Grid Wrap Banner Video" at bounding box center [100, 280] width 149 height 127
click at [97, 243] on link "Story Circles" at bounding box center [100, 254] width 149 height 23
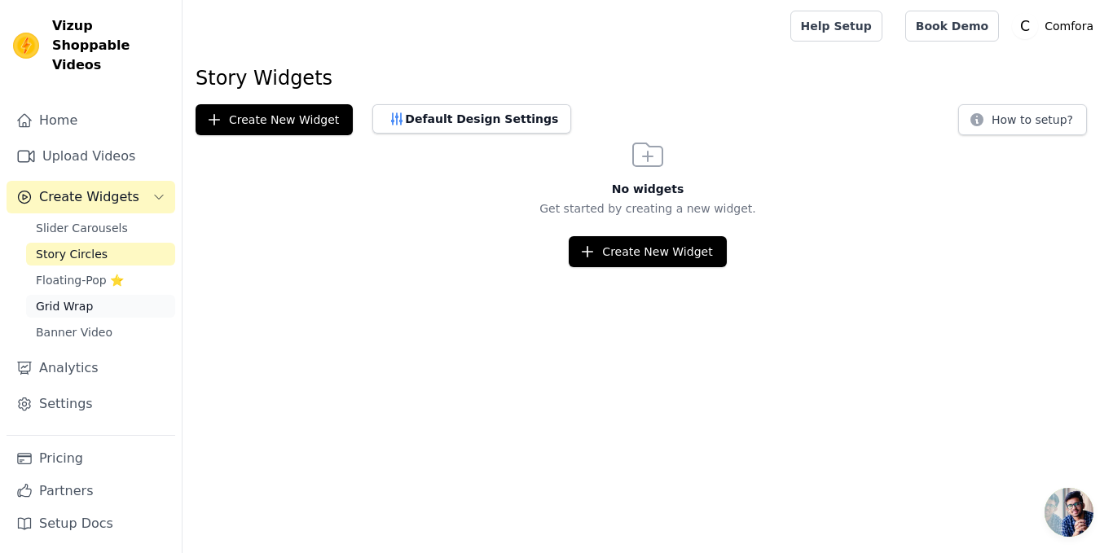
click at [86, 298] on span "Grid Wrap" at bounding box center [64, 306] width 57 height 16
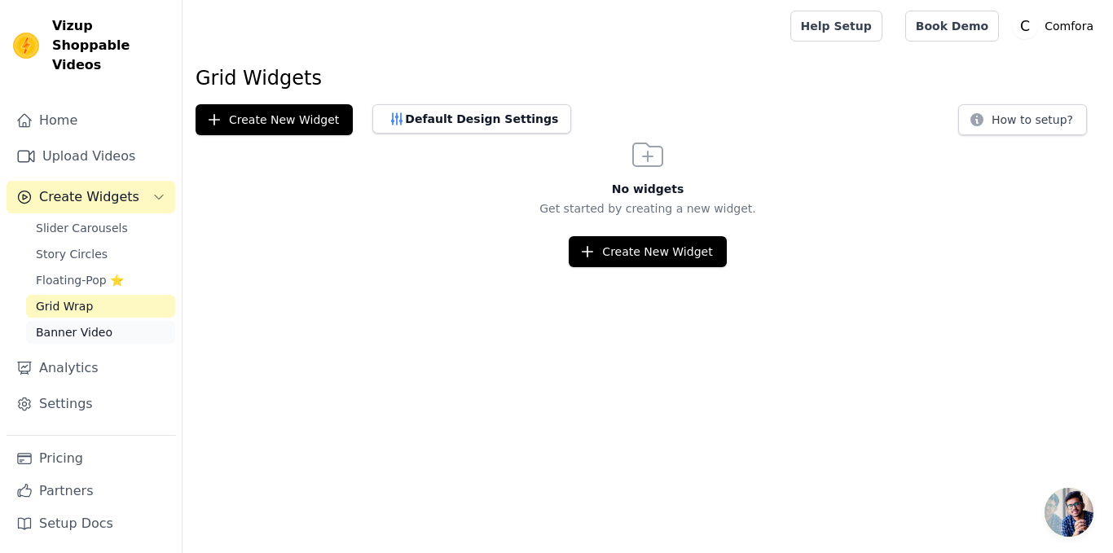
click at [86, 324] on span "Banner Video" at bounding box center [74, 332] width 77 height 16
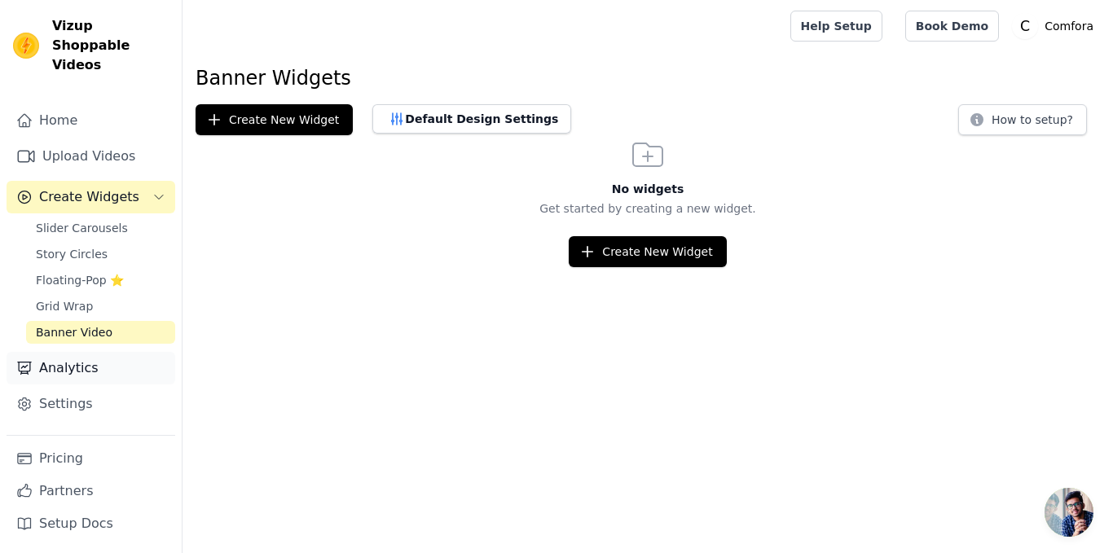
click at [95, 352] on link "Analytics" at bounding box center [91, 368] width 169 height 33
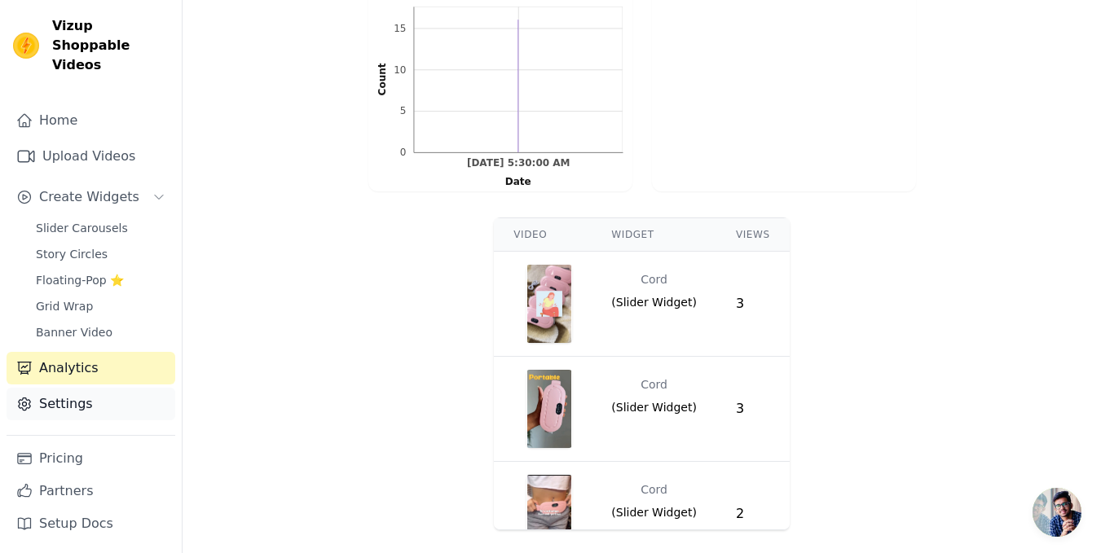
click at [67, 388] on link "Settings" at bounding box center [91, 404] width 169 height 33
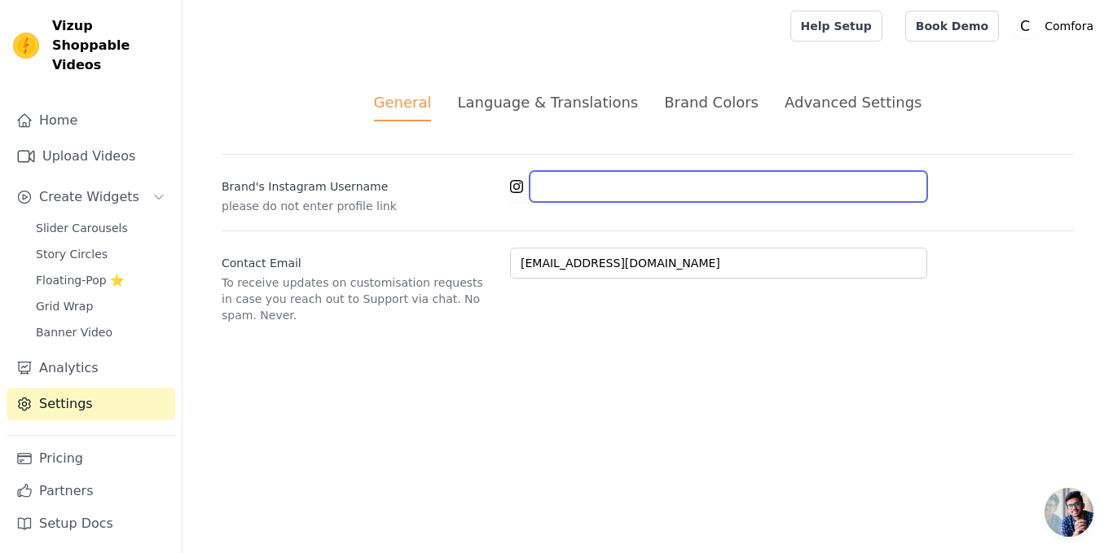
click at [547, 197] on input "Brand's Instagram Username" at bounding box center [729, 186] width 398 height 31
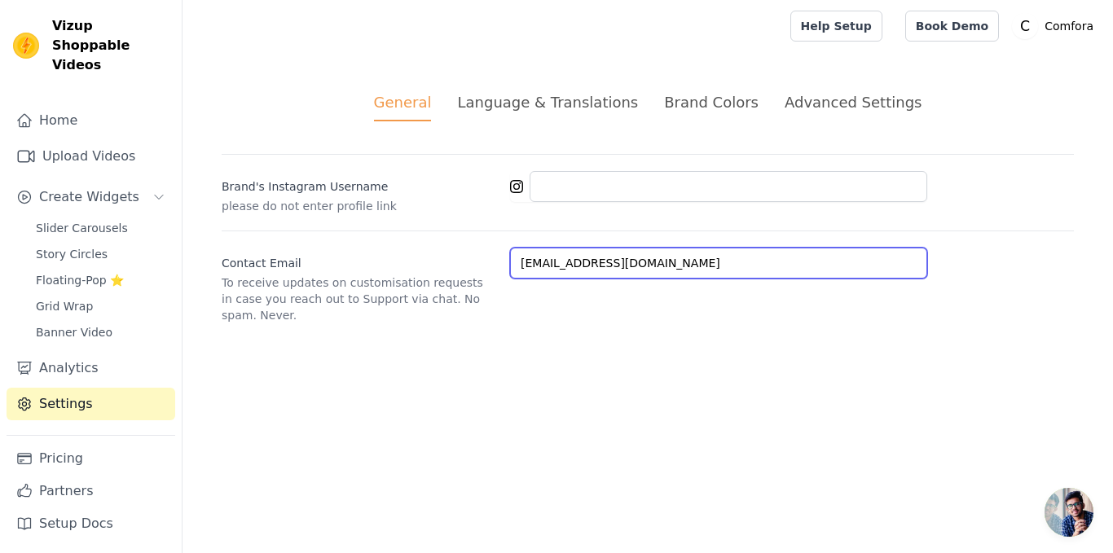
click at [671, 273] on input "wowstore282@gmail.com" at bounding box center [718, 263] width 417 height 31
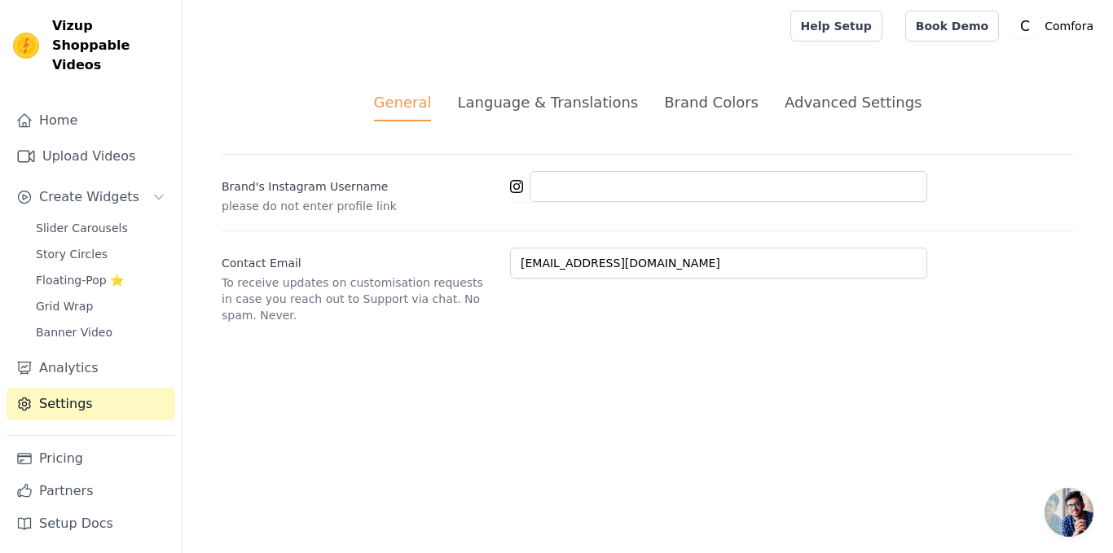
click at [551, 85] on div "General Language & Translations Brand Colors Advanced Settings unsaved changes …" at bounding box center [648, 207] width 931 height 311
drag, startPoint x: 602, startPoint y: 109, endPoint x: 741, endPoint y: 112, distance: 139.4
click at [606, 112] on div "Language & Translations" at bounding box center [547, 102] width 181 height 22
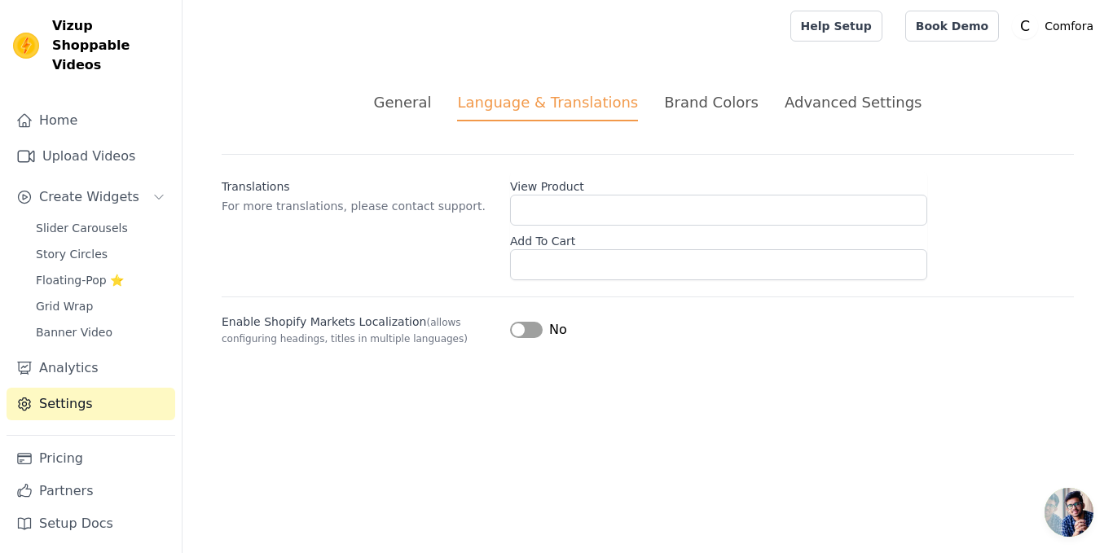
drag, startPoint x: 760, startPoint y: 112, endPoint x: 751, endPoint y: 111, distance: 9.0
click at [757, 112] on ul "General Language & Translations Brand Colors Advanced Settings" at bounding box center [648, 106] width 853 height 30
click at [738, 108] on div "Brand Colors" at bounding box center [711, 102] width 95 height 22
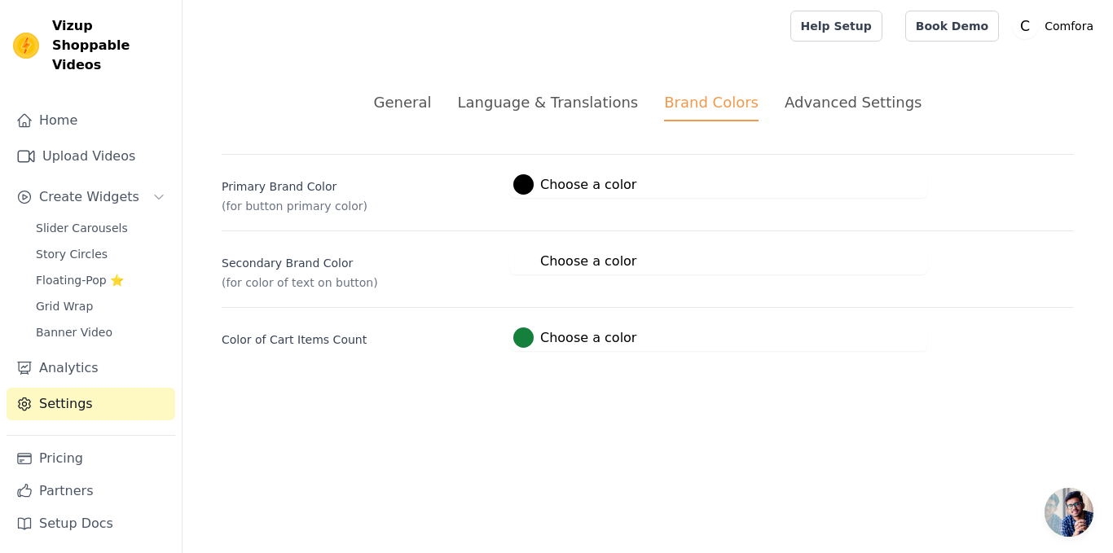
click at [813, 100] on div "Advanced Settings" at bounding box center [853, 102] width 137 height 22
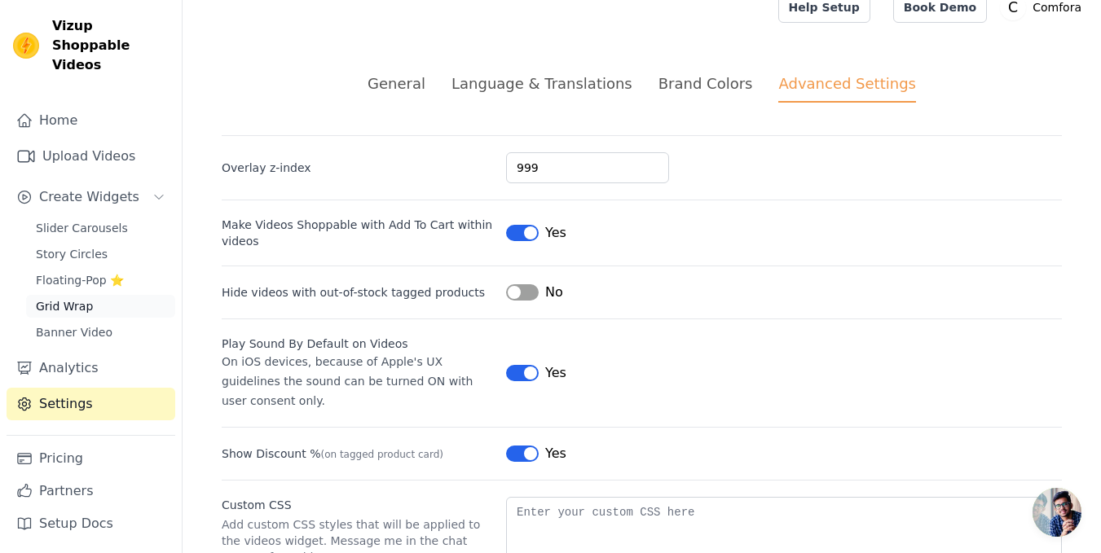
scroll to position [127, 0]
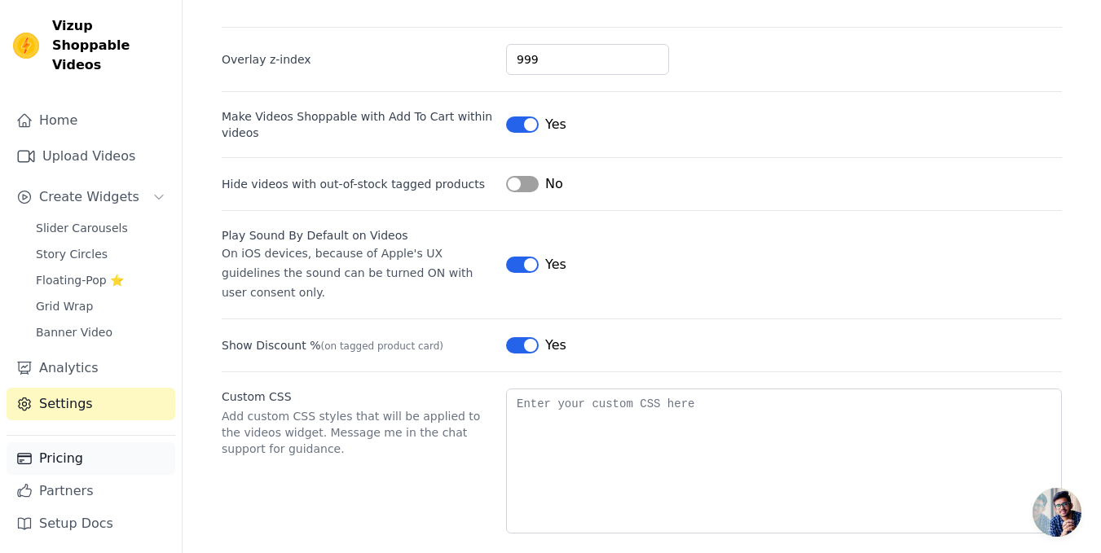
click at [49, 455] on link "Pricing" at bounding box center [91, 459] width 169 height 33
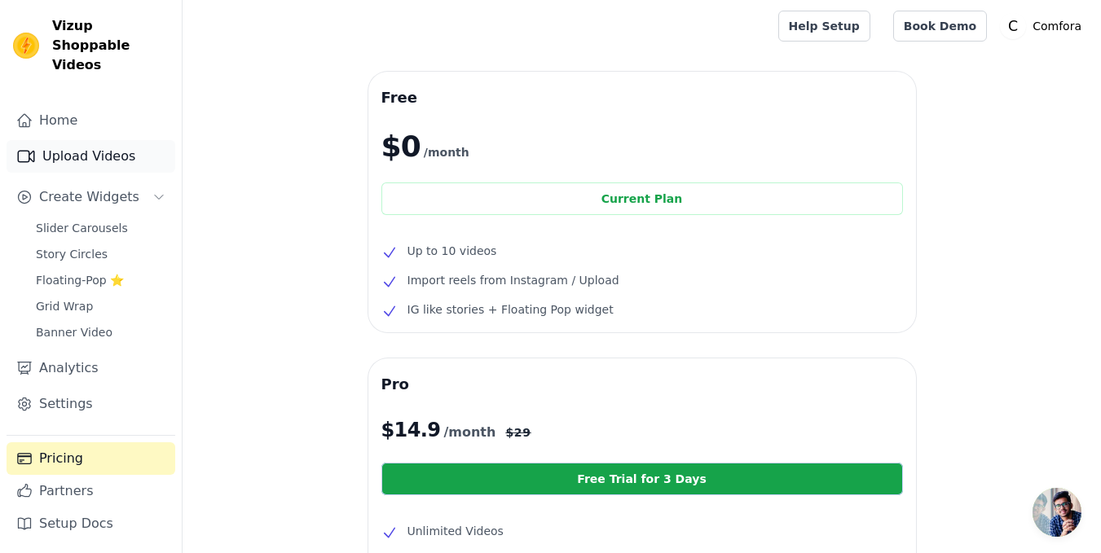
click at [85, 146] on link "Upload Videos" at bounding box center [91, 156] width 169 height 33
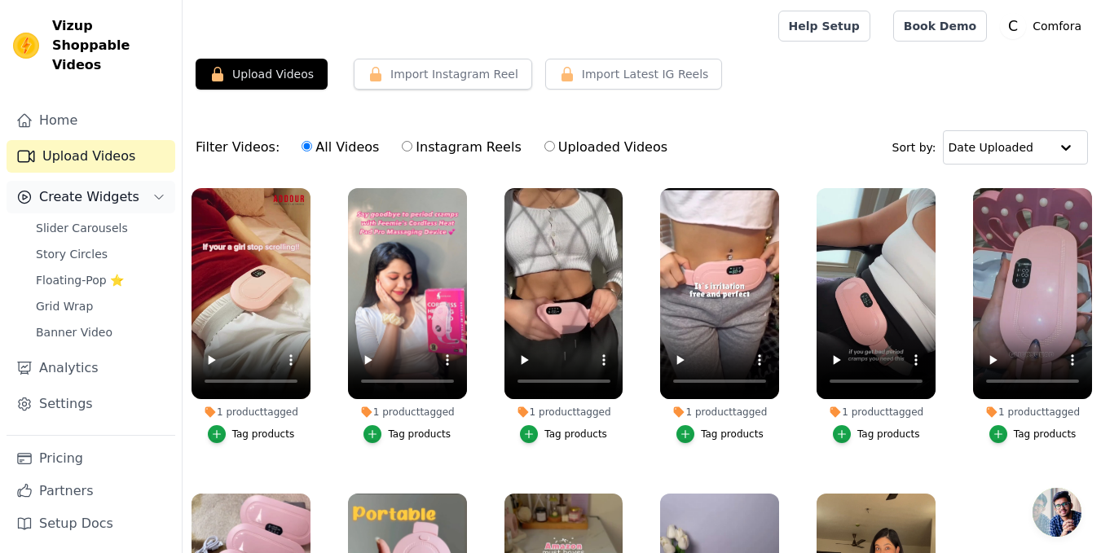
click at [62, 181] on button "Create Widgets" at bounding box center [91, 197] width 169 height 33
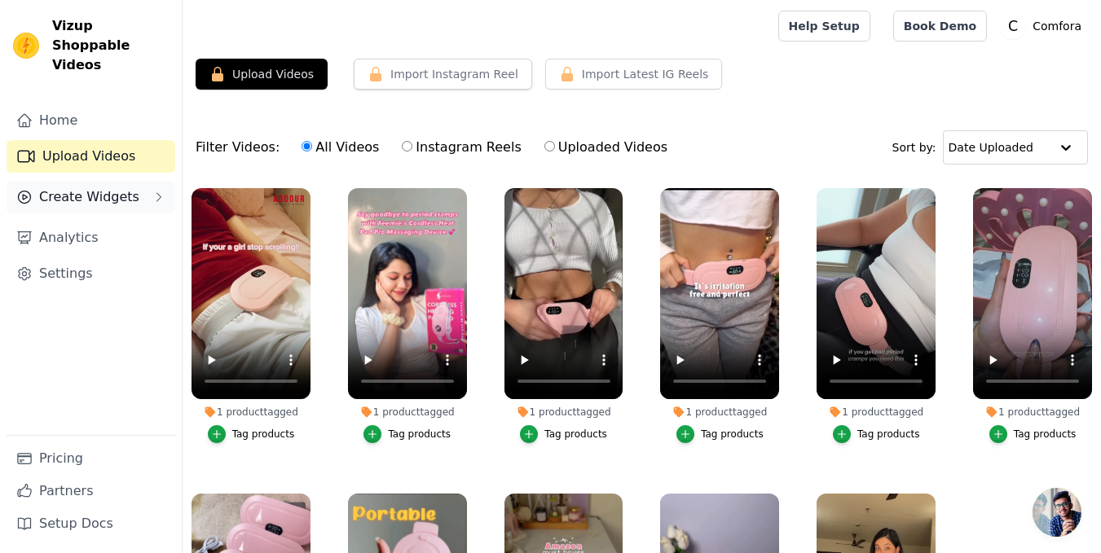
click at [87, 187] on span "Create Widgets" at bounding box center [89, 197] width 100 height 20
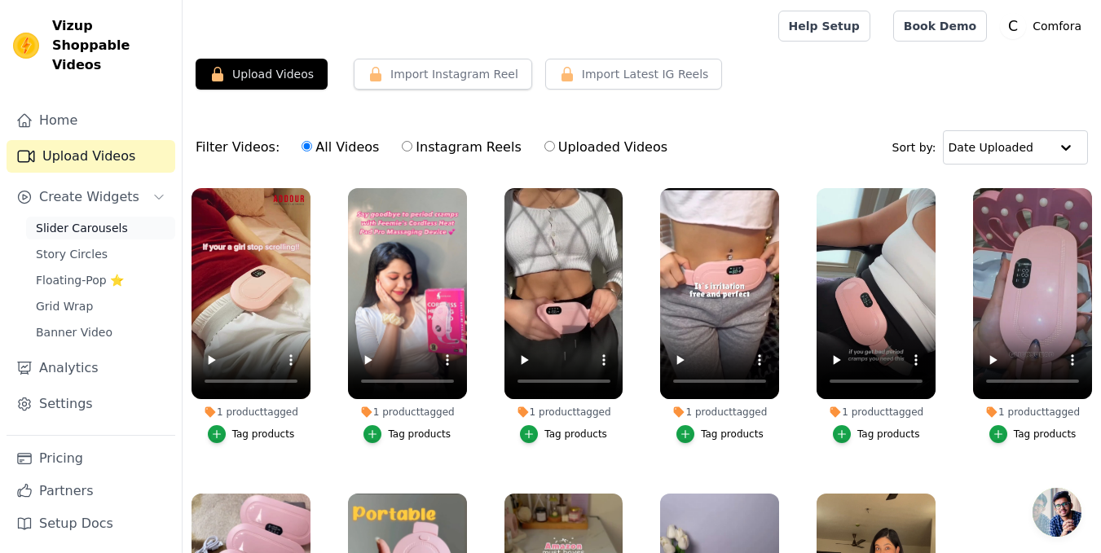
click at [84, 220] on span "Slider Carousels" at bounding box center [82, 228] width 92 height 16
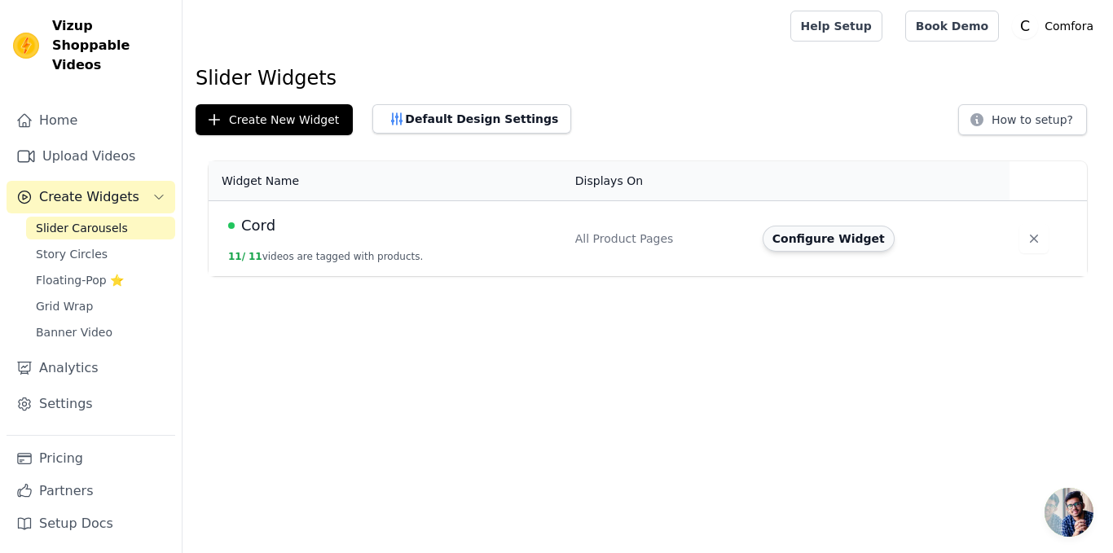
click at [824, 244] on button "Configure Widget" at bounding box center [829, 239] width 132 height 26
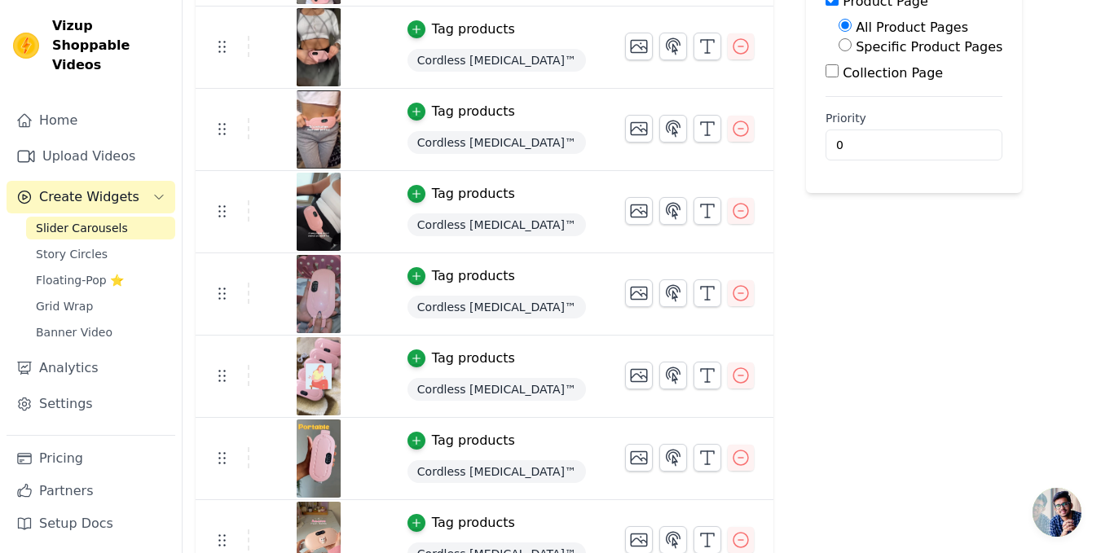
scroll to position [276, 0]
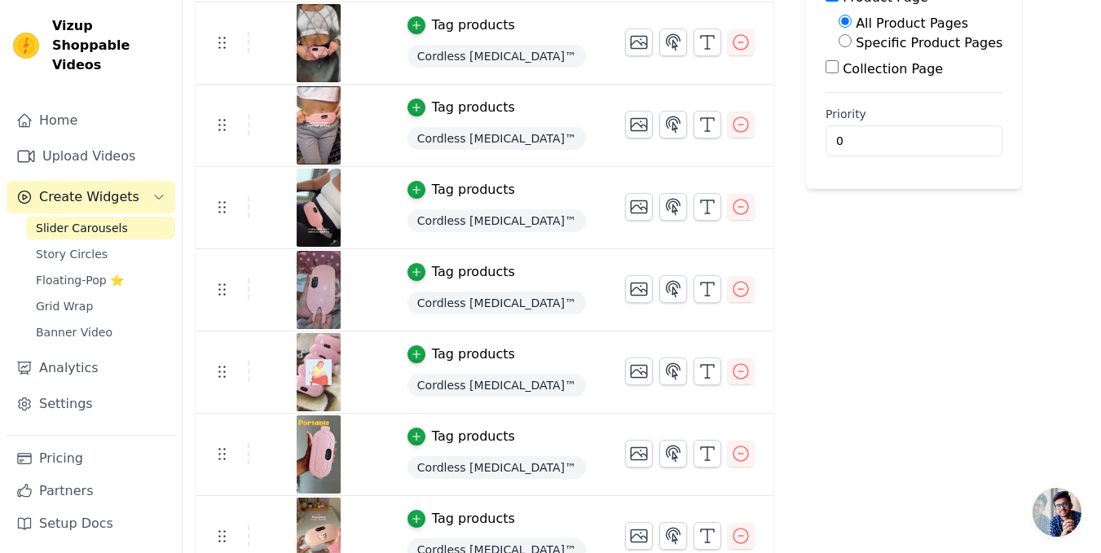
click at [323, 205] on img at bounding box center [319, 208] width 46 height 78
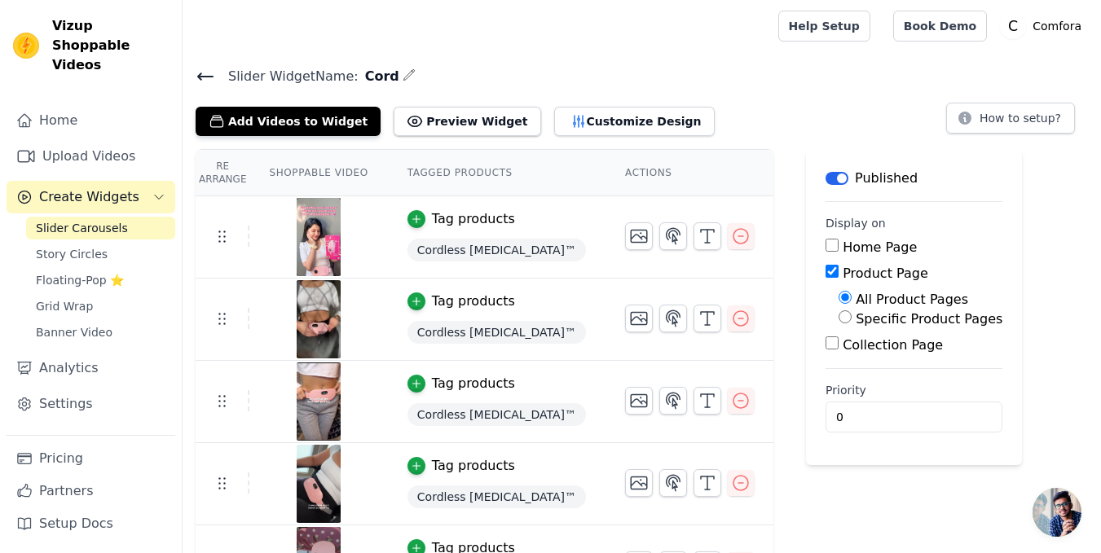
click at [507, 116] on div "Add Videos to Widget Preview Widget Customize Design" at bounding box center [462, 118] width 532 height 36
click at [448, 127] on button "Preview Widget" at bounding box center [467, 121] width 147 height 29
click at [493, 248] on span "Cordless [MEDICAL_DATA]™" at bounding box center [497, 250] width 179 height 23
click at [468, 242] on span "Cordless [MEDICAL_DATA]™" at bounding box center [497, 250] width 179 height 23
click at [468, 243] on span "Cordless [MEDICAL_DATA]™" at bounding box center [497, 250] width 179 height 23
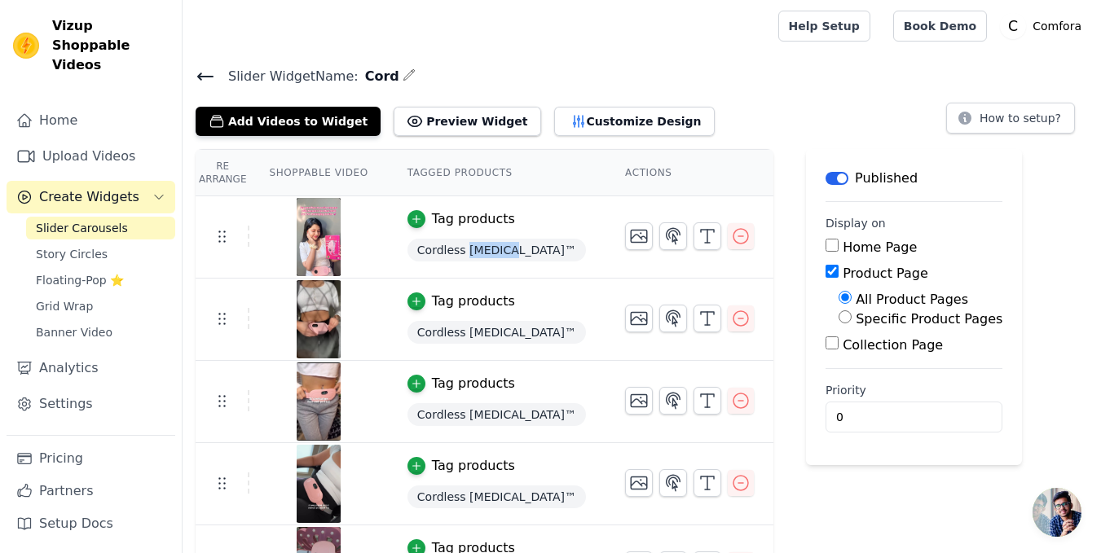
click at [407, 229] on td "Tag products Cordless Heating Pad™" at bounding box center [497, 237] width 218 height 82
click at [415, 219] on button "Tag products" at bounding box center [462, 219] width 108 height 20
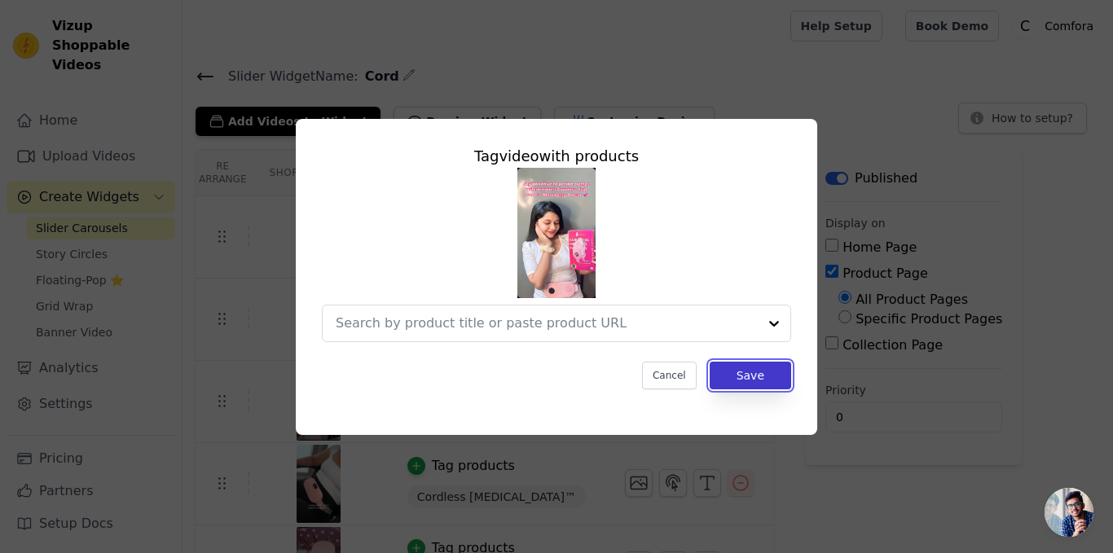
click at [749, 380] on button "Save" at bounding box center [751, 376] width 82 height 28
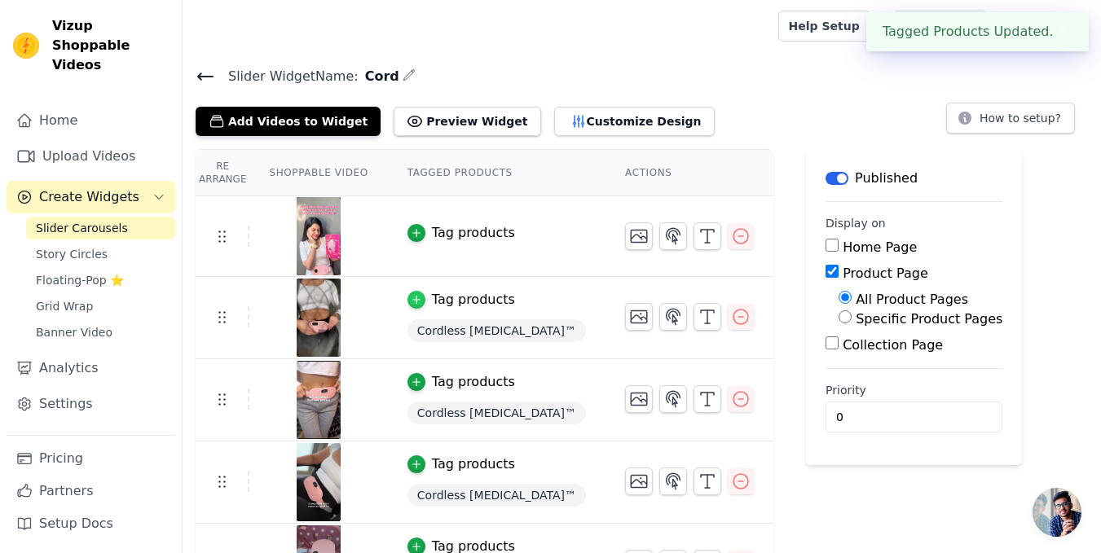
drag, startPoint x: 395, startPoint y: 300, endPoint x: 410, endPoint y: 297, distance: 15.0
click at [398, 300] on td "Tag products Cordless Heating Pad™" at bounding box center [497, 318] width 218 height 82
click at [417, 297] on button "Tag products" at bounding box center [462, 300] width 108 height 20
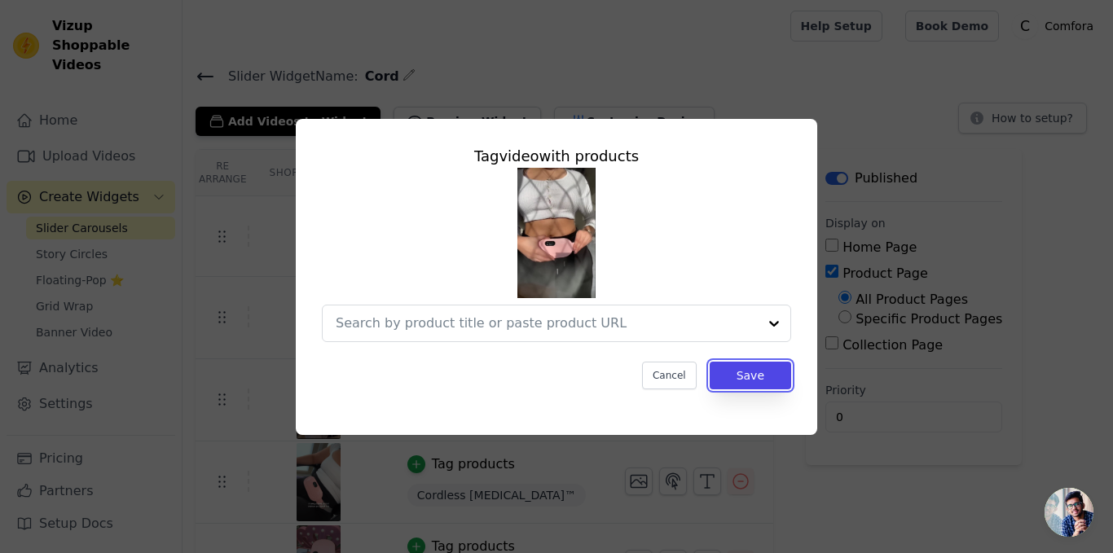
drag, startPoint x: 761, startPoint y: 369, endPoint x: 759, endPoint y: 360, distance: 9.3
click at [760, 368] on button "Save" at bounding box center [751, 376] width 82 height 28
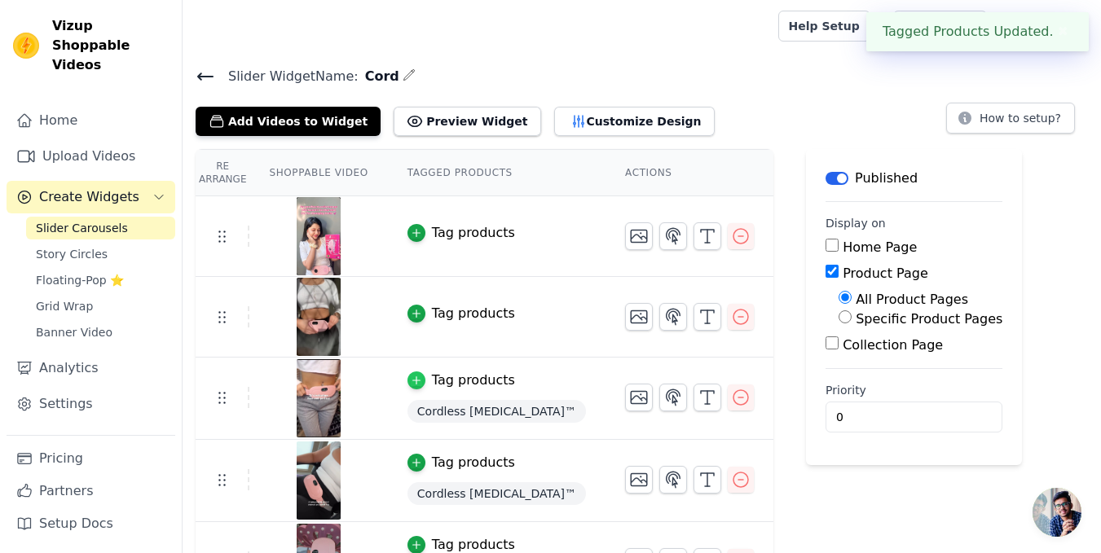
click at [408, 387] on div "button" at bounding box center [417, 381] width 18 height 18
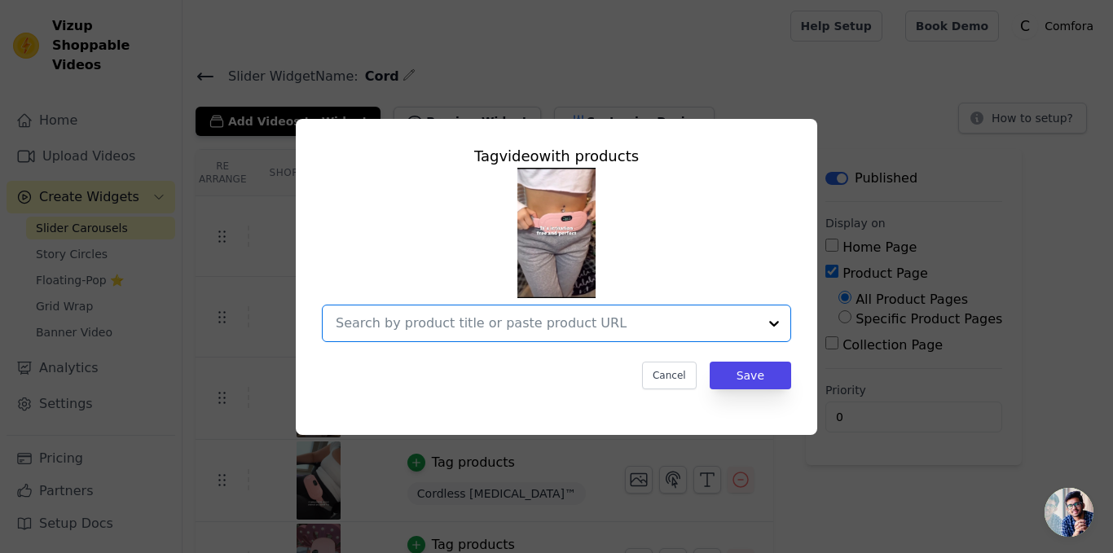
click at [476, 327] on input "text" at bounding box center [547, 324] width 422 height 20
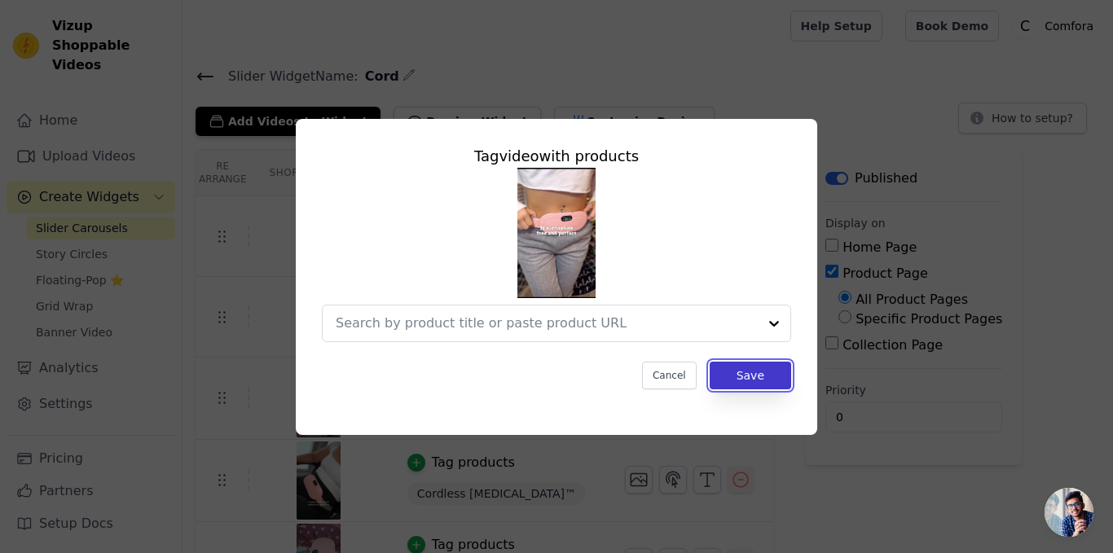
click at [757, 384] on button "Save" at bounding box center [751, 376] width 82 height 28
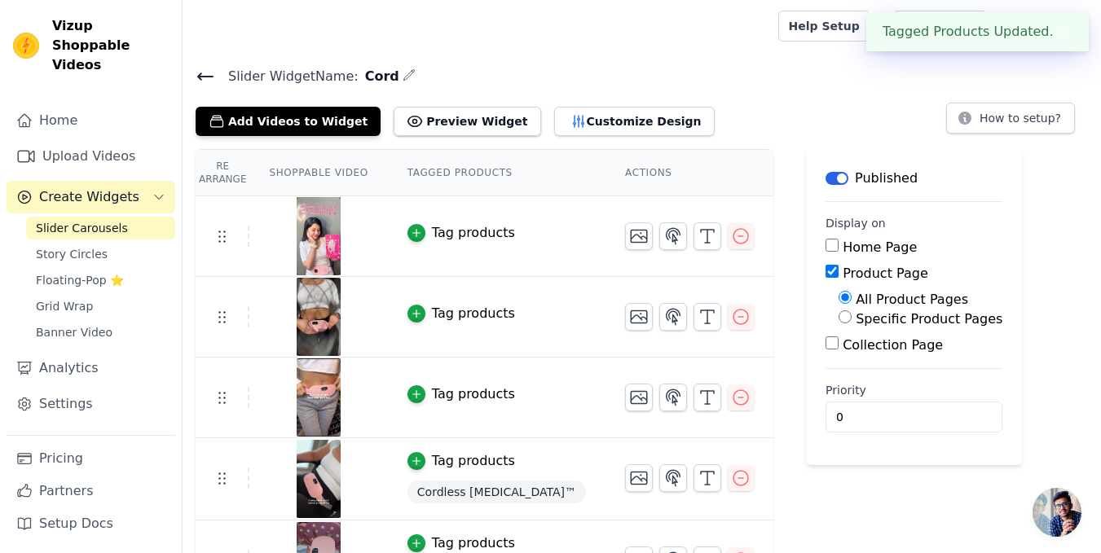
scroll to position [271, 0]
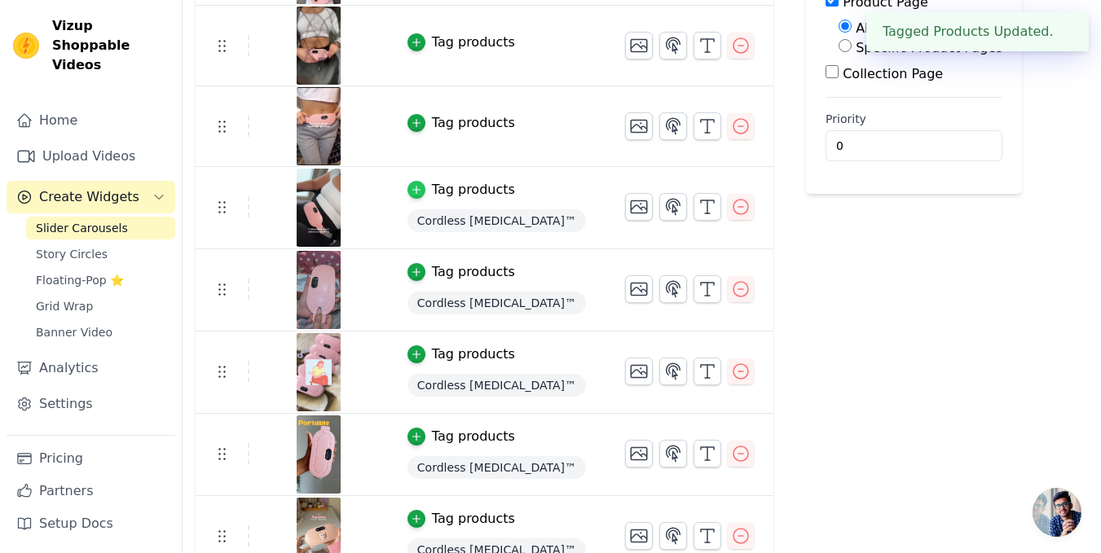
click at [411, 195] on div "button" at bounding box center [417, 190] width 18 height 18
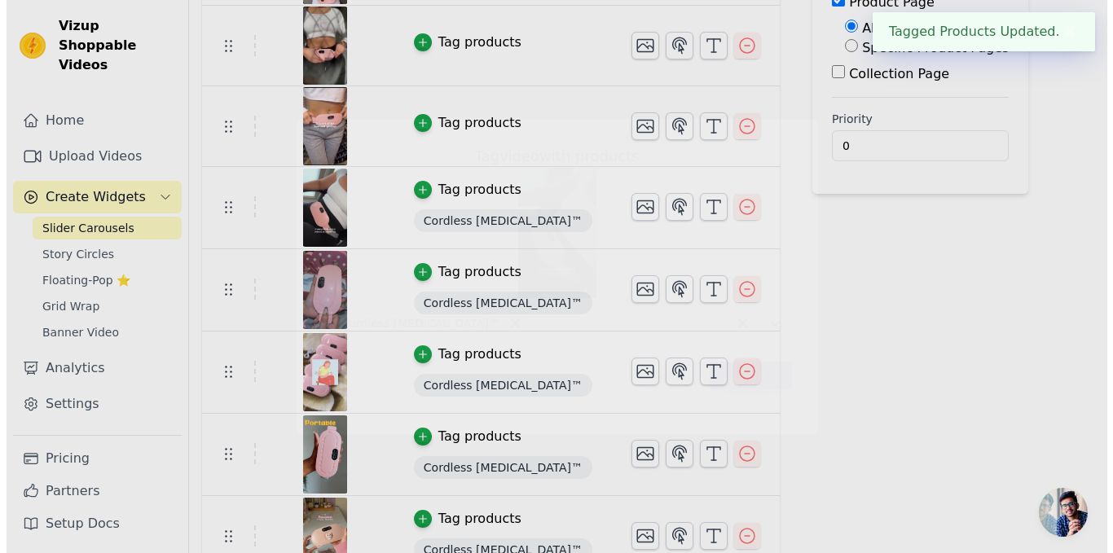
scroll to position [0, 0]
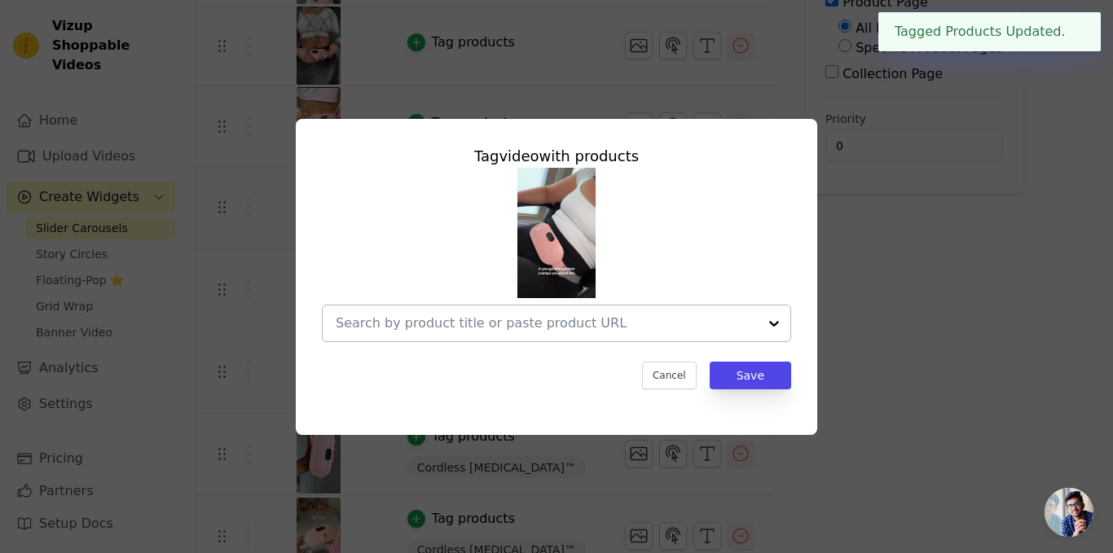
click at [467, 322] on input "text" at bounding box center [547, 324] width 422 height 20
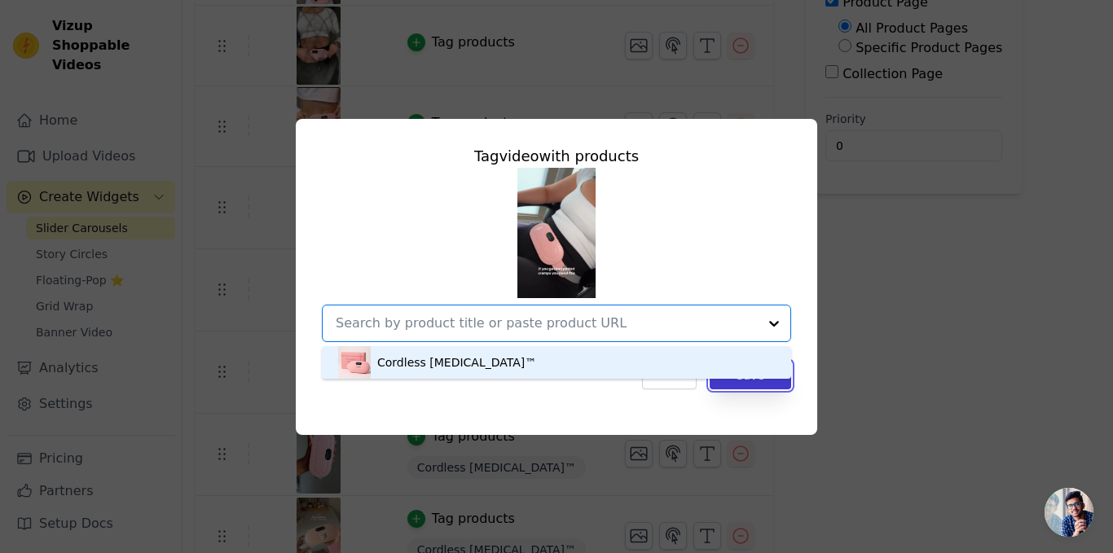
click at [778, 381] on button "Save" at bounding box center [751, 376] width 82 height 28
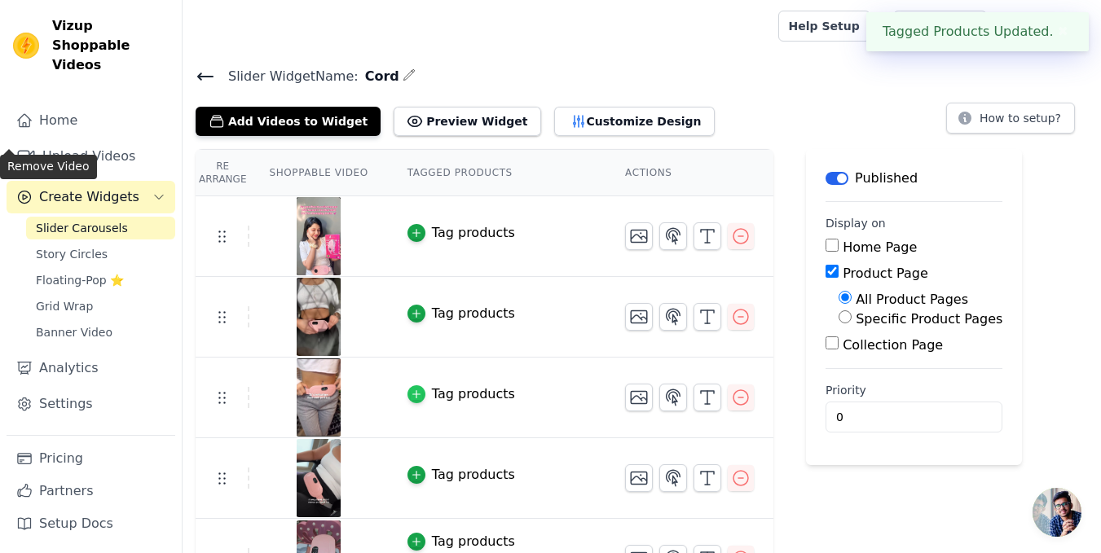
scroll to position [271, 0]
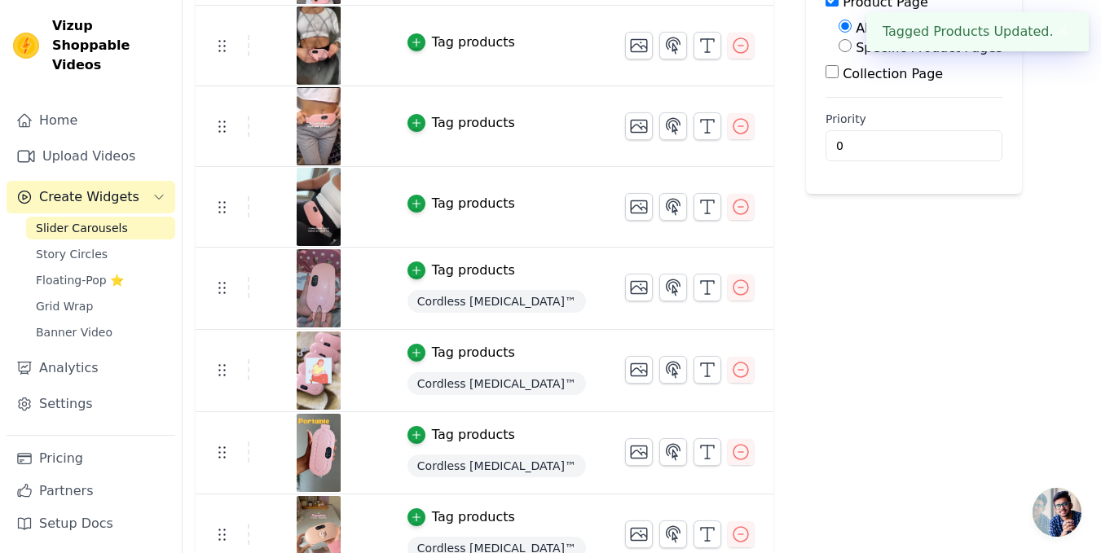
click at [406, 280] on td "Tag products Cordless Heating Pad™" at bounding box center [497, 289] width 218 height 82
click at [412, 271] on icon "button" at bounding box center [415, 270] width 7 height 7
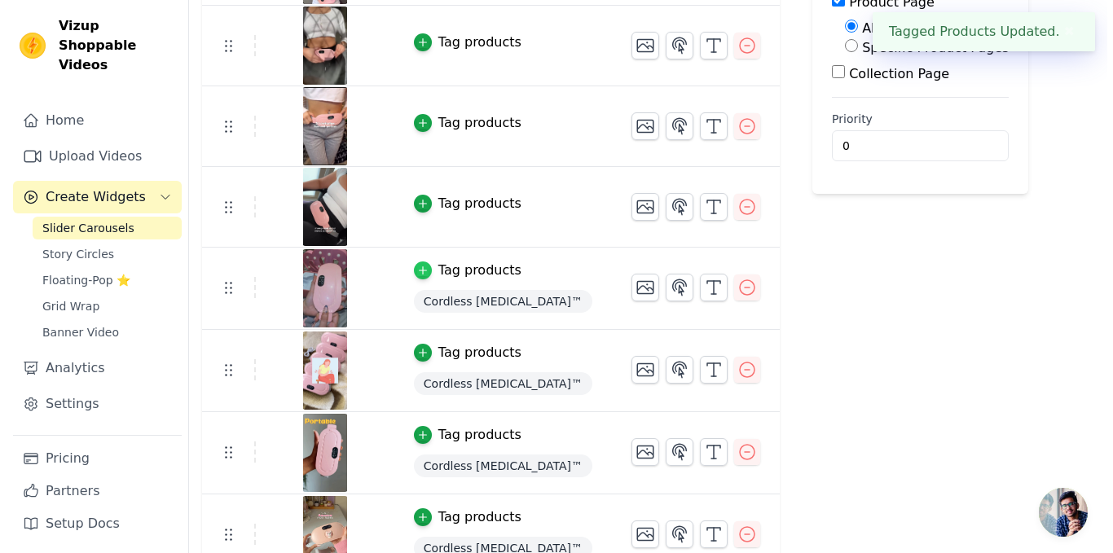
scroll to position [0, 0]
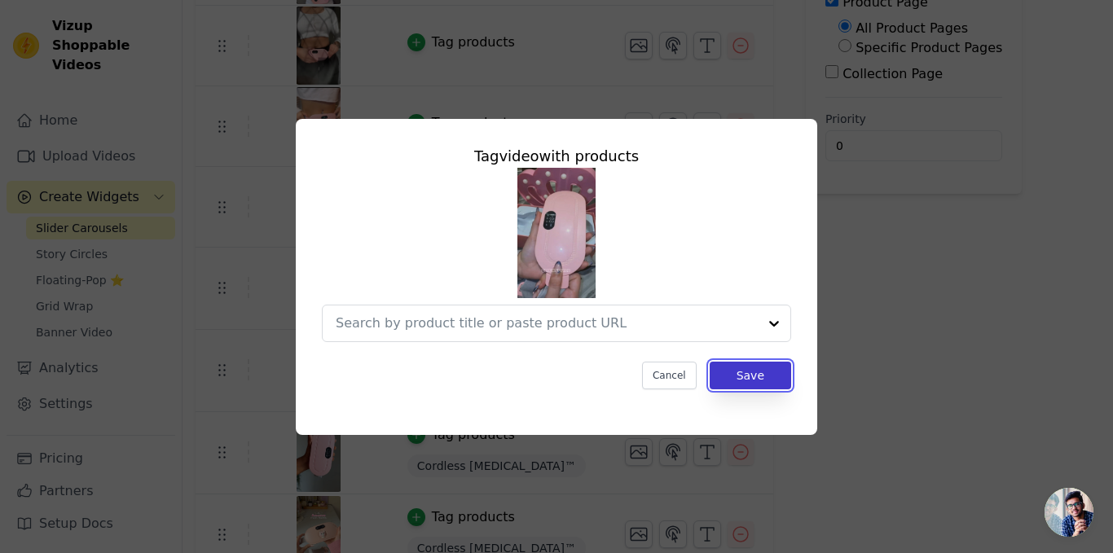
click at [744, 364] on button "Save" at bounding box center [751, 376] width 82 height 28
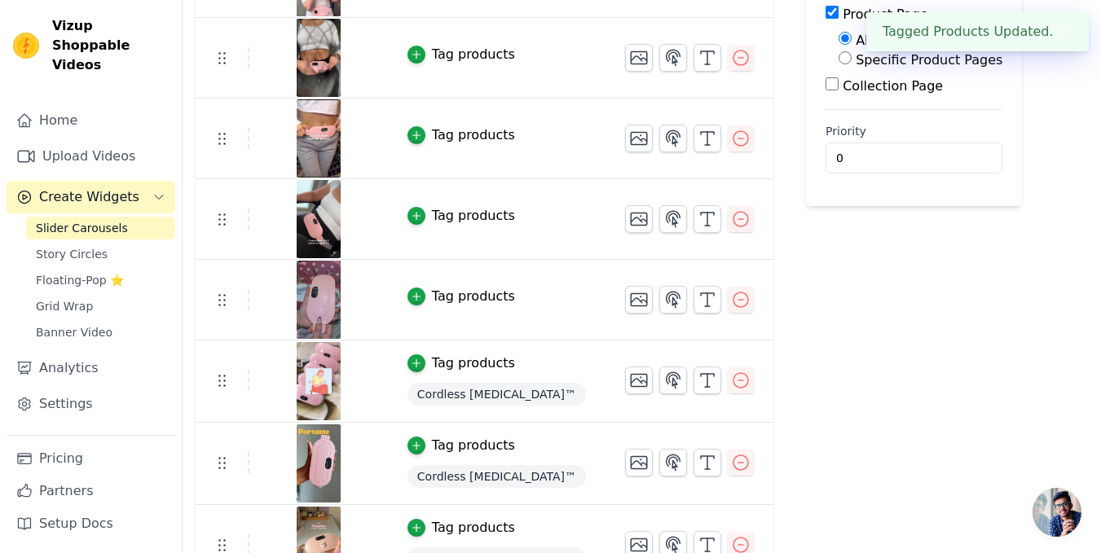
scroll to position [271, 0]
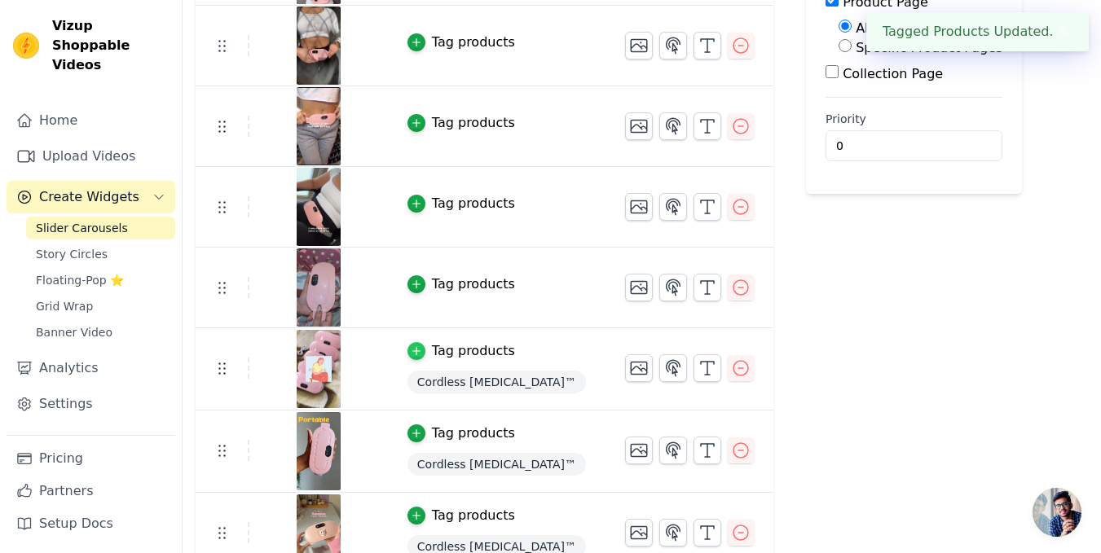
click at [413, 355] on div "button" at bounding box center [417, 351] width 18 height 18
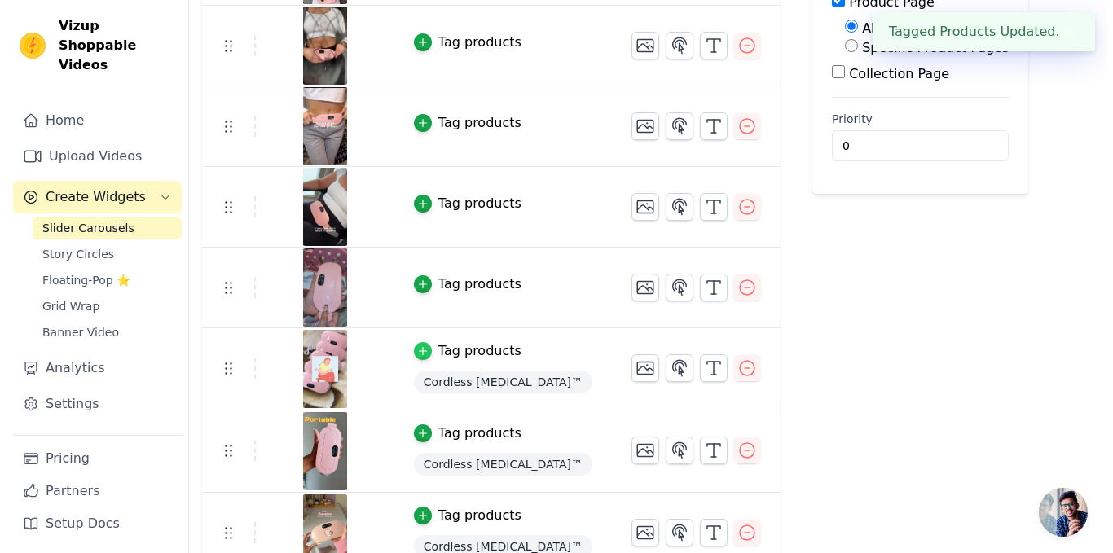
scroll to position [0, 0]
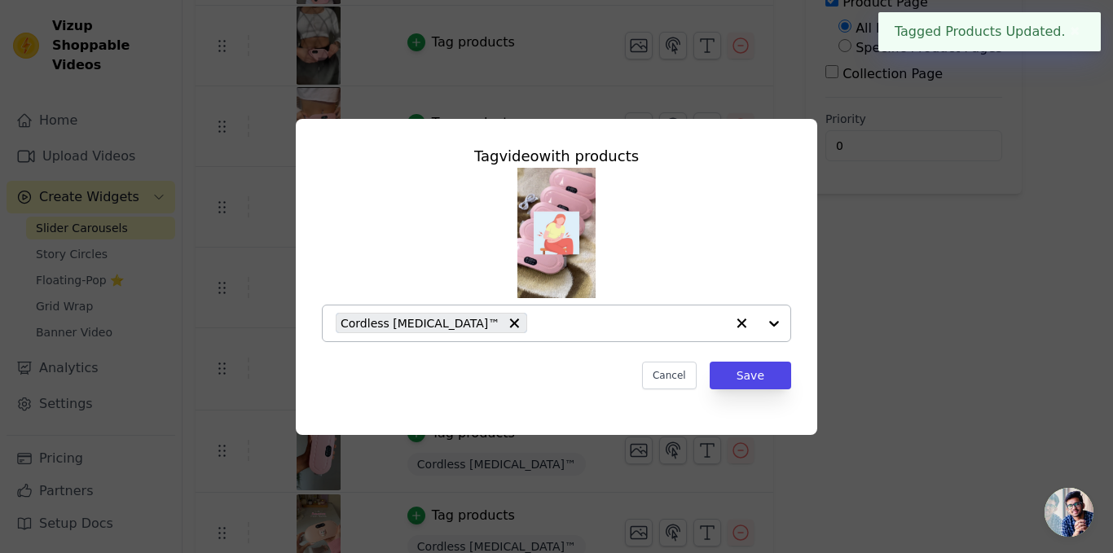
click at [462, 326] on div "Cordless [MEDICAL_DATA]™" at bounding box center [432, 323] width 192 height 20
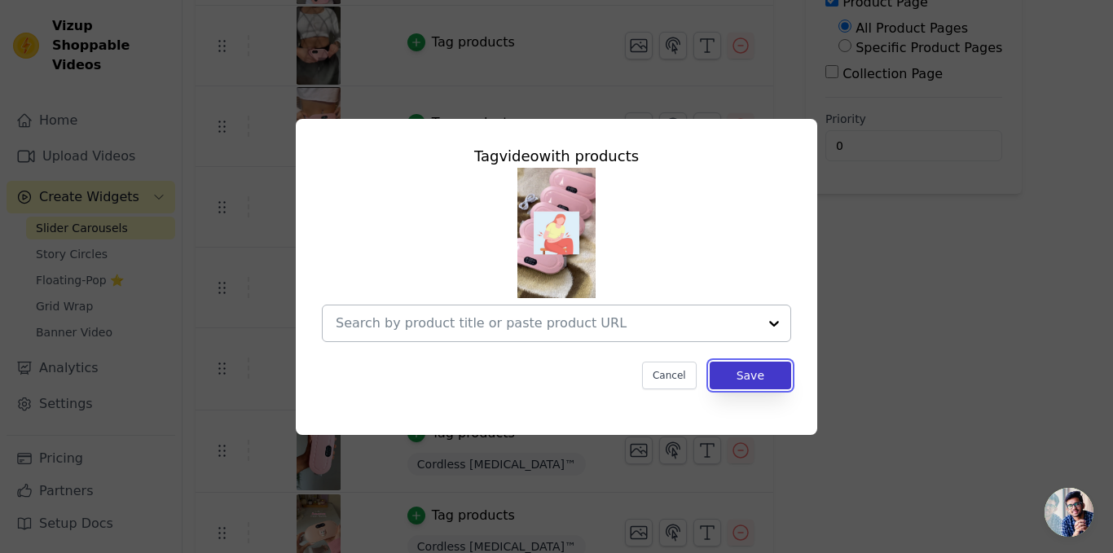
click at [737, 378] on button "Save" at bounding box center [751, 376] width 82 height 28
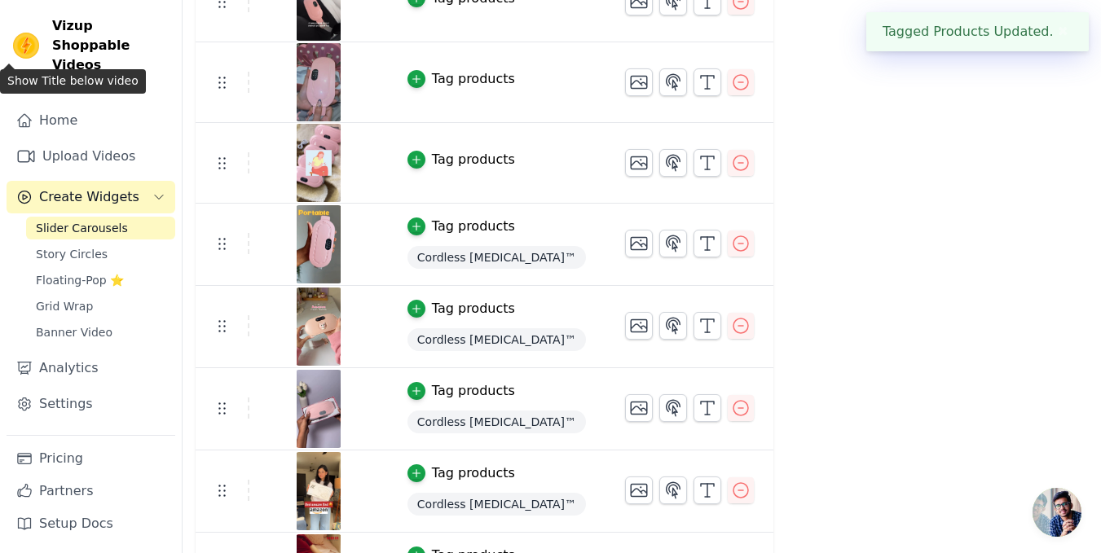
scroll to position [538, 0]
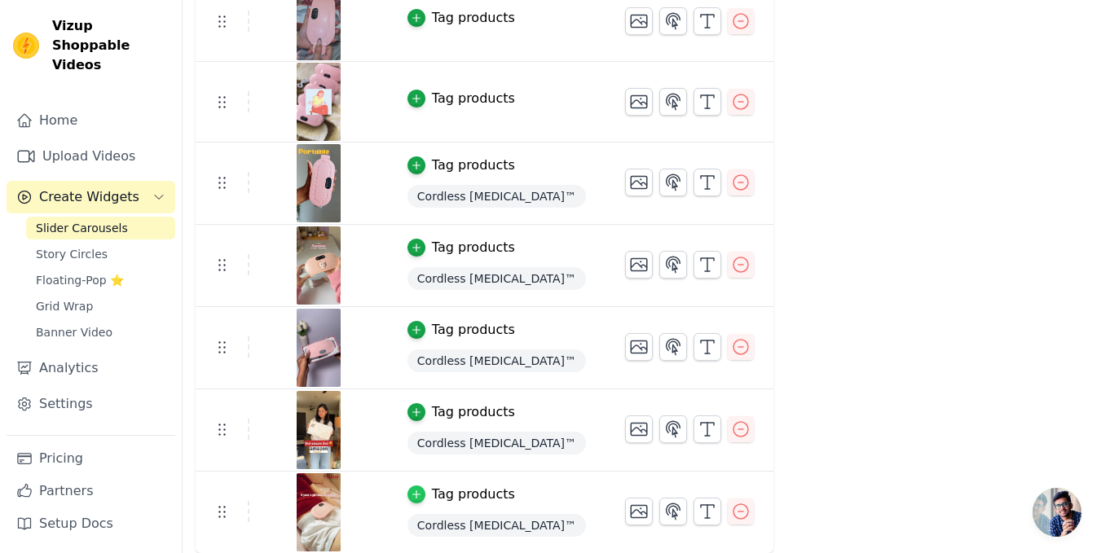
click at [411, 495] on icon "button" at bounding box center [416, 494] width 11 height 11
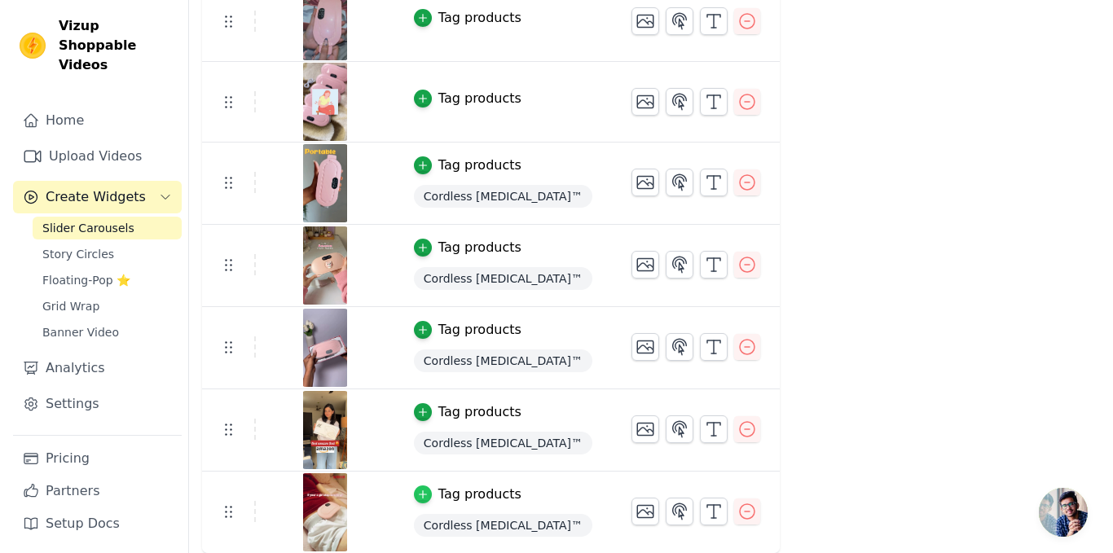
scroll to position [0, 0]
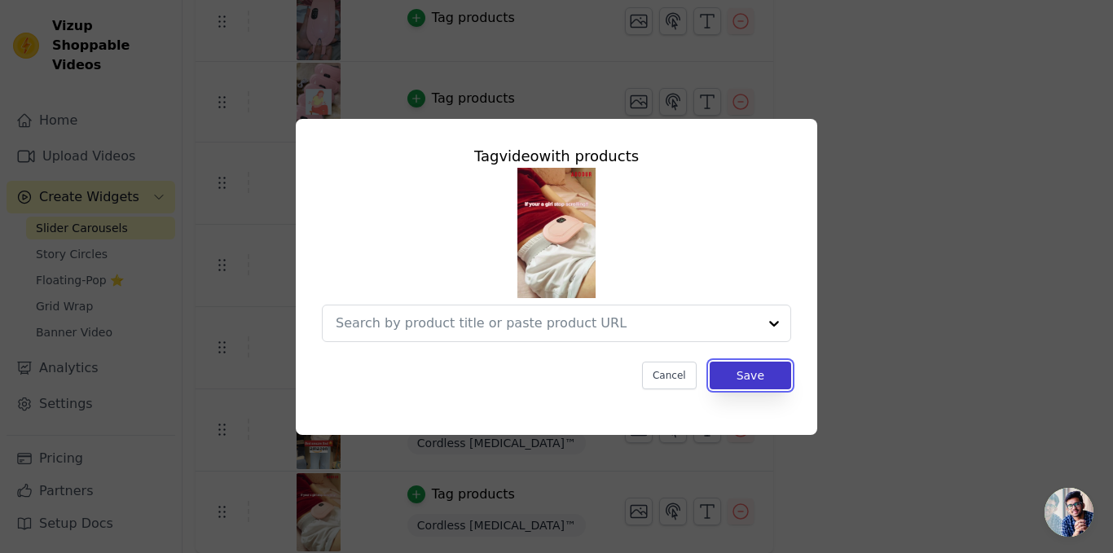
click at [780, 366] on button "Save" at bounding box center [751, 376] width 82 height 28
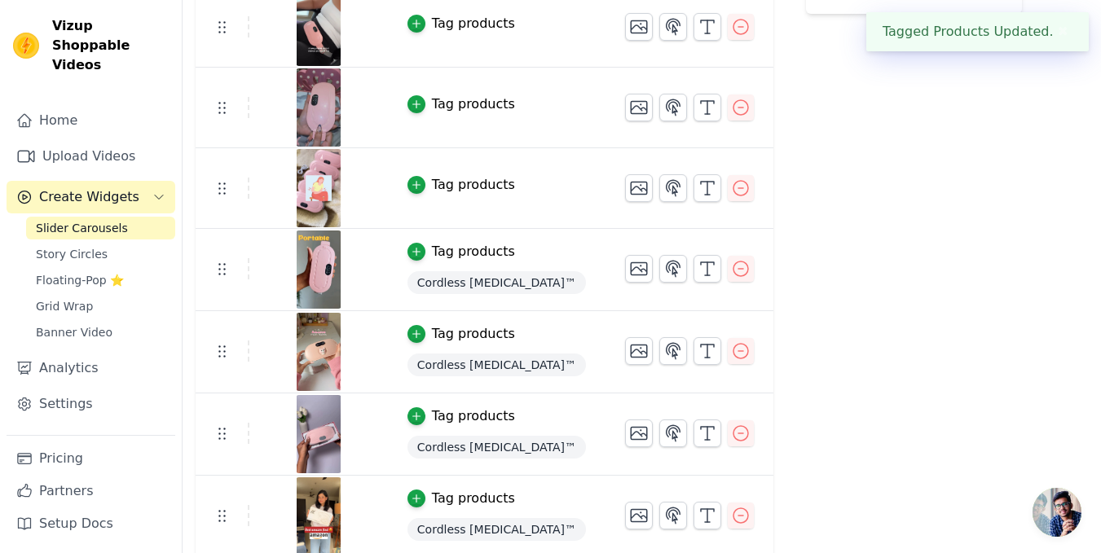
scroll to position [536, 0]
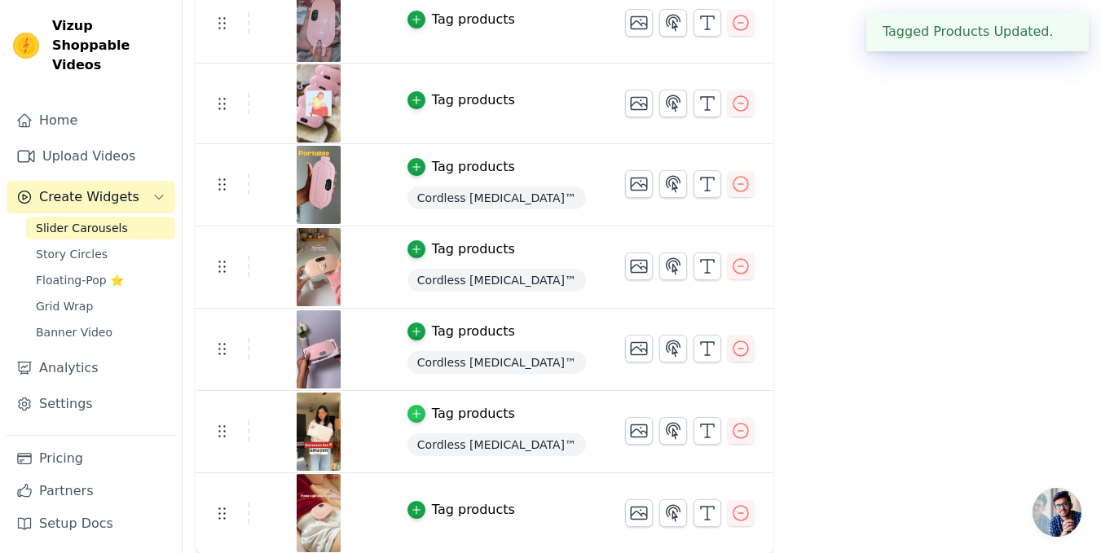
click at [411, 416] on icon "button" at bounding box center [416, 413] width 11 height 11
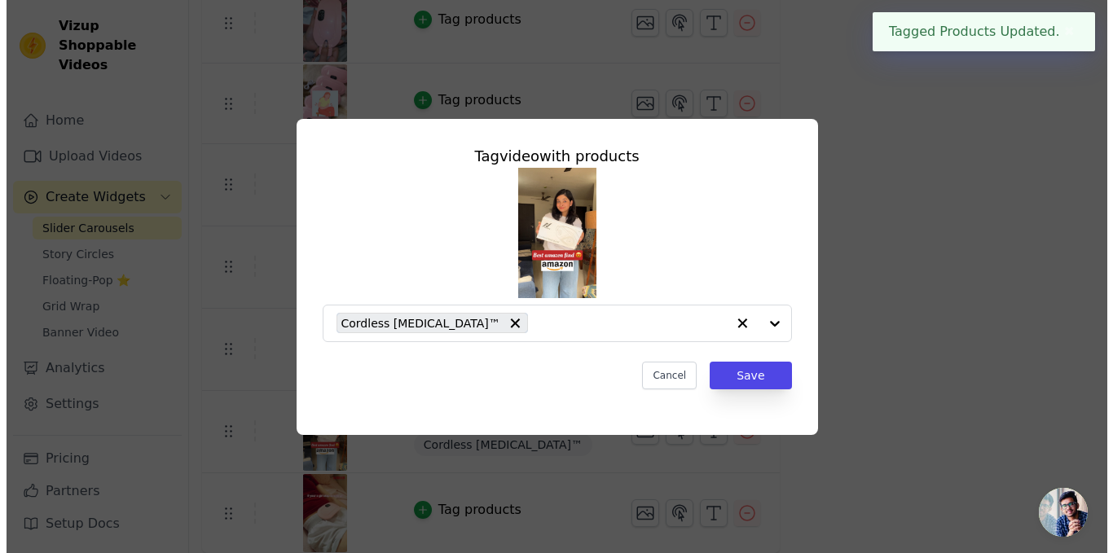
scroll to position [0, 0]
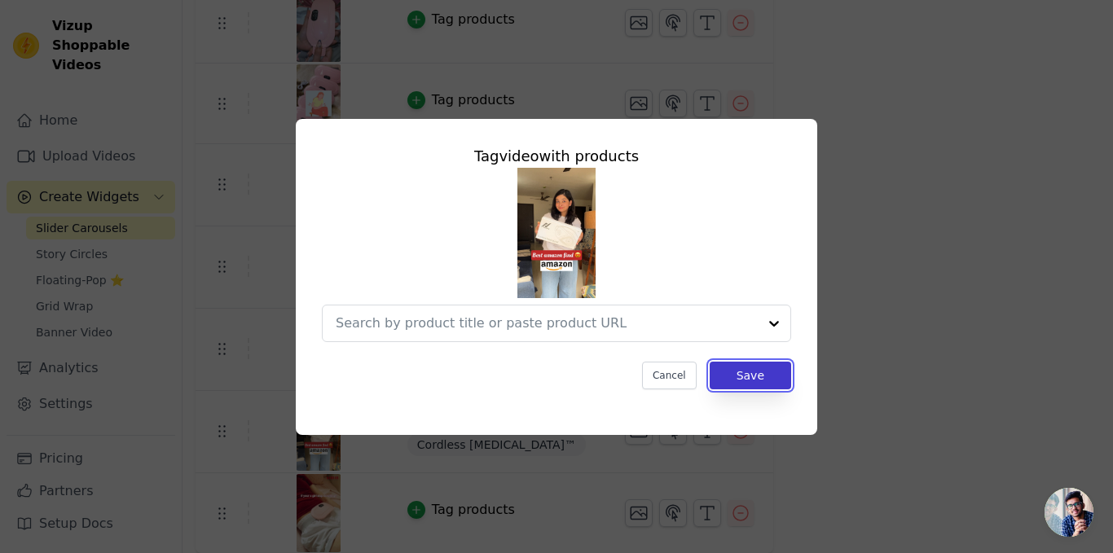
click at [780, 372] on button "Save" at bounding box center [751, 376] width 82 height 28
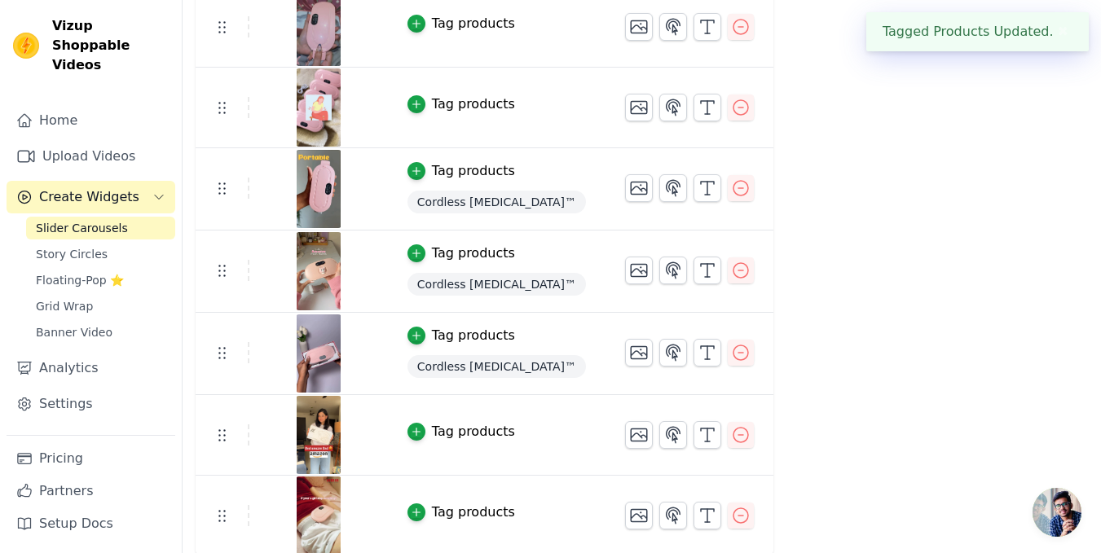
scroll to position [535, 0]
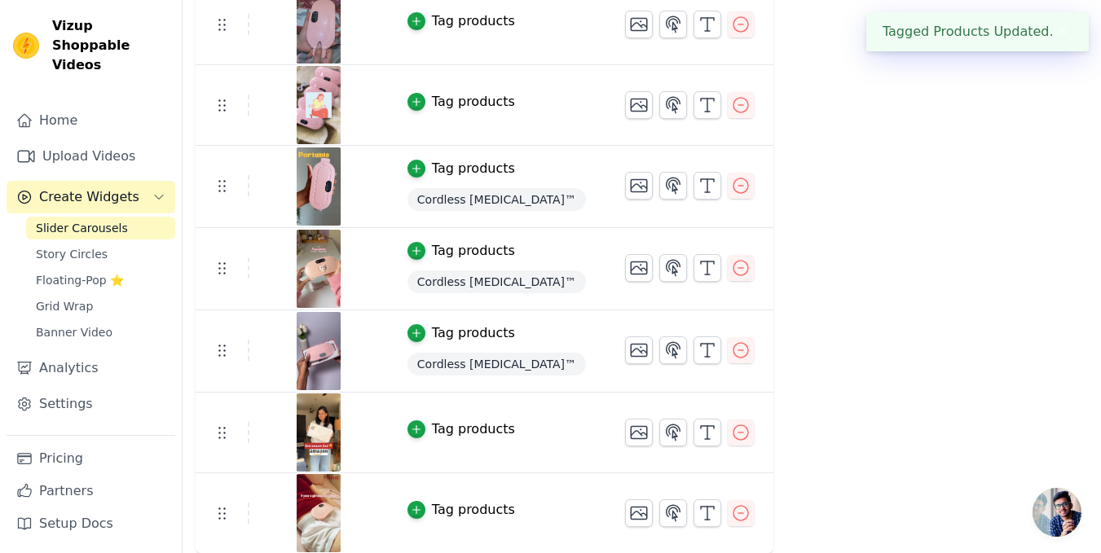
click at [417, 328] on button "Tag products" at bounding box center [462, 334] width 108 height 20
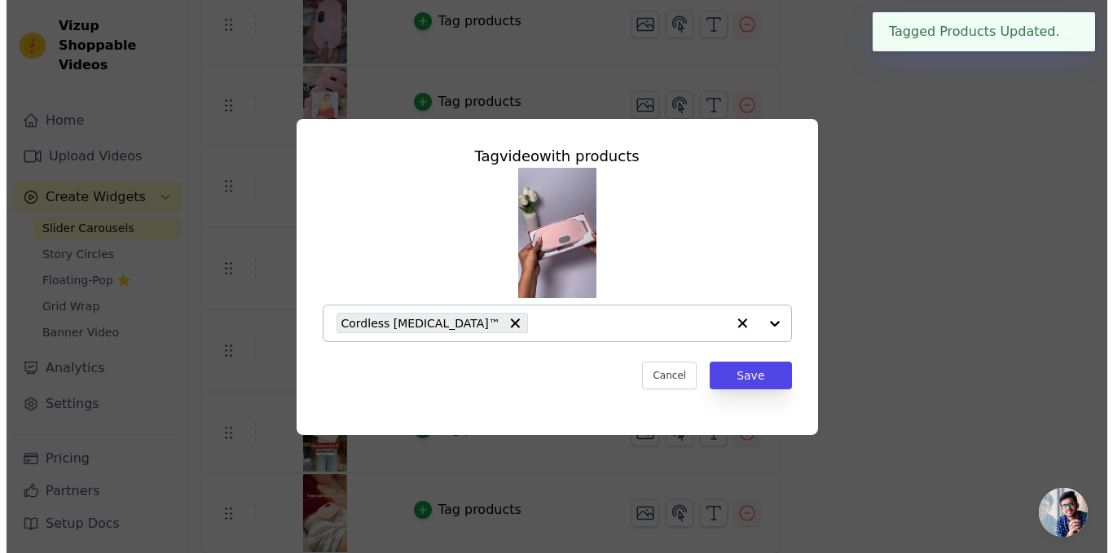
scroll to position [0, 0]
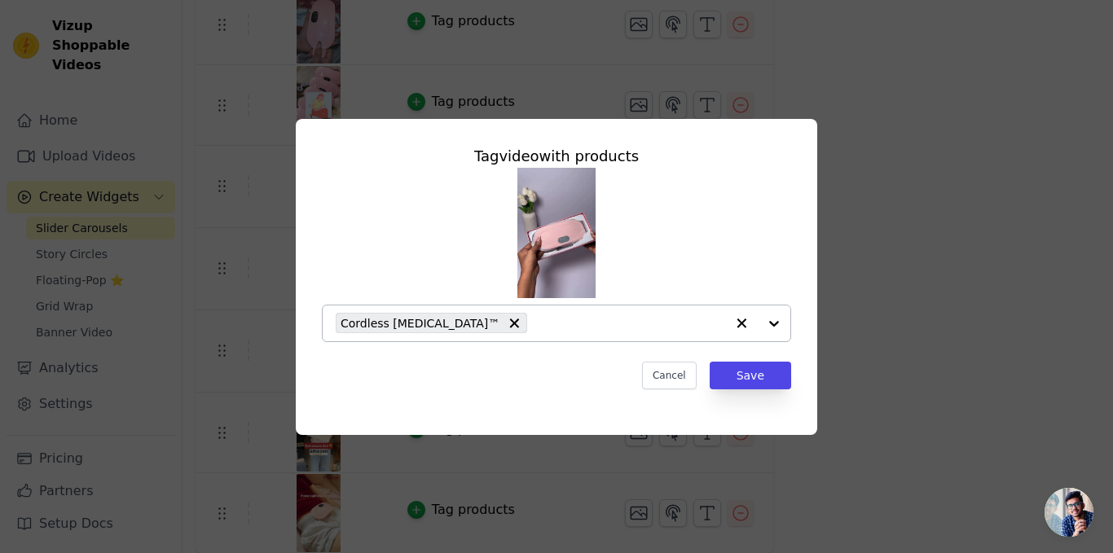
drag, startPoint x: 470, startPoint y: 323, endPoint x: 511, endPoint y: 332, distance: 41.7
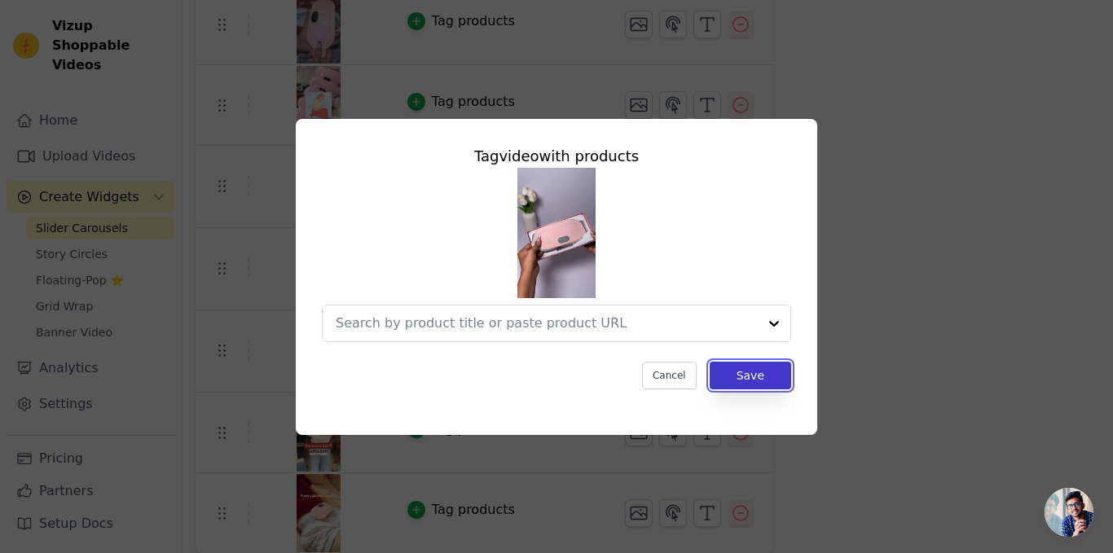
click at [734, 367] on button "Save" at bounding box center [751, 376] width 82 height 28
click at [715, 371] on button "Save" at bounding box center [751, 376] width 82 height 28
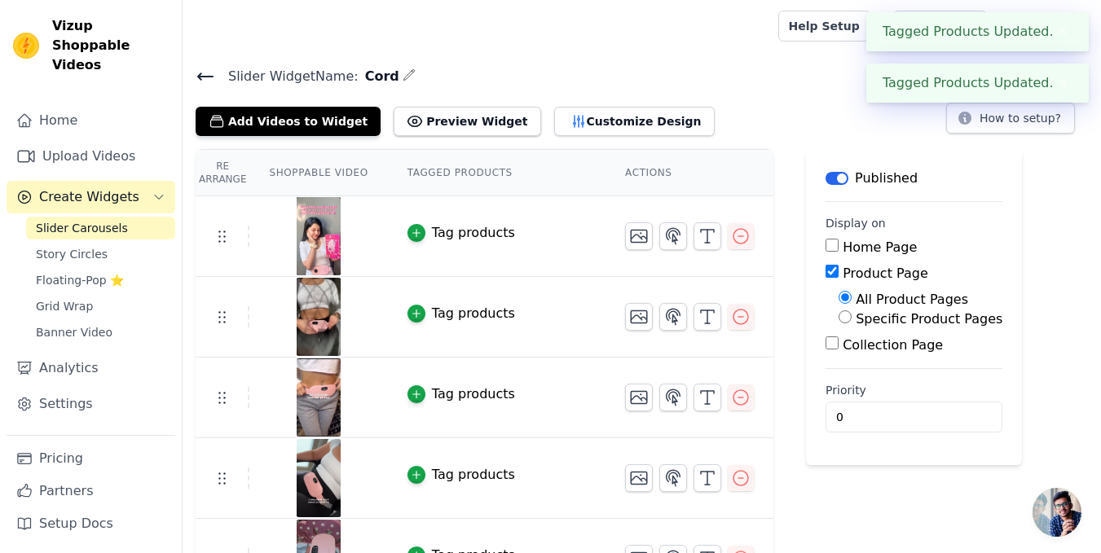
scroll to position [533, 0]
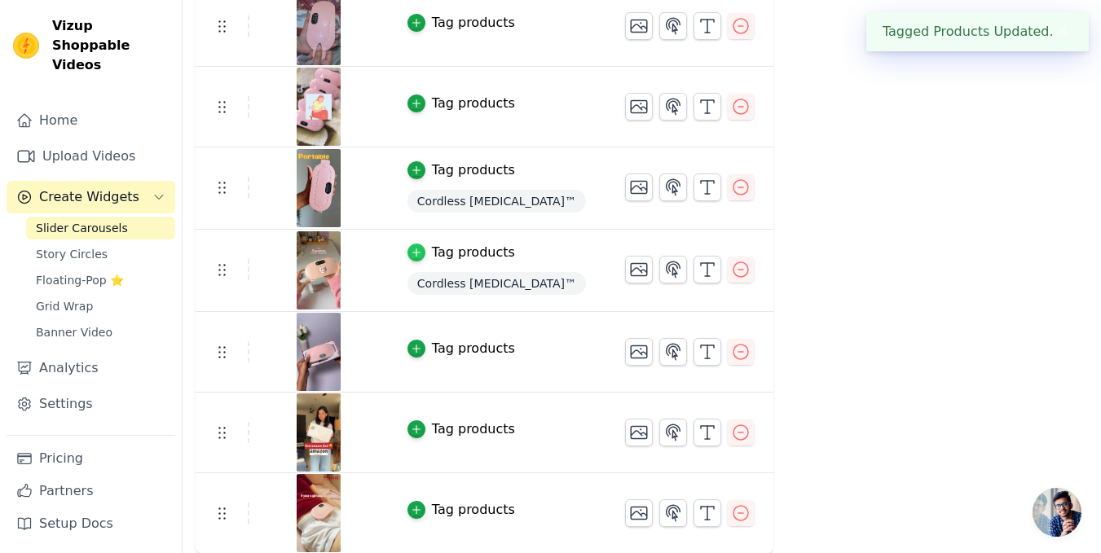
click at [411, 251] on icon "button" at bounding box center [416, 252] width 11 height 11
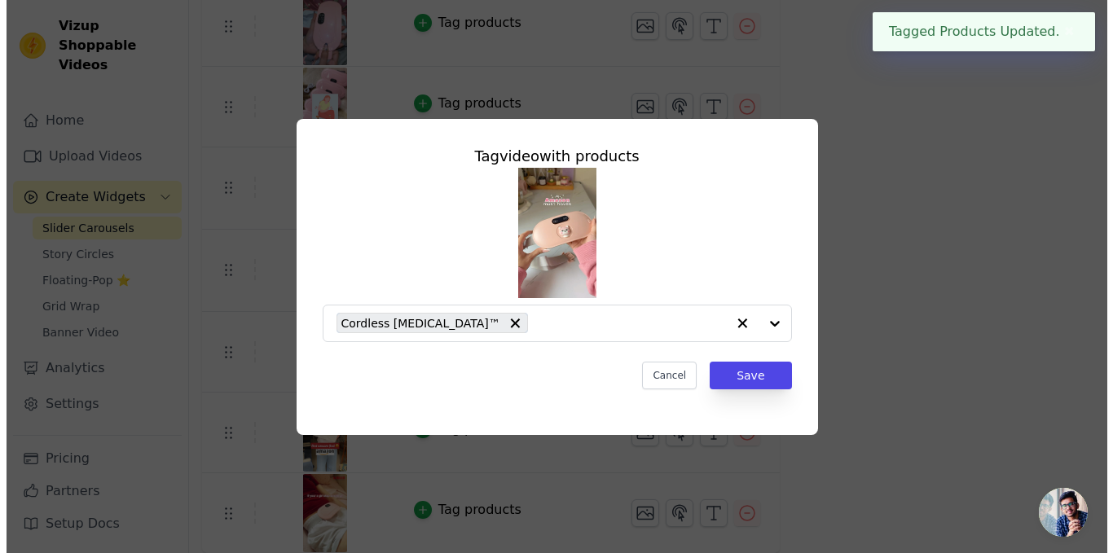
scroll to position [0, 0]
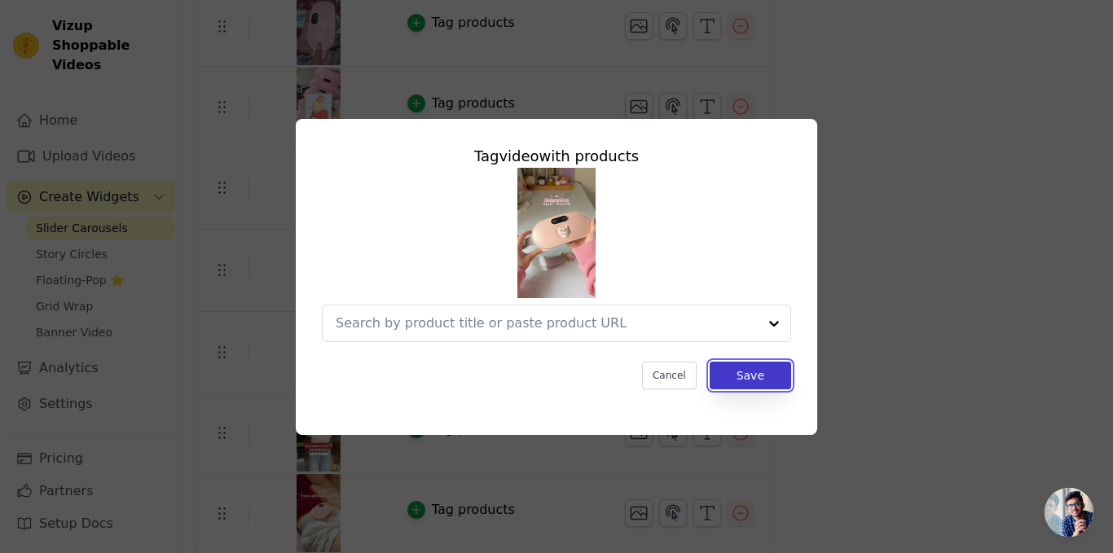
click at [724, 374] on button "Save" at bounding box center [751, 376] width 82 height 28
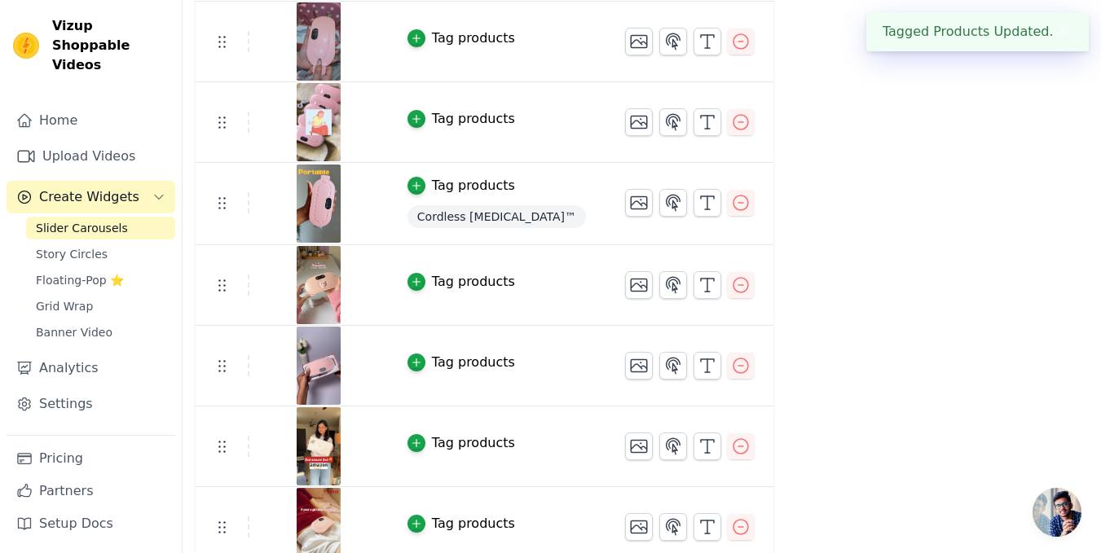
scroll to position [531, 0]
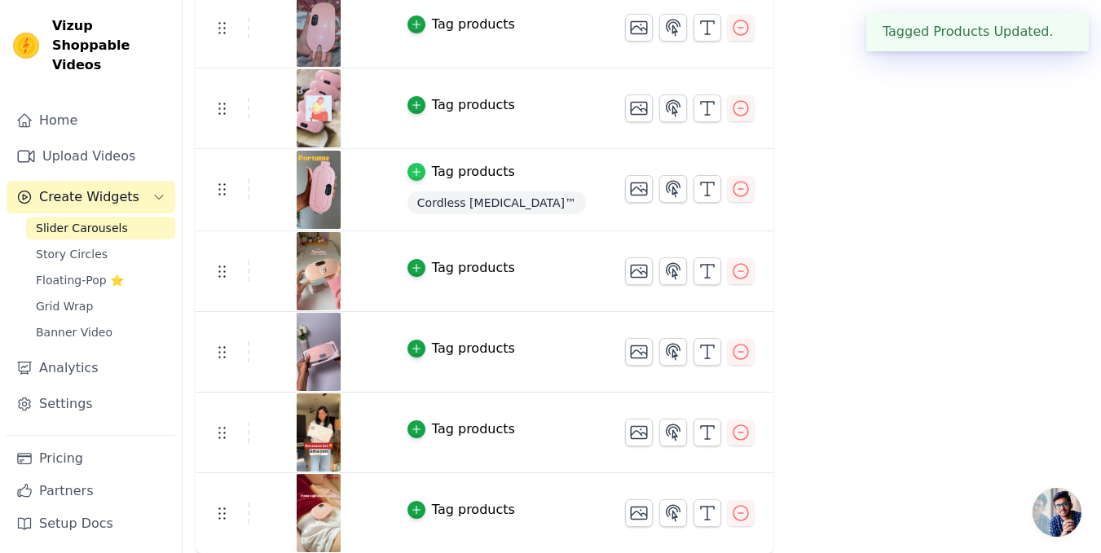
click at [411, 173] on icon "button" at bounding box center [416, 171] width 11 height 11
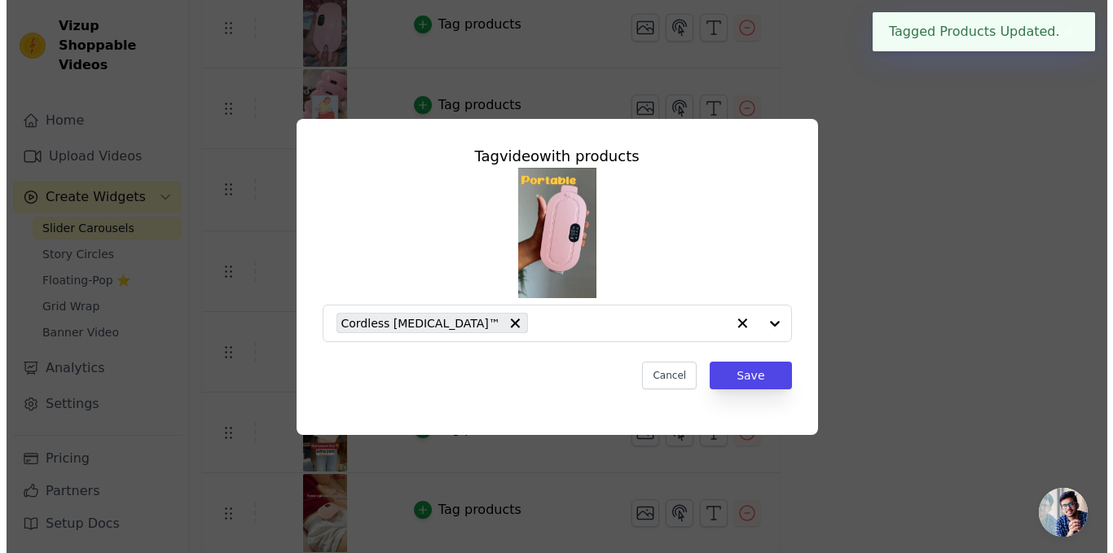
scroll to position [0, 0]
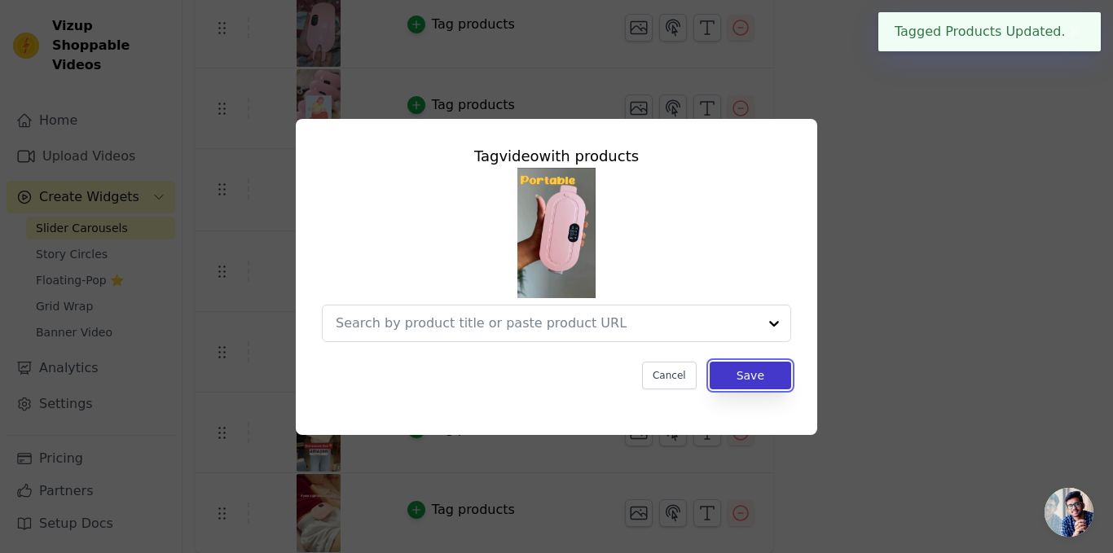
click at [741, 382] on button "Save" at bounding box center [751, 376] width 82 height 28
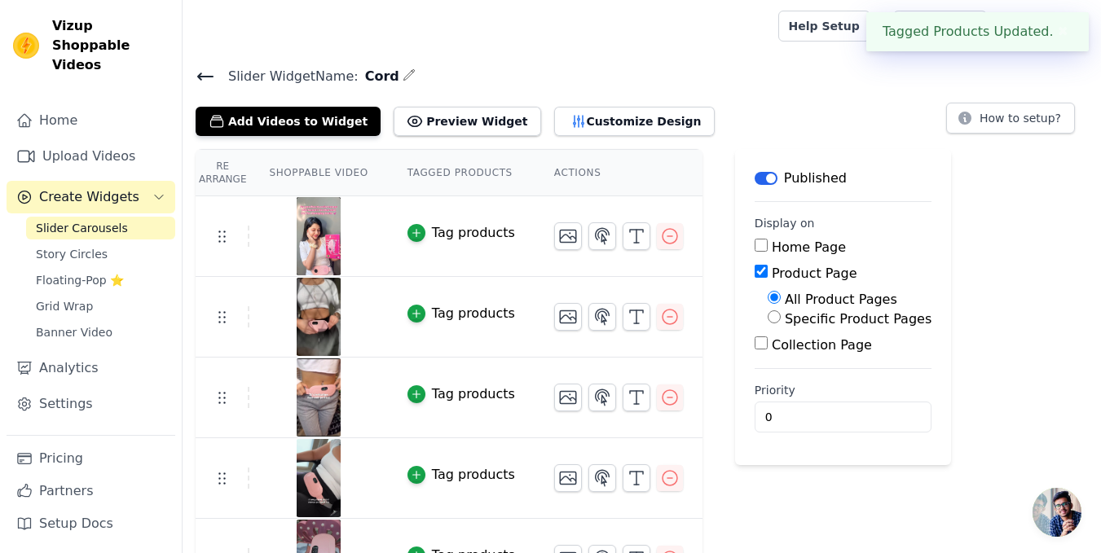
click at [1058, 515] on span "Open chat" at bounding box center [1057, 512] width 49 height 49
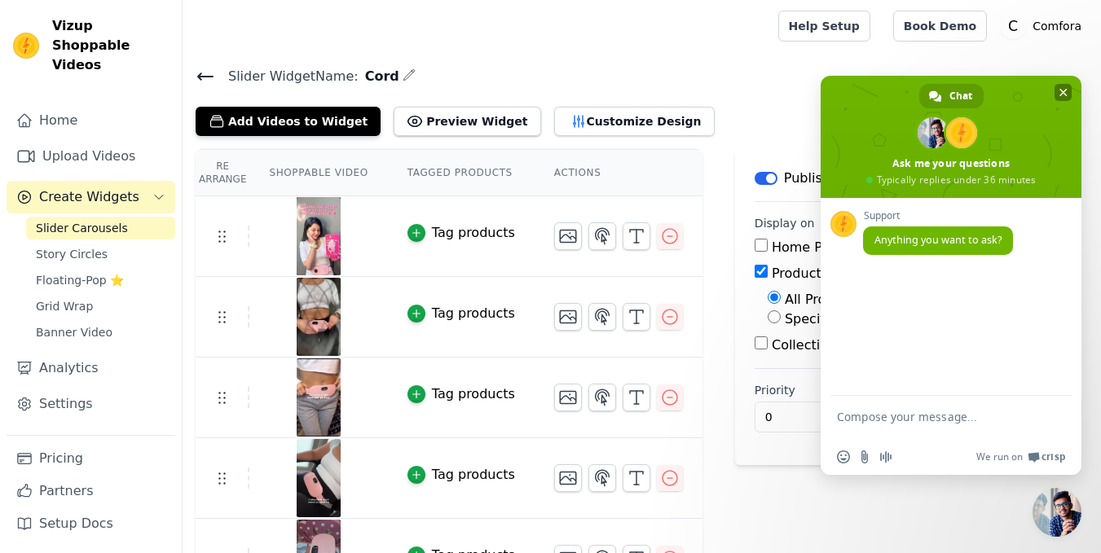
click at [1065, 89] on span "Close chat" at bounding box center [1064, 93] width 8 height 8
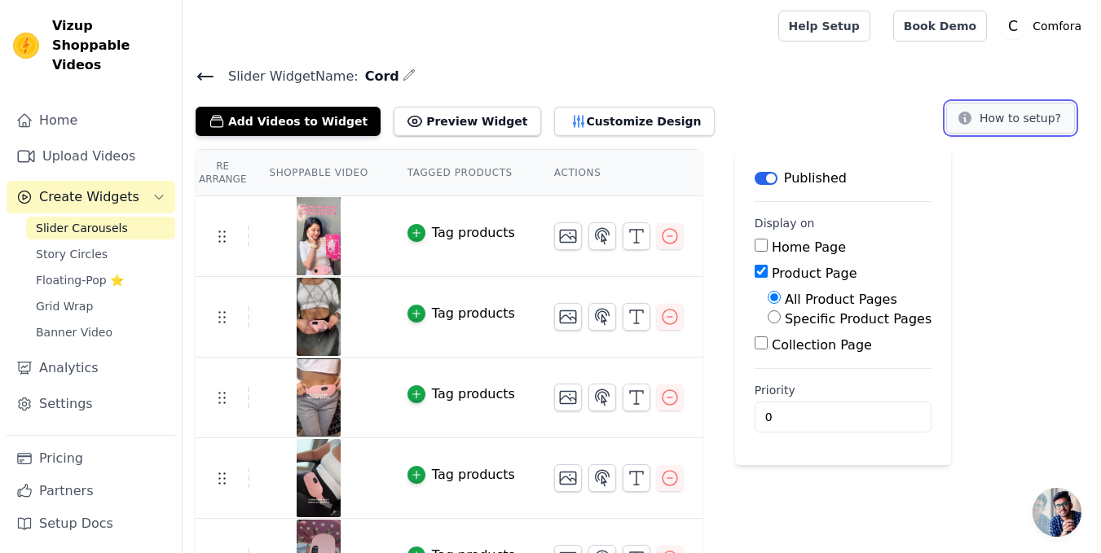
click at [1012, 125] on button "How to setup?" at bounding box center [1010, 118] width 129 height 31
click at [755, 180] on button "Label" at bounding box center [766, 178] width 23 height 13
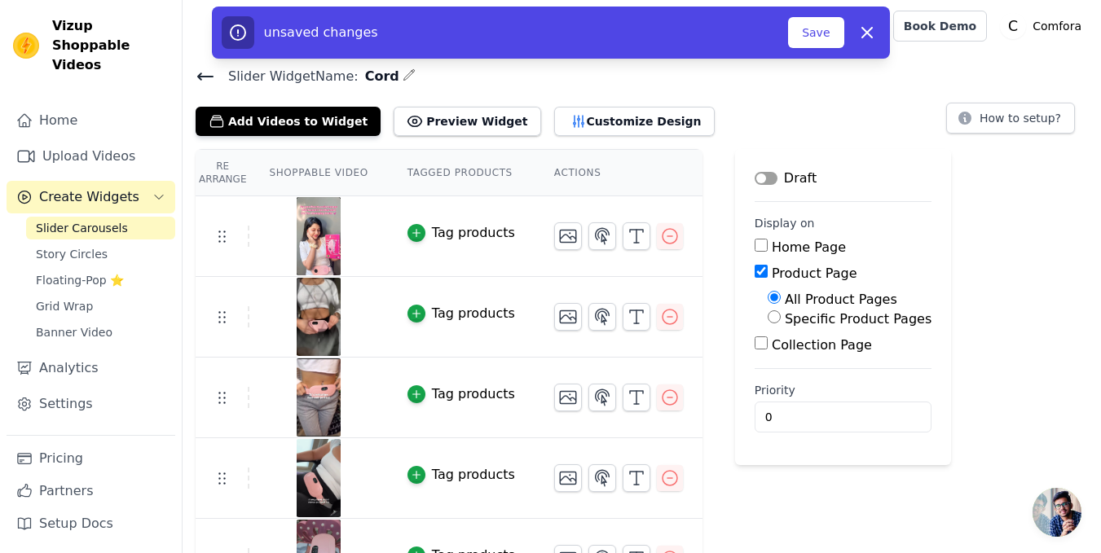
click at [755, 180] on button "Label" at bounding box center [766, 178] width 23 height 13
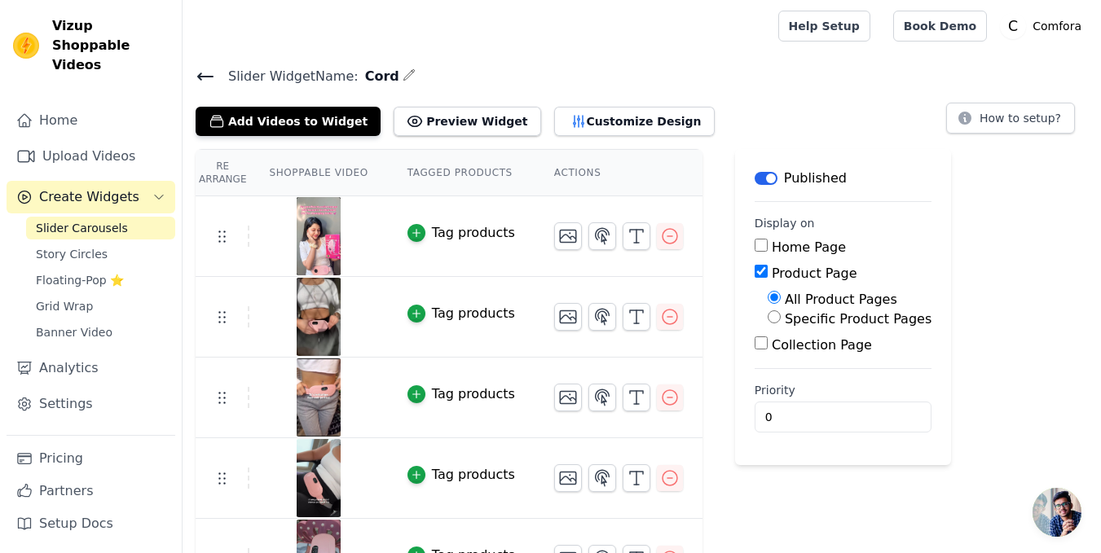
click at [768, 315] on div "Specific Product Pages" at bounding box center [850, 320] width 164 height 20
click at [768, 315] on input "Specific Product Pages" at bounding box center [774, 317] width 13 height 13
radio input "true"
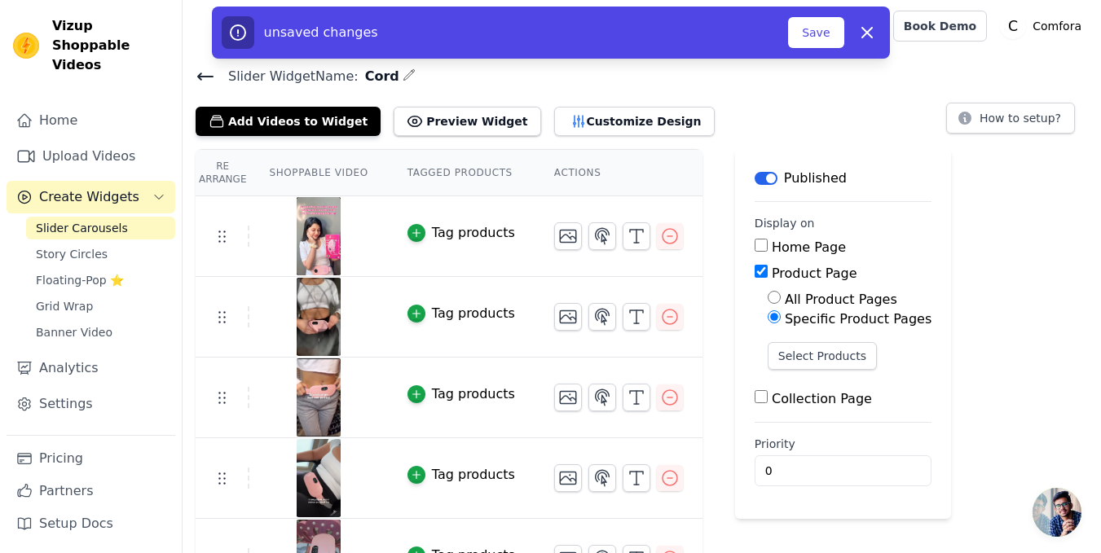
click at [768, 299] on input "All Product Pages" at bounding box center [774, 297] width 13 height 13
radio input "true"
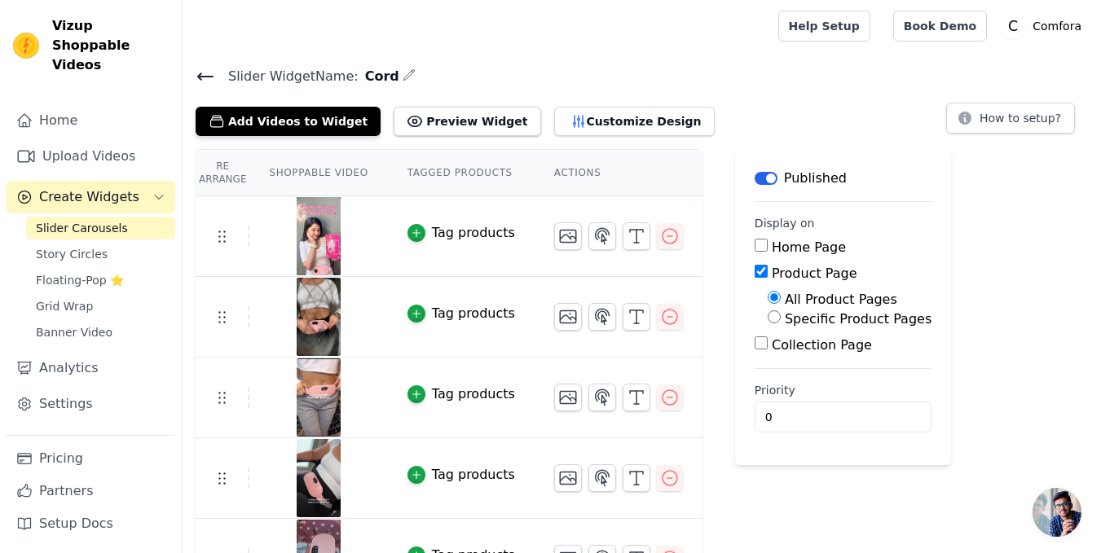
click at [768, 322] on div "Specific Product Pages" at bounding box center [850, 320] width 164 height 20
click at [768, 312] on input "Specific Product Pages" at bounding box center [774, 317] width 13 height 13
radio input "true"
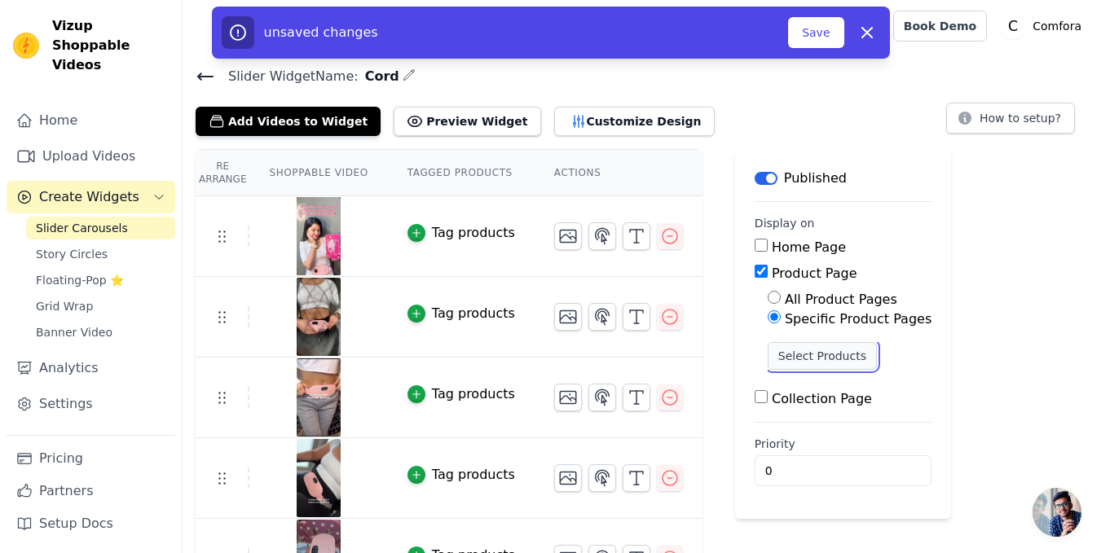
click at [776, 344] on button "Select Products" at bounding box center [822, 356] width 109 height 28
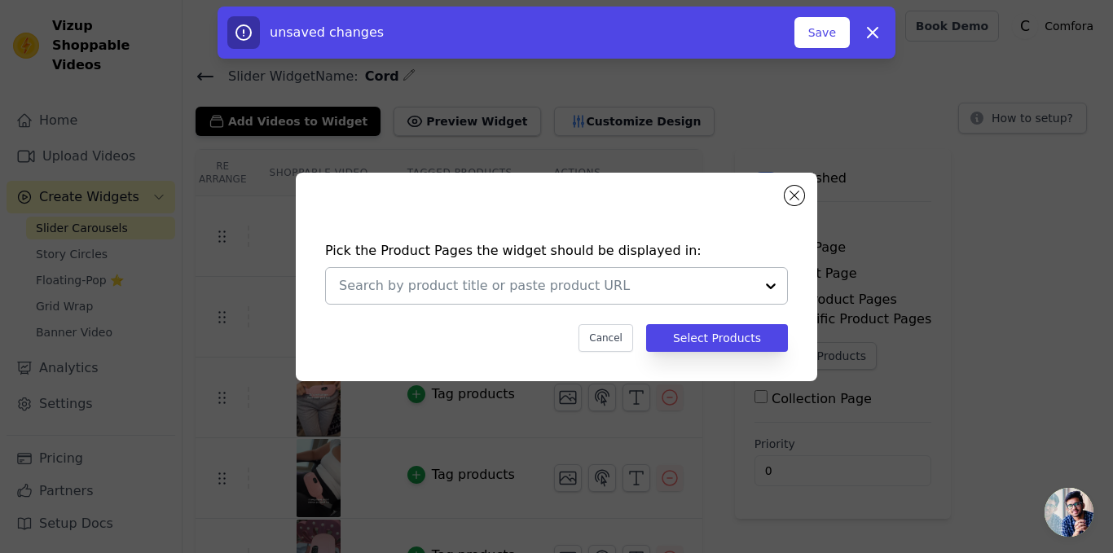
click at [746, 299] on div at bounding box center [547, 286] width 416 height 36
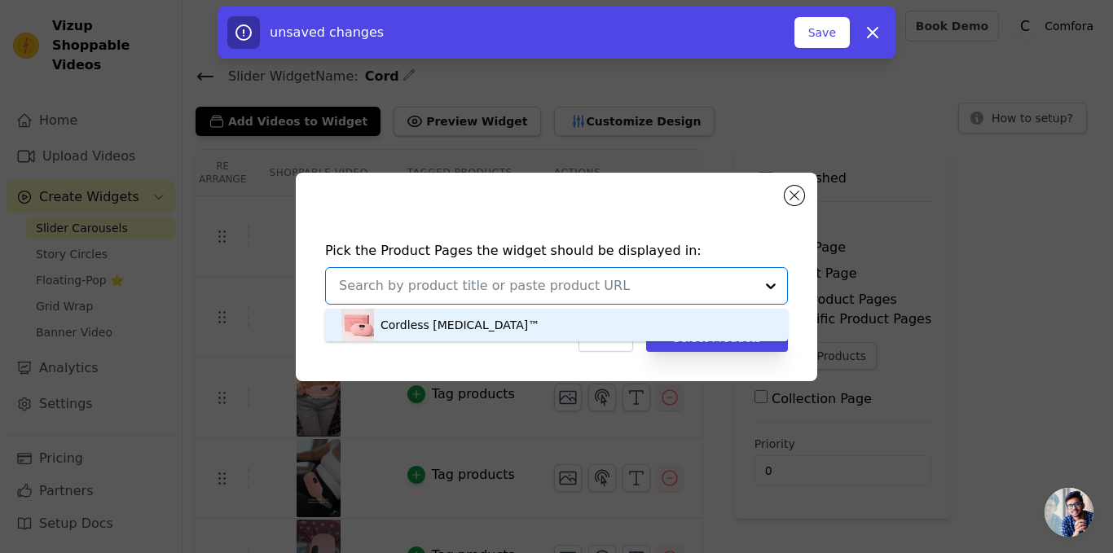
click at [454, 328] on div "Cordless [MEDICAL_DATA]™" at bounding box center [460, 325] width 159 height 16
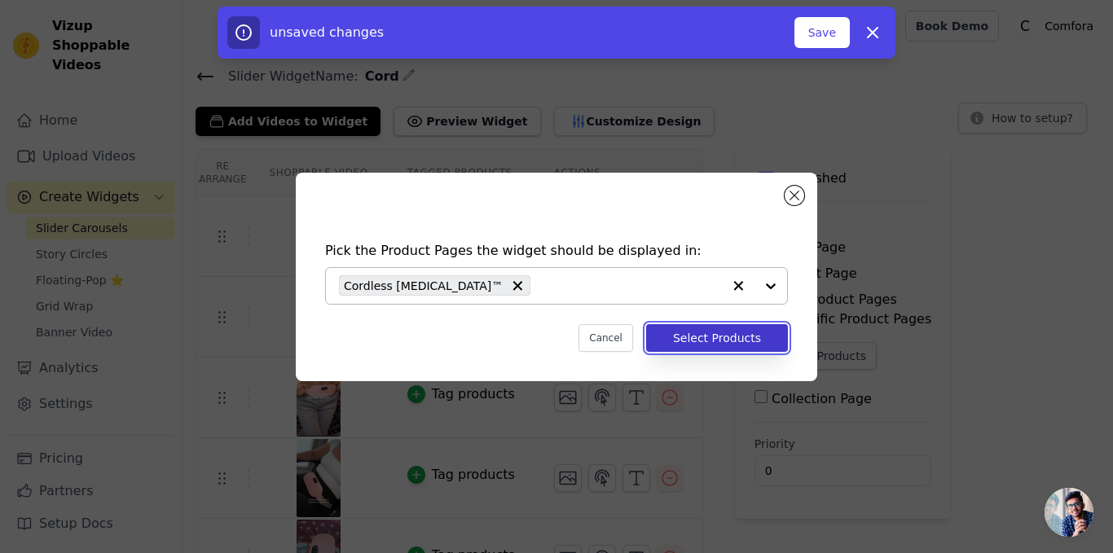
click at [740, 335] on button "Select Products" at bounding box center [717, 338] width 142 height 28
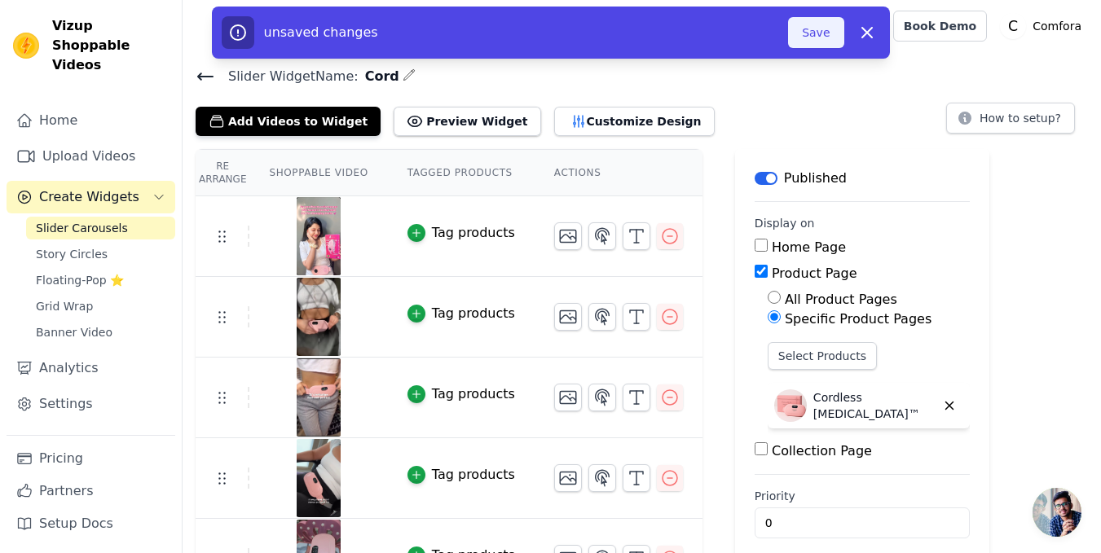
click at [829, 33] on button "Save" at bounding box center [815, 32] width 55 height 31
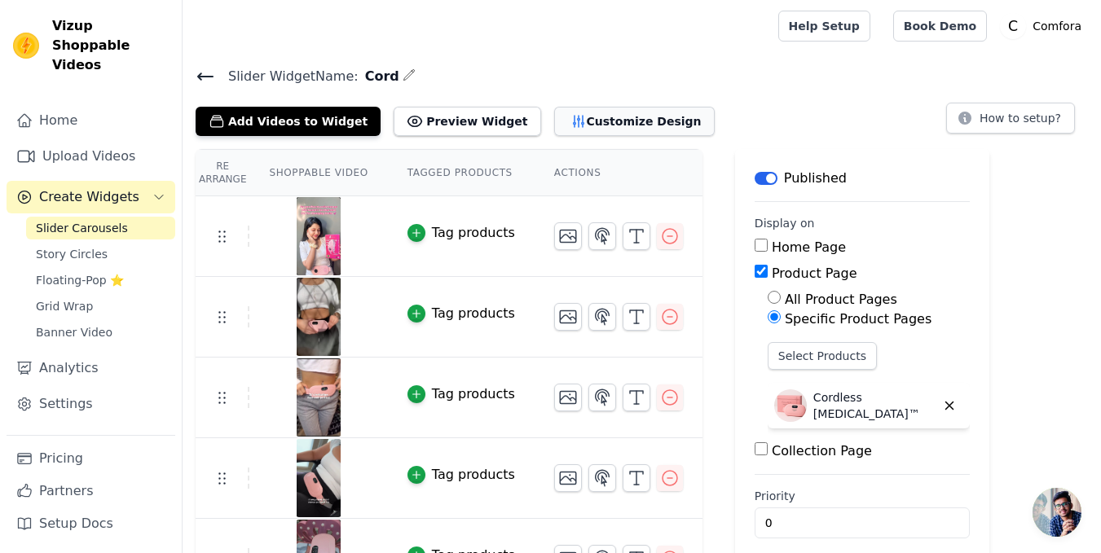
click at [554, 117] on button "Customize Design" at bounding box center [634, 121] width 161 height 29
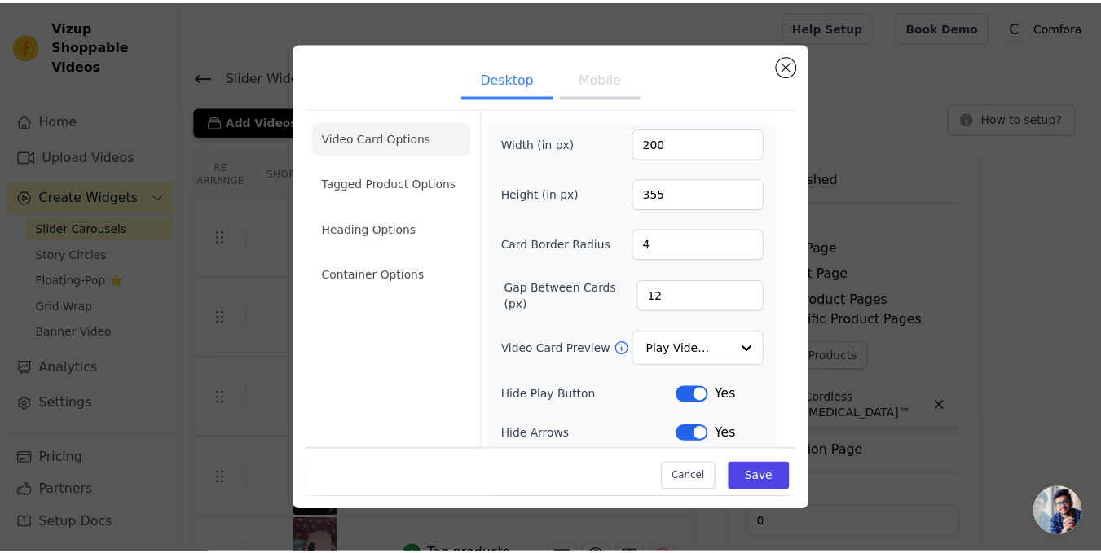
scroll to position [163, 0]
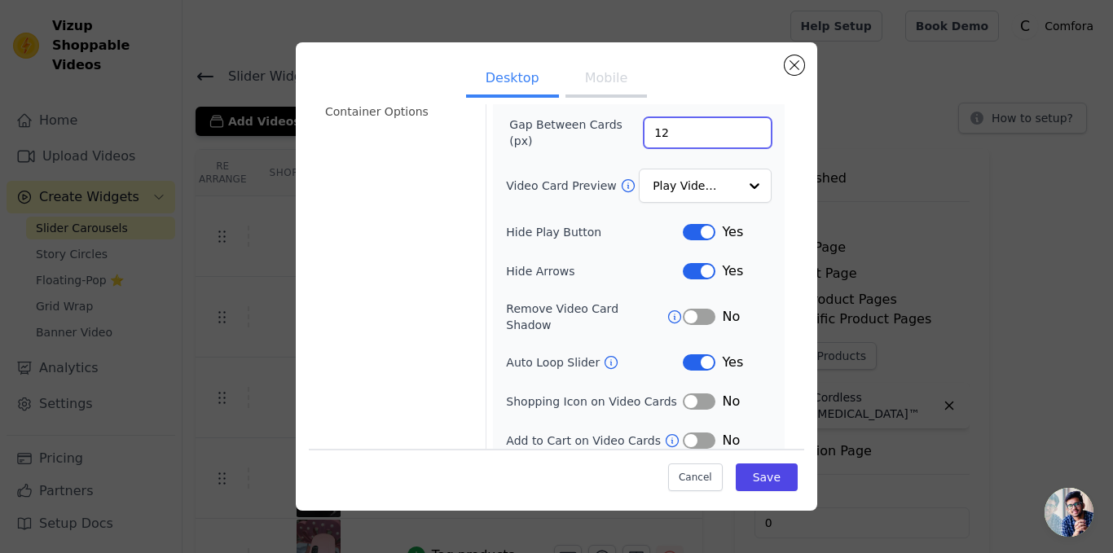
click at [696, 137] on input "12" at bounding box center [708, 132] width 128 height 31
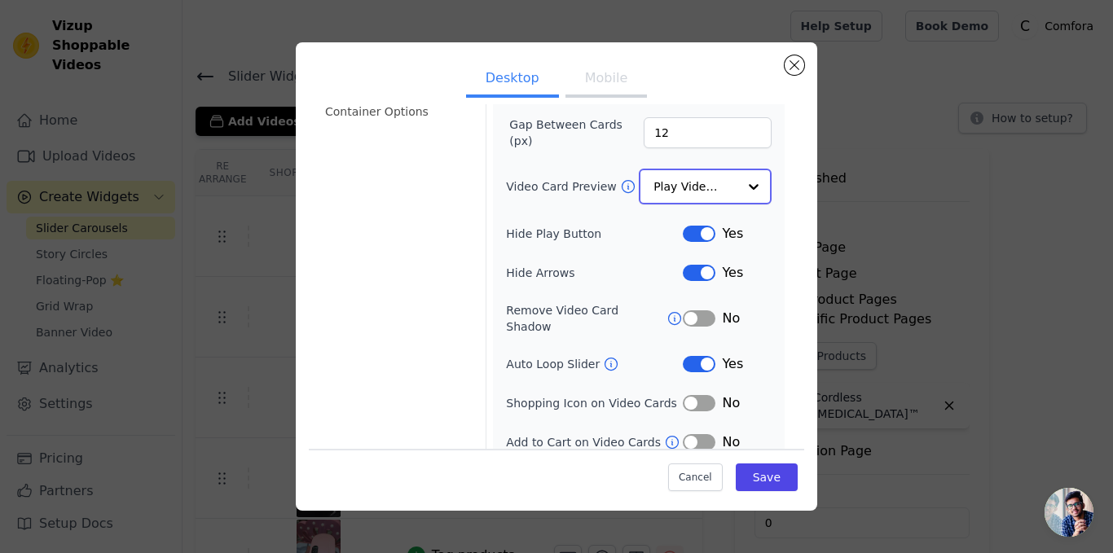
click at [738, 170] on div at bounding box center [754, 186] width 33 height 33
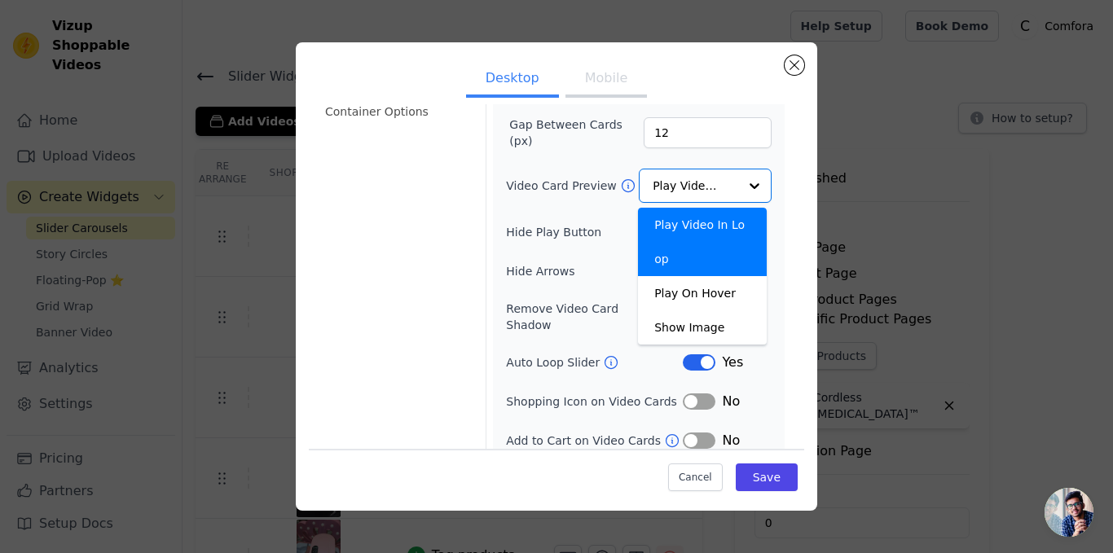
click at [590, 82] on button "Mobile" at bounding box center [607, 80] width 82 height 36
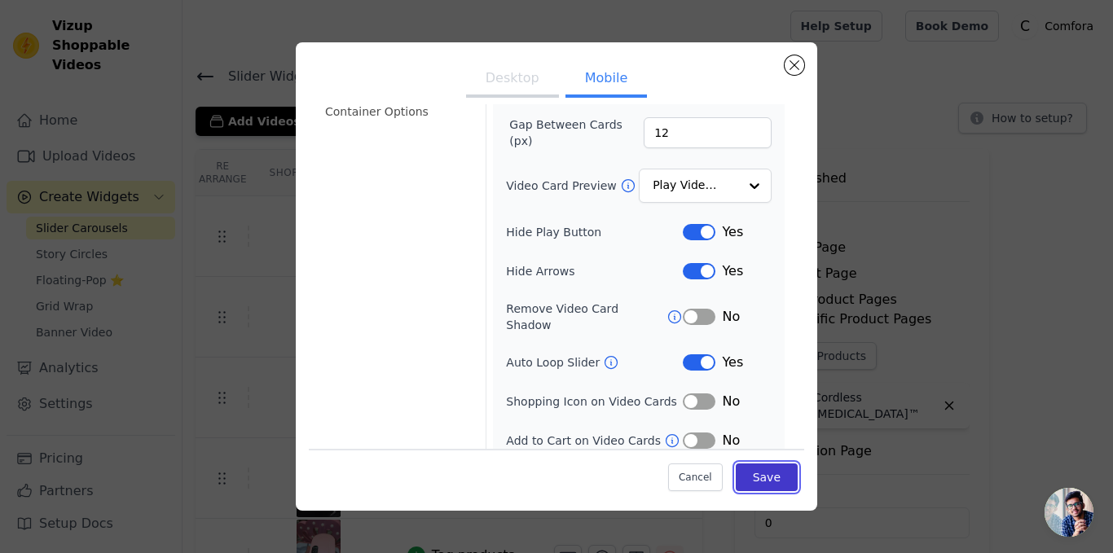
click at [752, 485] on button "Save" at bounding box center [767, 478] width 62 height 28
